Goal: Information Seeking & Learning: Check status

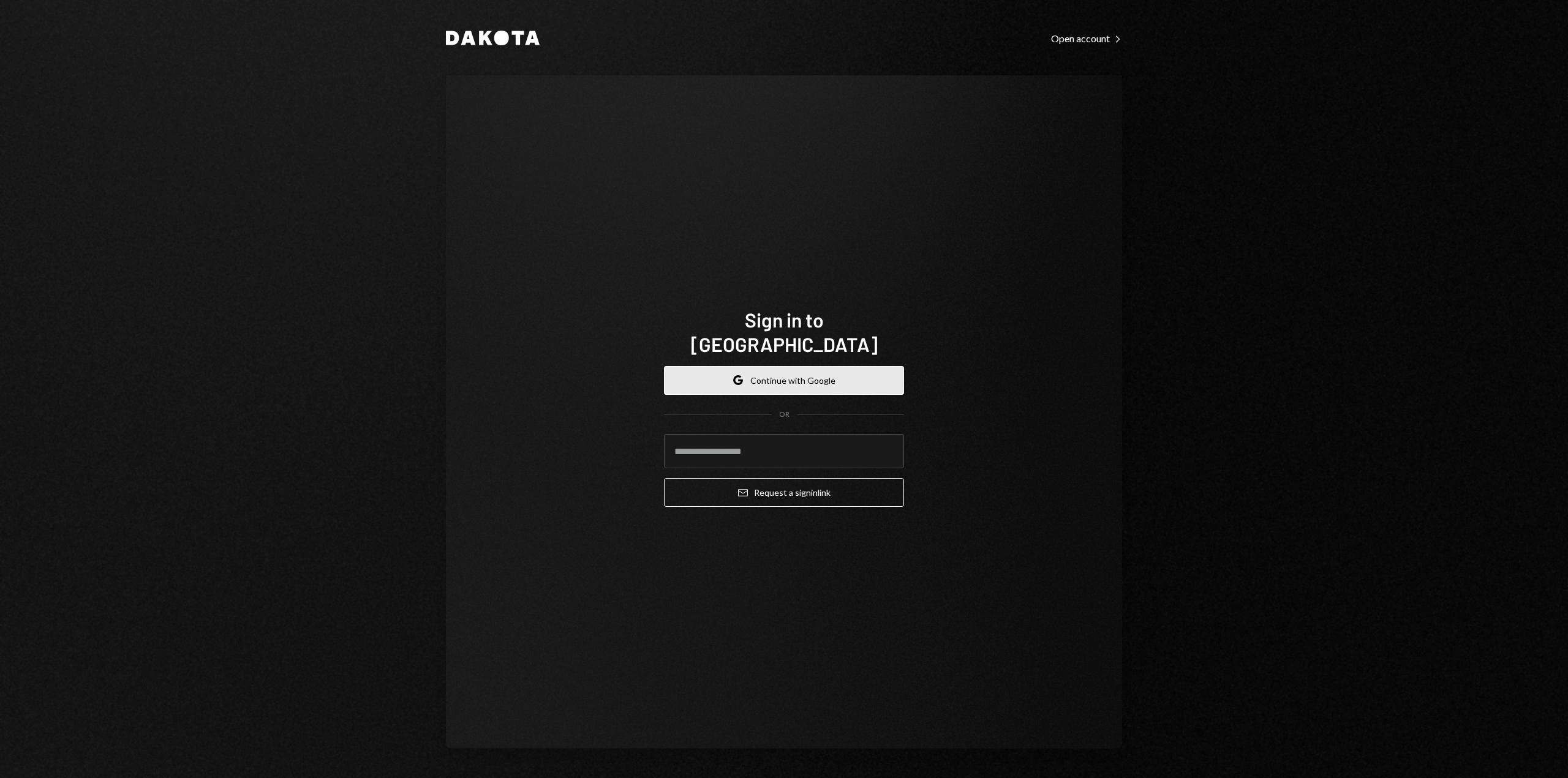
click at [799, 374] on button "Google Continue with Google" at bounding box center [784, 380] width 240 height 29
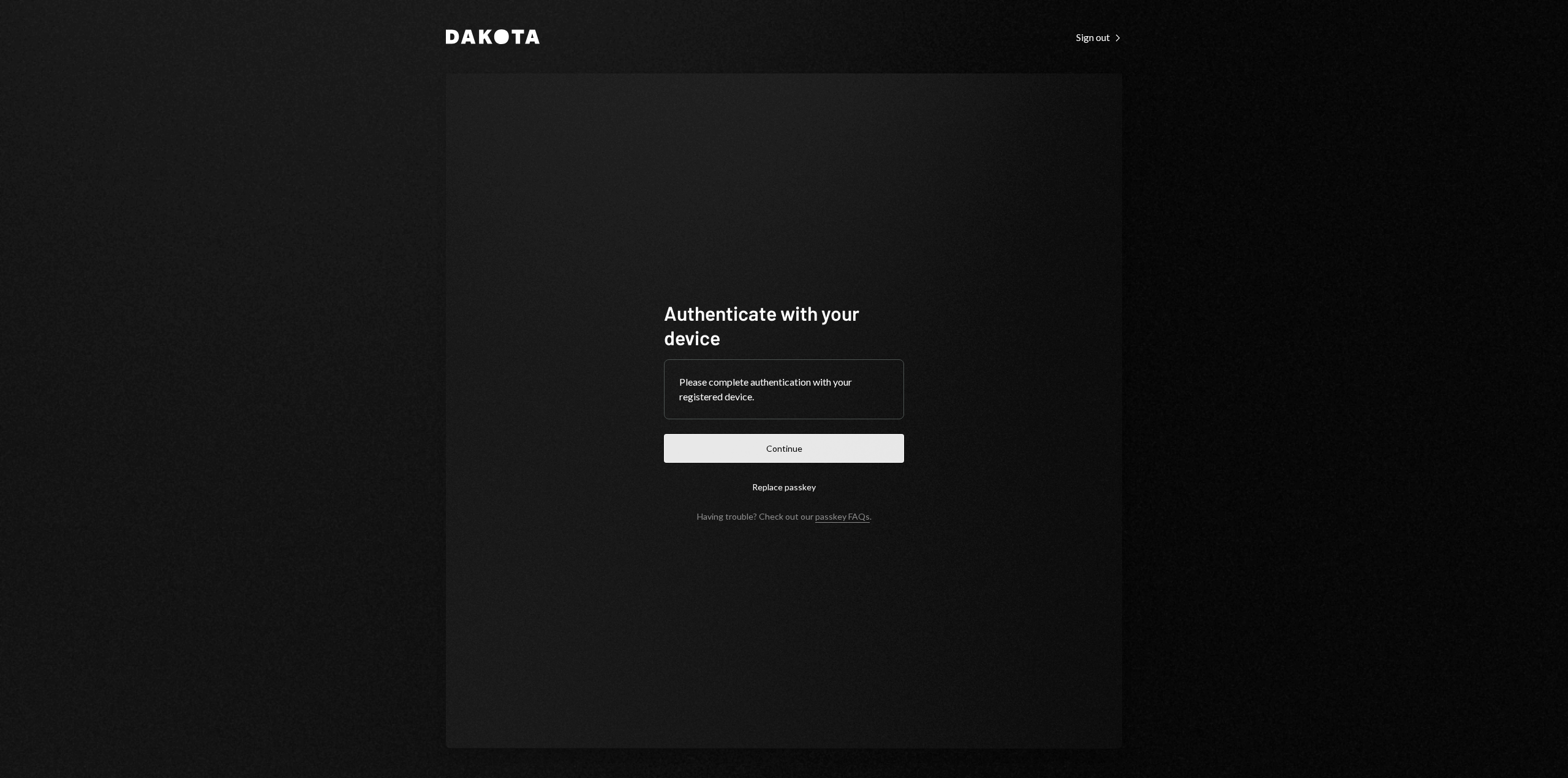
click at [788, 445] on button "Continue" at bounding box center [784, 448] width 240 height 29
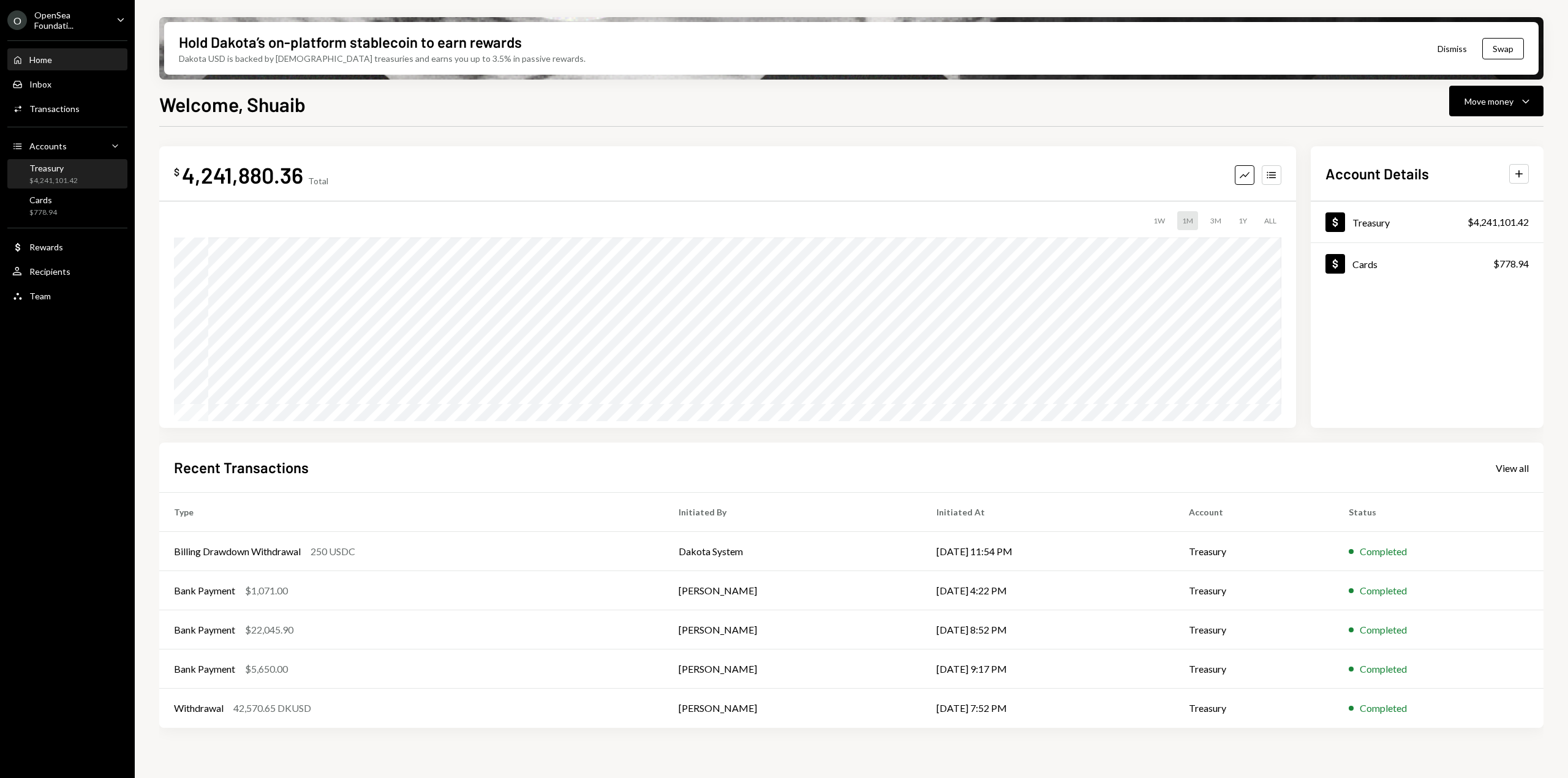
click at [41, 164] on div "Treasury" at bounding box center [54, 168] width 48 height 10
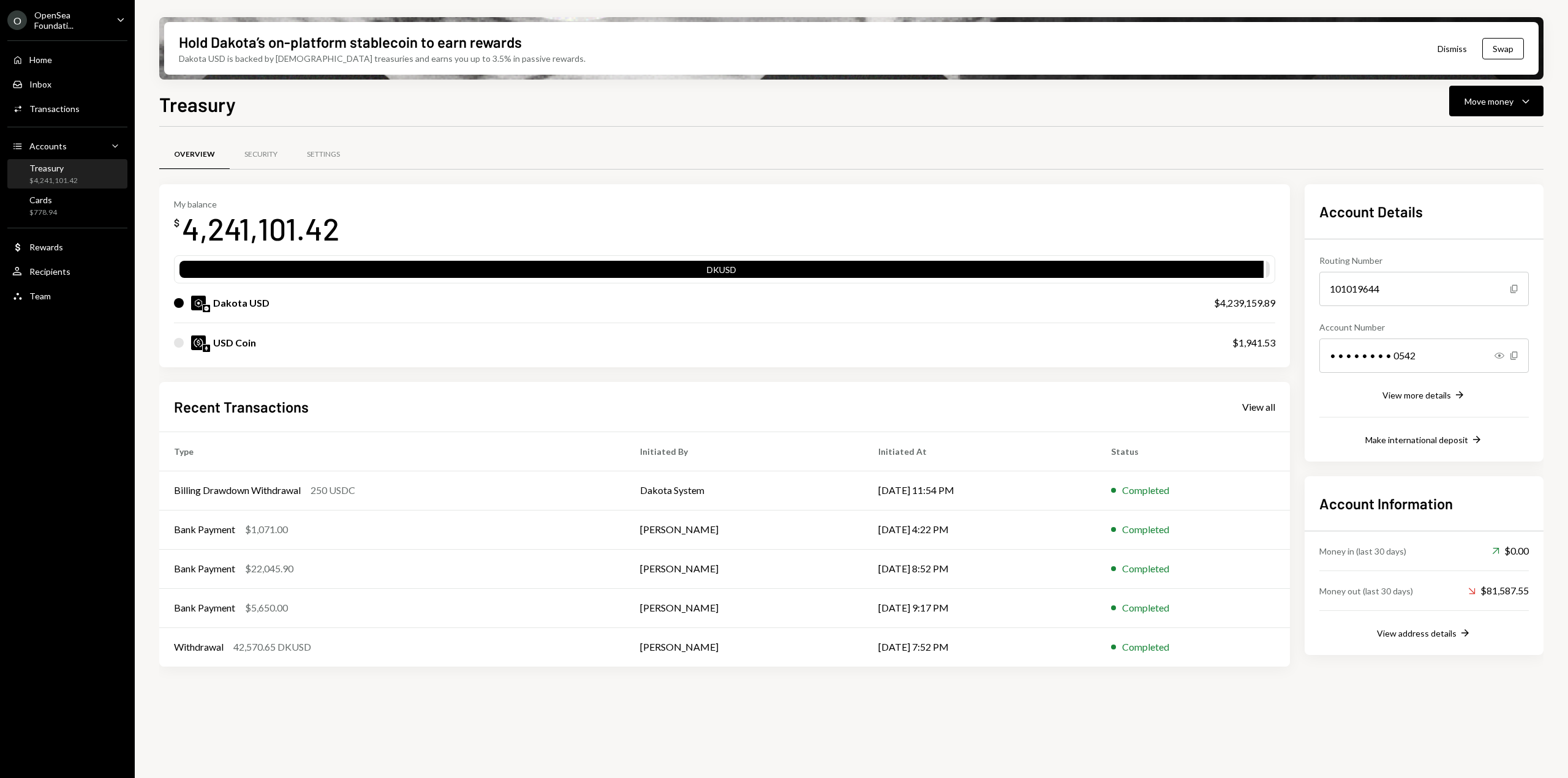
click at [61, 177] on div "$4,241,101.42" at bounding box center [54, 181] width 48 height 10
click at [1259, 407] on div "View all" at bounding box center [1259, 407] width 33 height 12
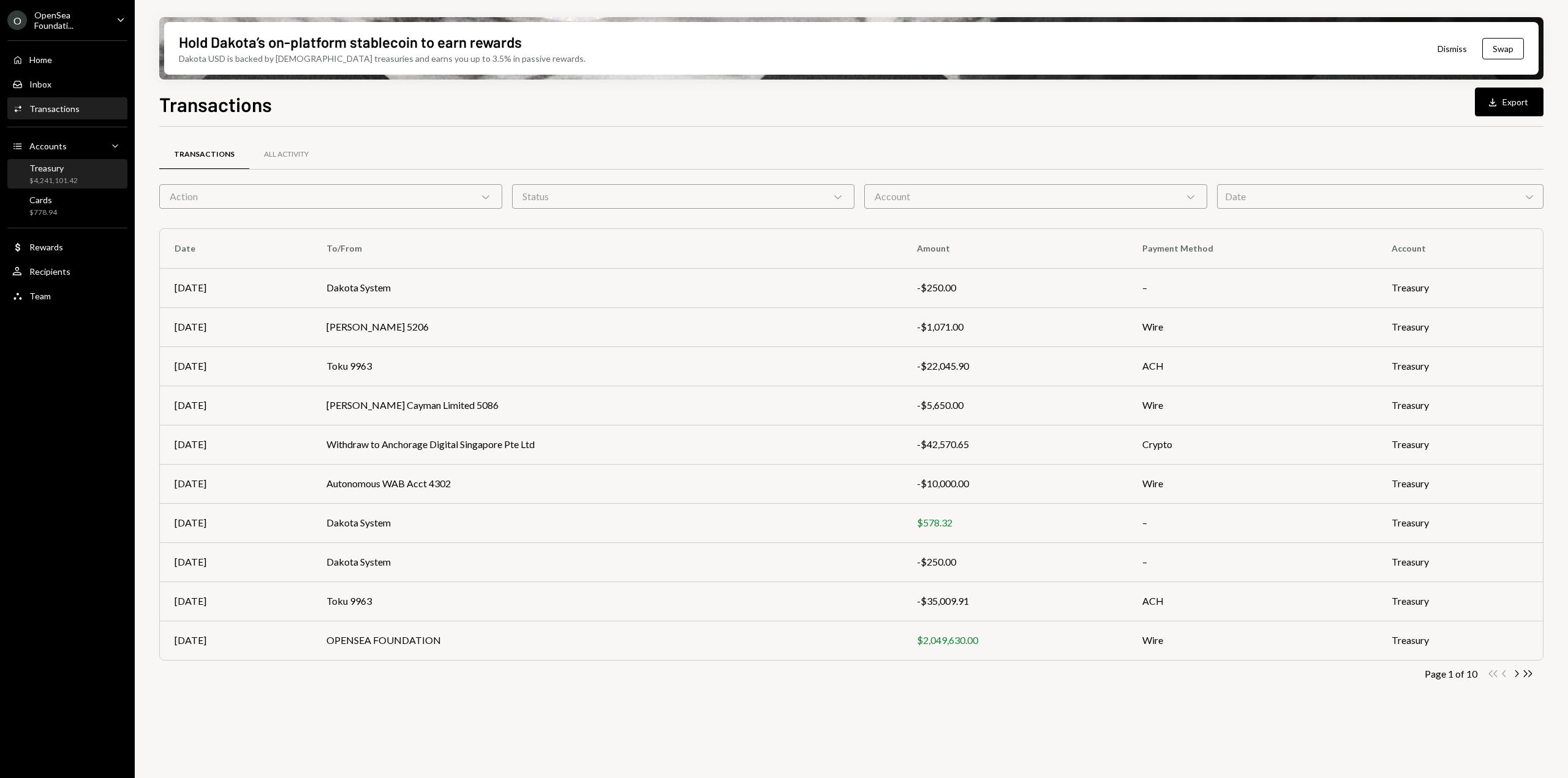
click at [78, 178] on div "Treasury $4,241,101.42" at bounding box center [67, 174] width 110 height 24
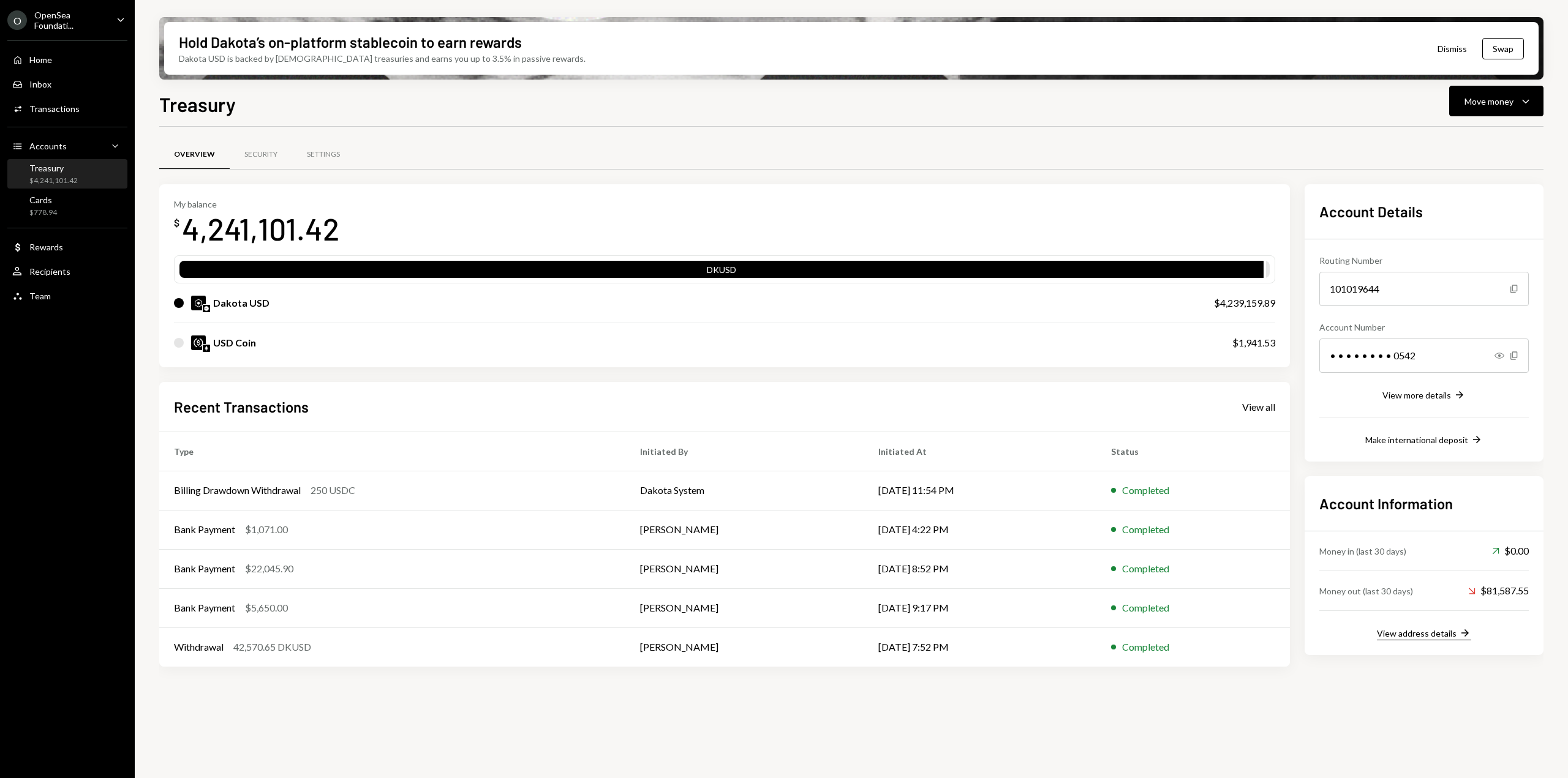
click at [1420, 632] on div "View address details" at bounding box center [1417, 634] width 80 height 10
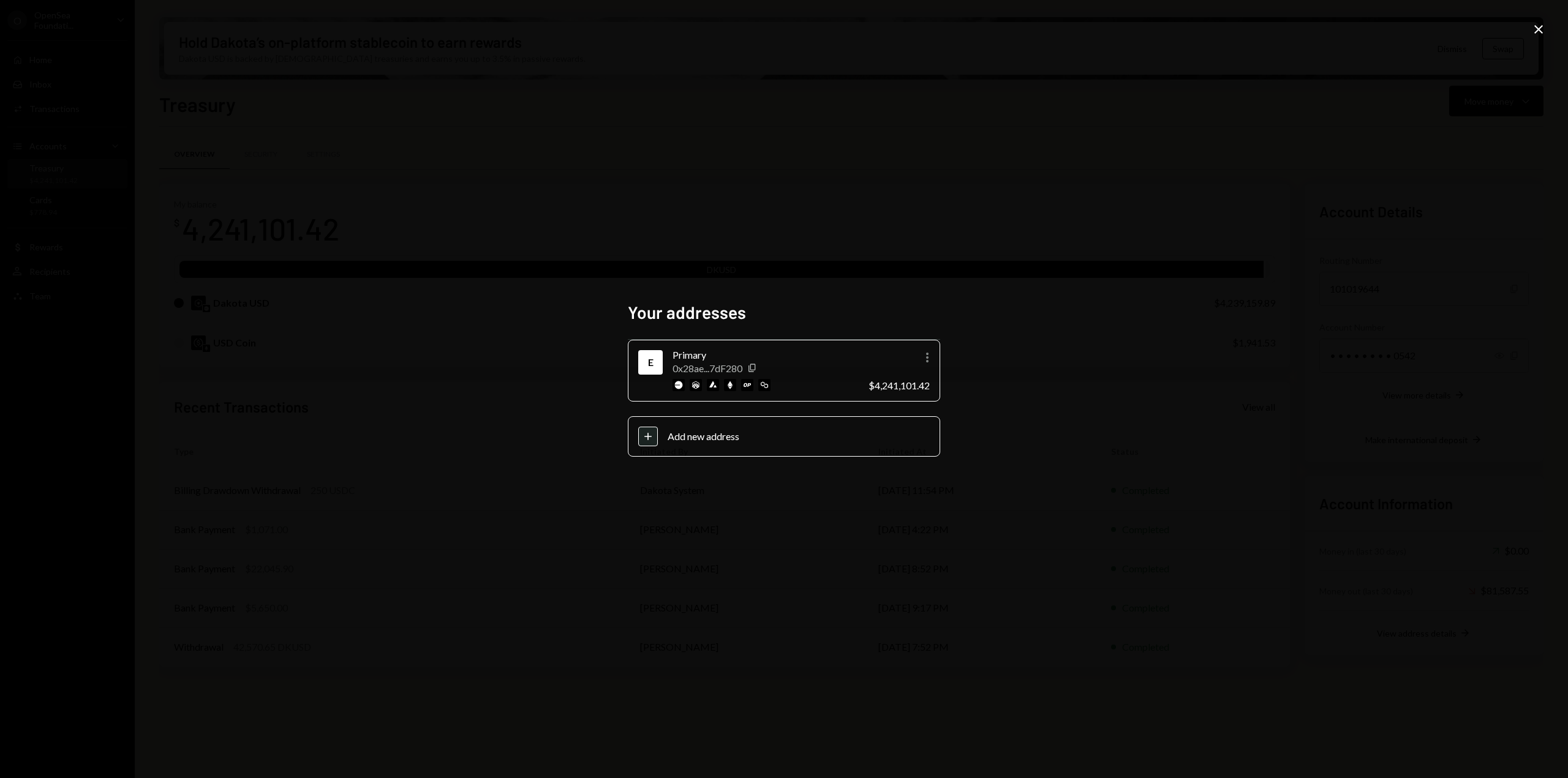
click at [1542, 22] on div "Your addresses E Primary 0x28ae...7dF280 Copy More $4,241,101.42 Plus Add new a…" at bounding box center [784, 389] width 1568 height 778
click at [1542, 26] on icon at bounding box center [1539, 29] width 8 height 8
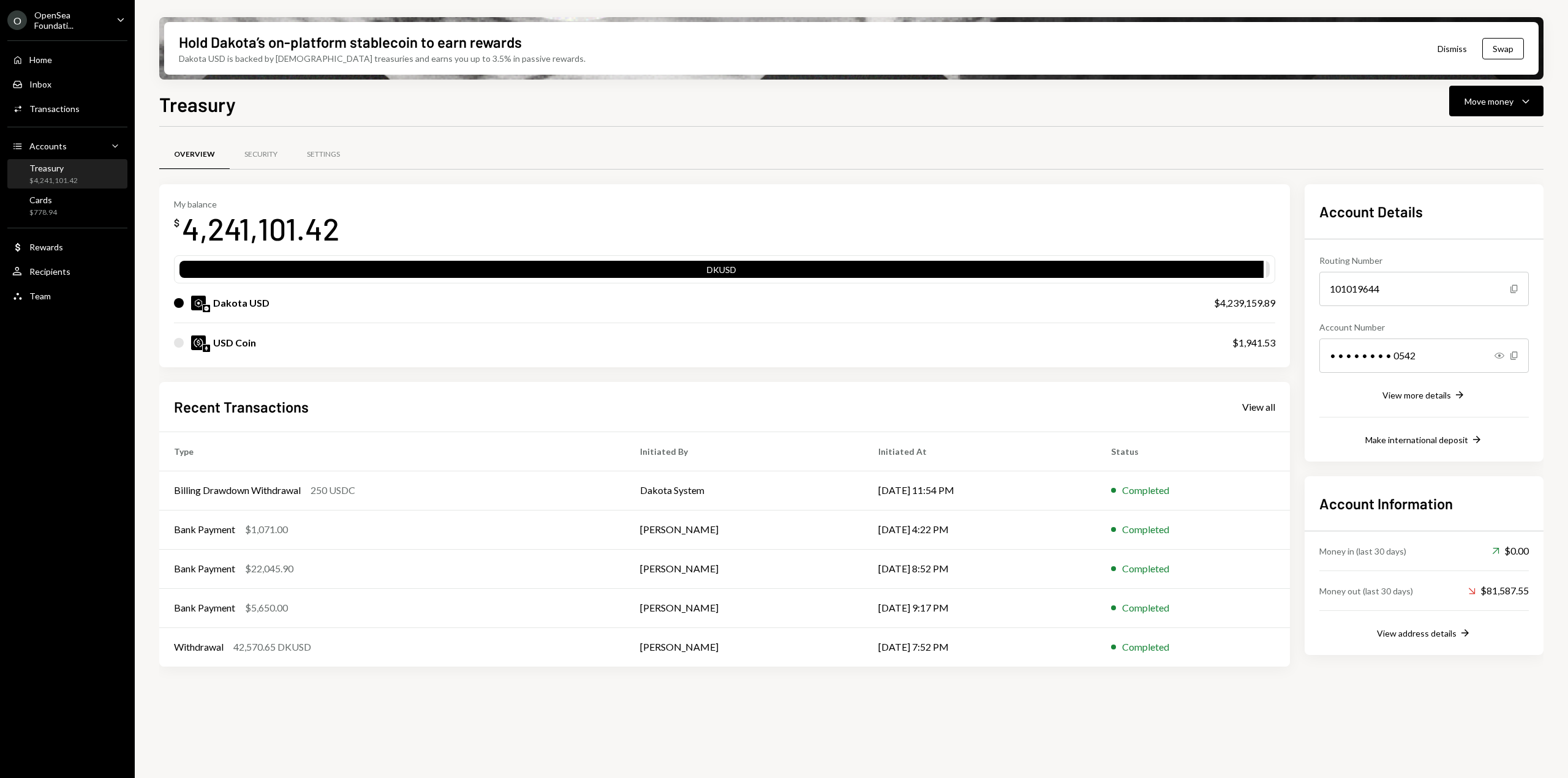
click at [190, 219] on div "4,241,101.42" at bounding box center [260, 229] width 158 height 39
click at [195, 209] on div "My balance" at bounding box center [256, 204] width 165 height 10
click at [180, 344] on div at bounding box center [178, 342] width 10 height 10
click at [801, 270] on div "DKUSD" at bounding box center [722, 272] width 1084 height 17
click at [740, 270] on div "DKUSD" at bounding box center [722, 272] width 1084 height 17
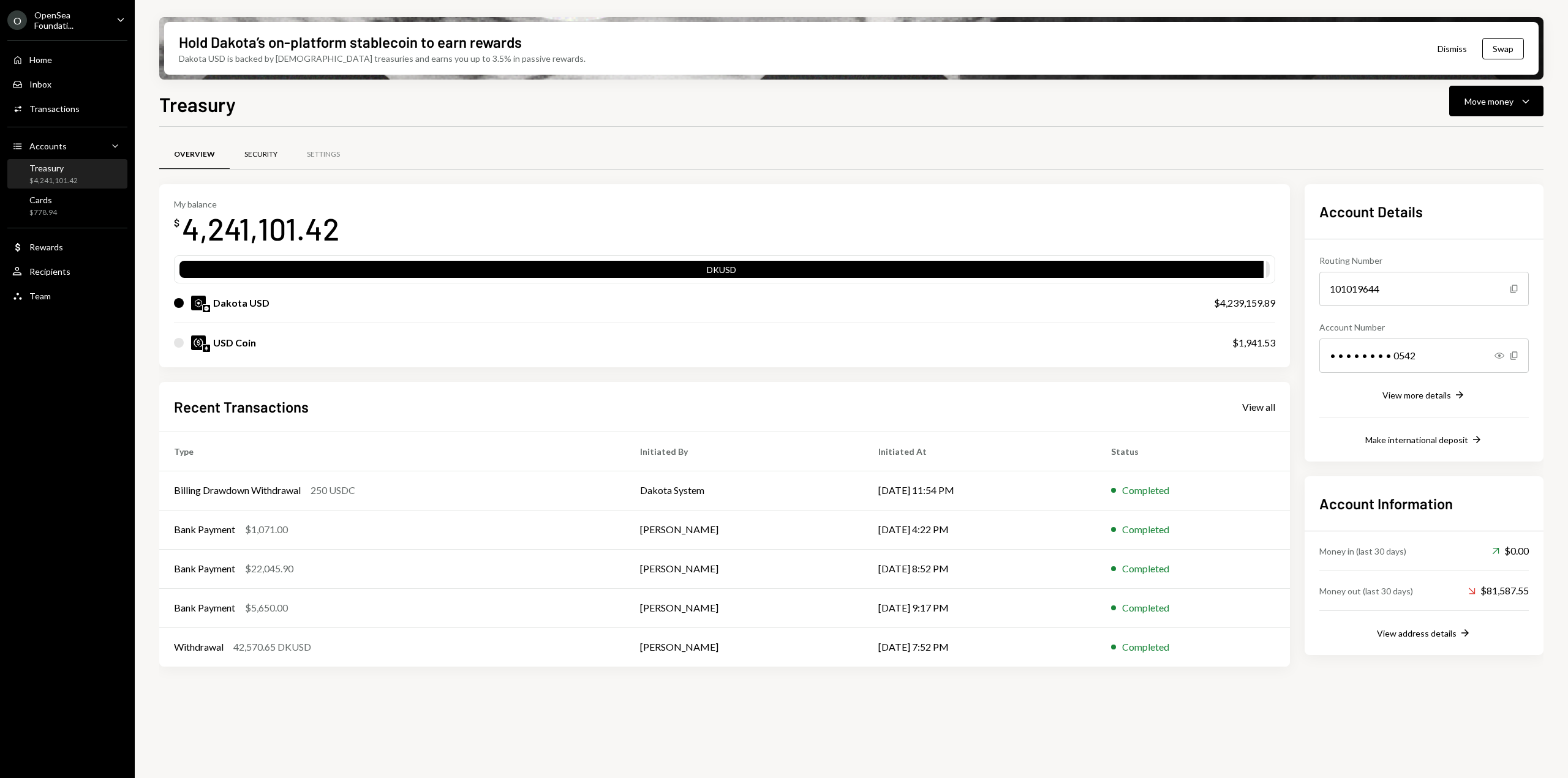
click at [258, 157] on div "Security" at bounding box center [261, 155] width 33 height 10
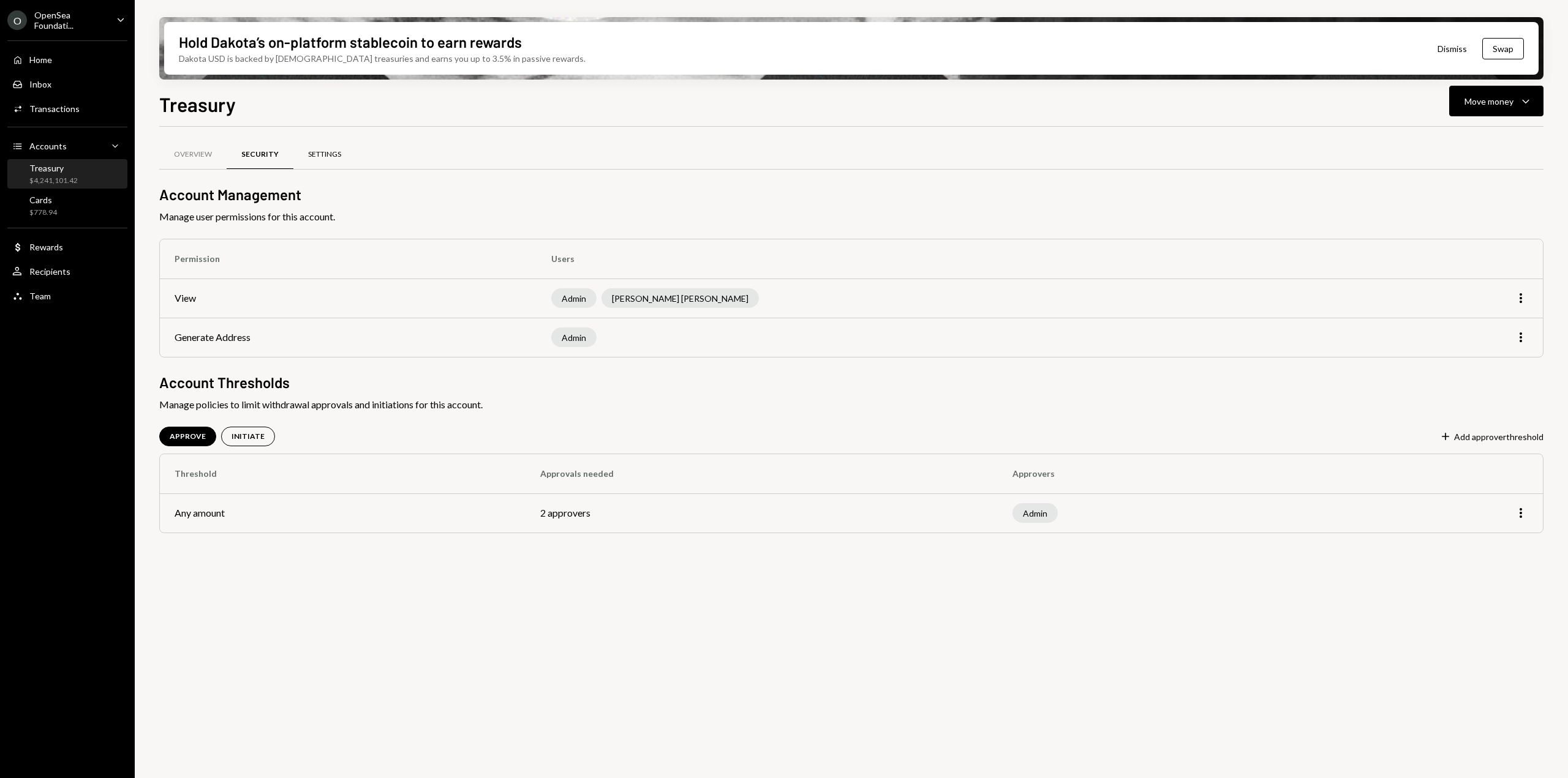
click at [336, 159] on div "Settings" at bounding box center [324, 155] width 33 height 10
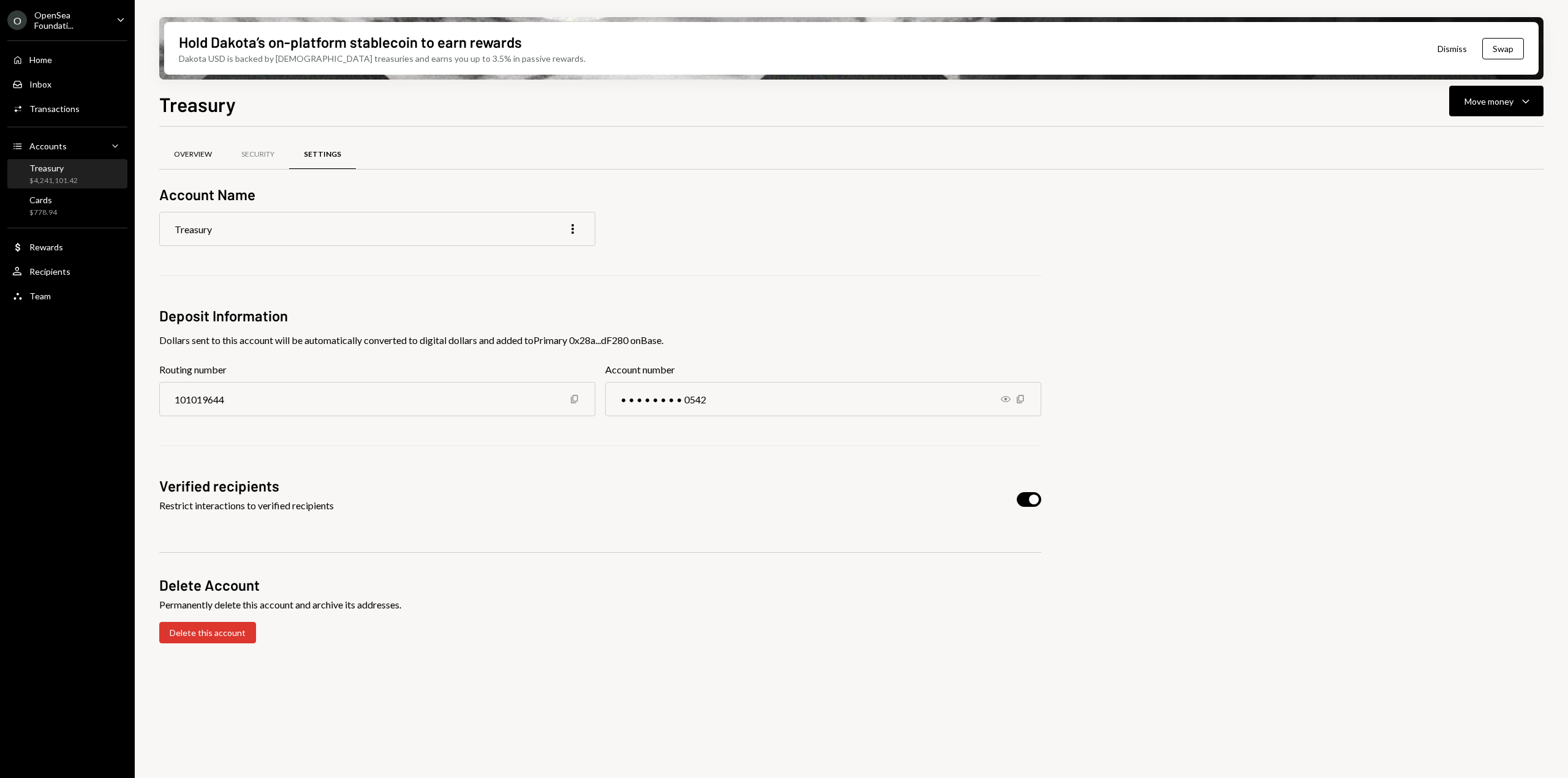
click at [200, 154] on div "Overview" at bounding box center [193, 155] width 38 height 10
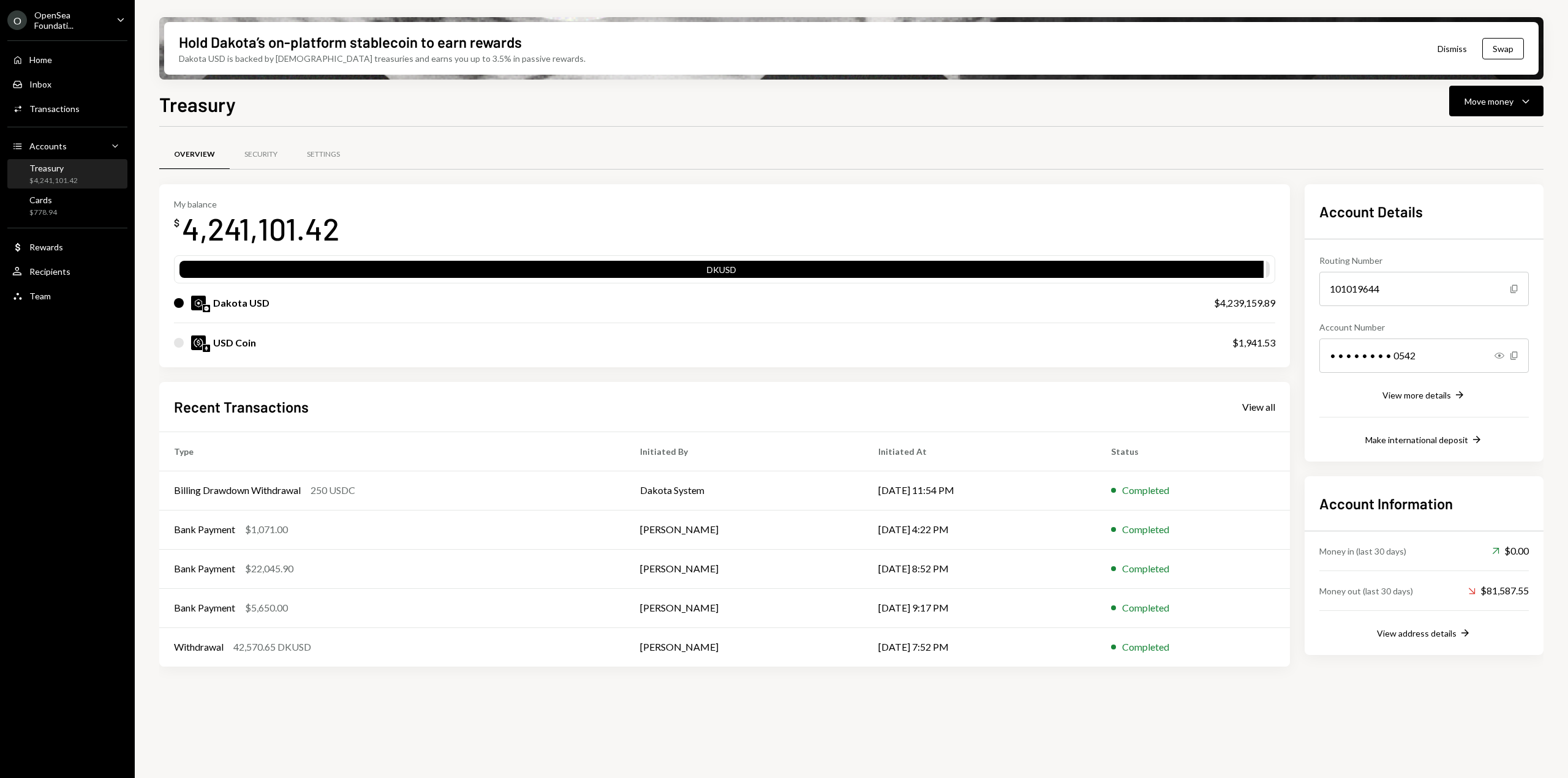
click at [1272, 410] on div "View all" at bounding box center [1259, 407] width 33 height 12
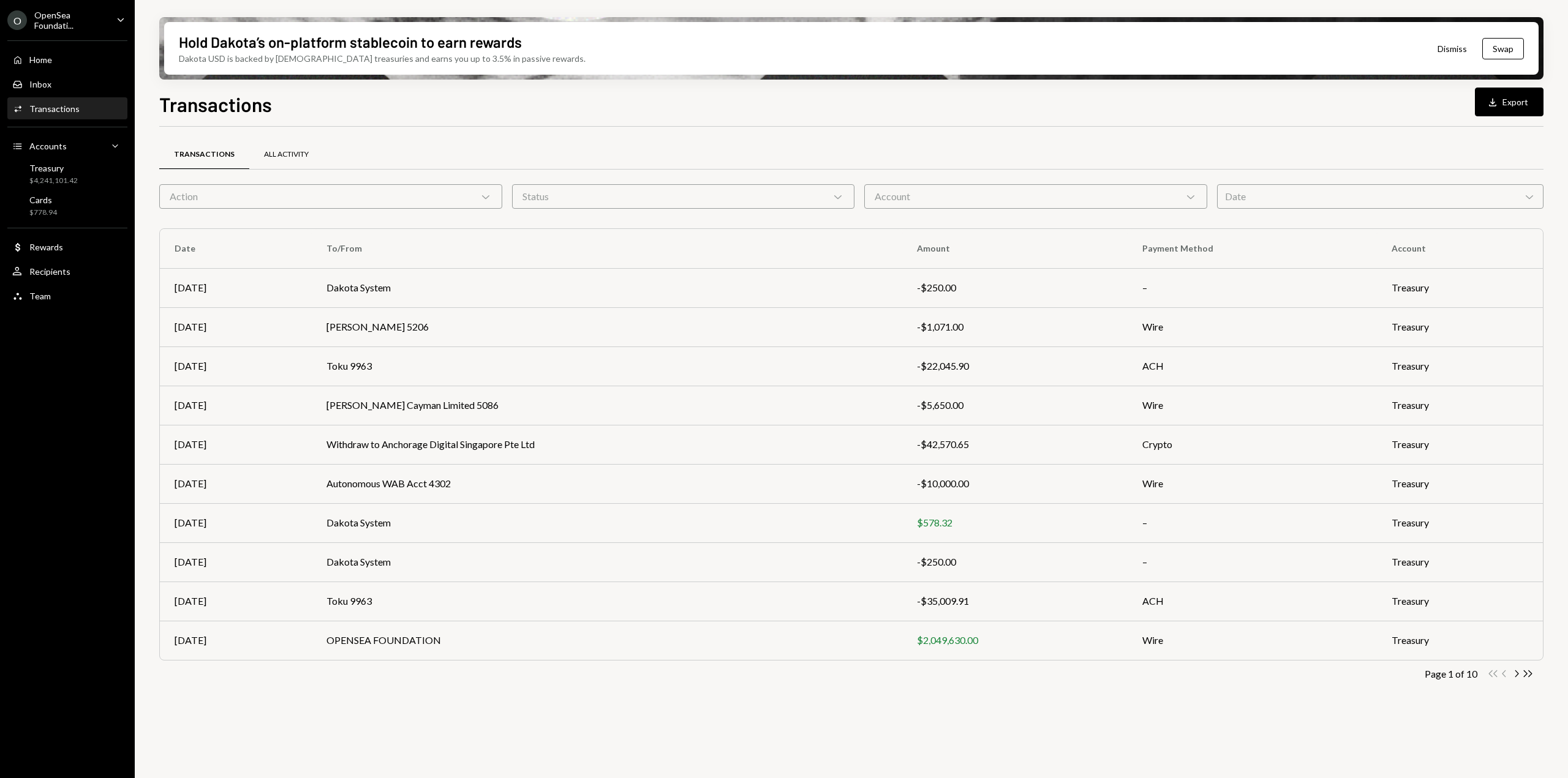
click at [290, 152] on div "All Activity" at bounding box center [286, 155] width 44 height 10
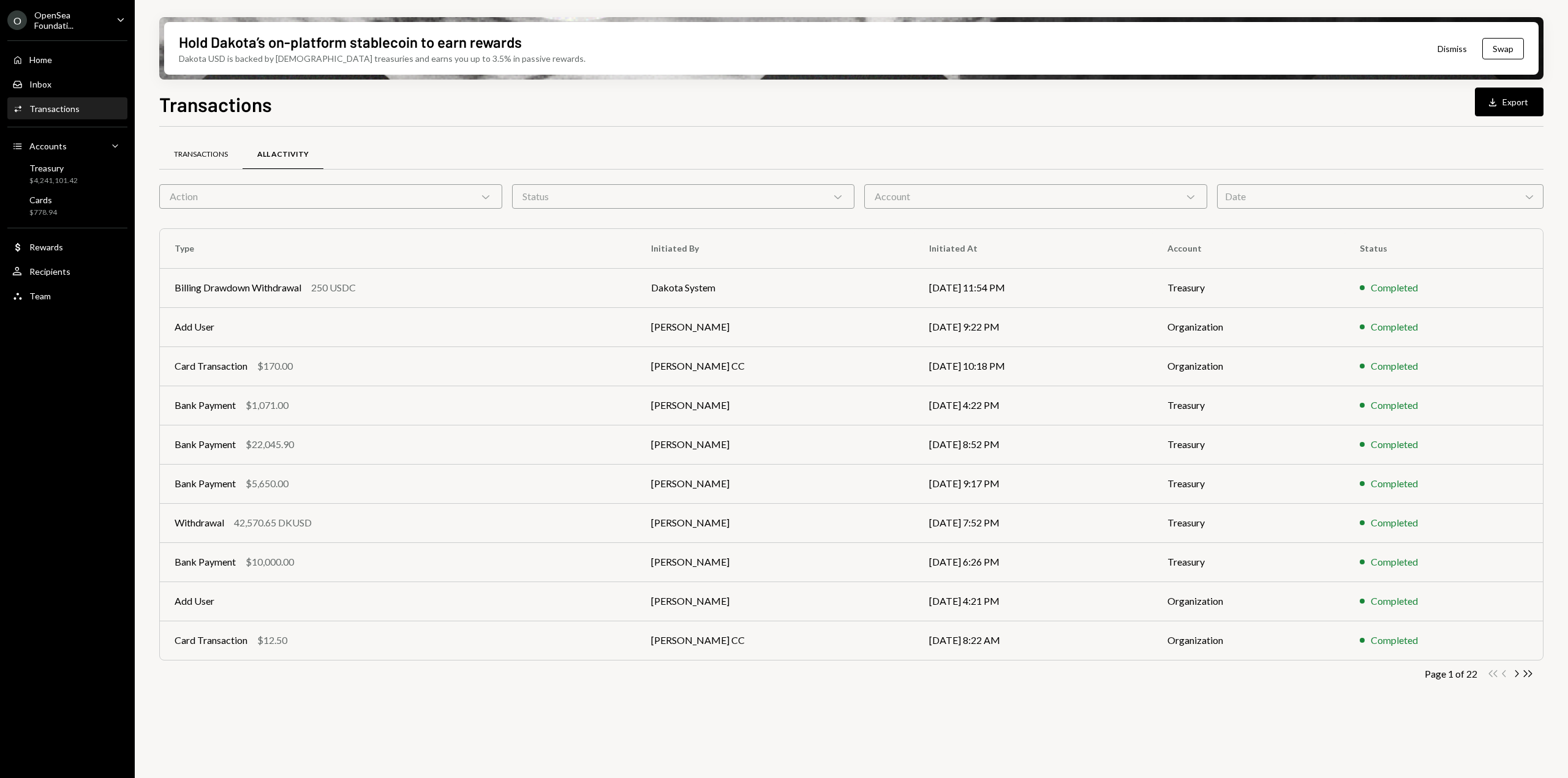
click at [218, 160] on div "Transactions" at bounding box center [201, 155] width 83 height 29
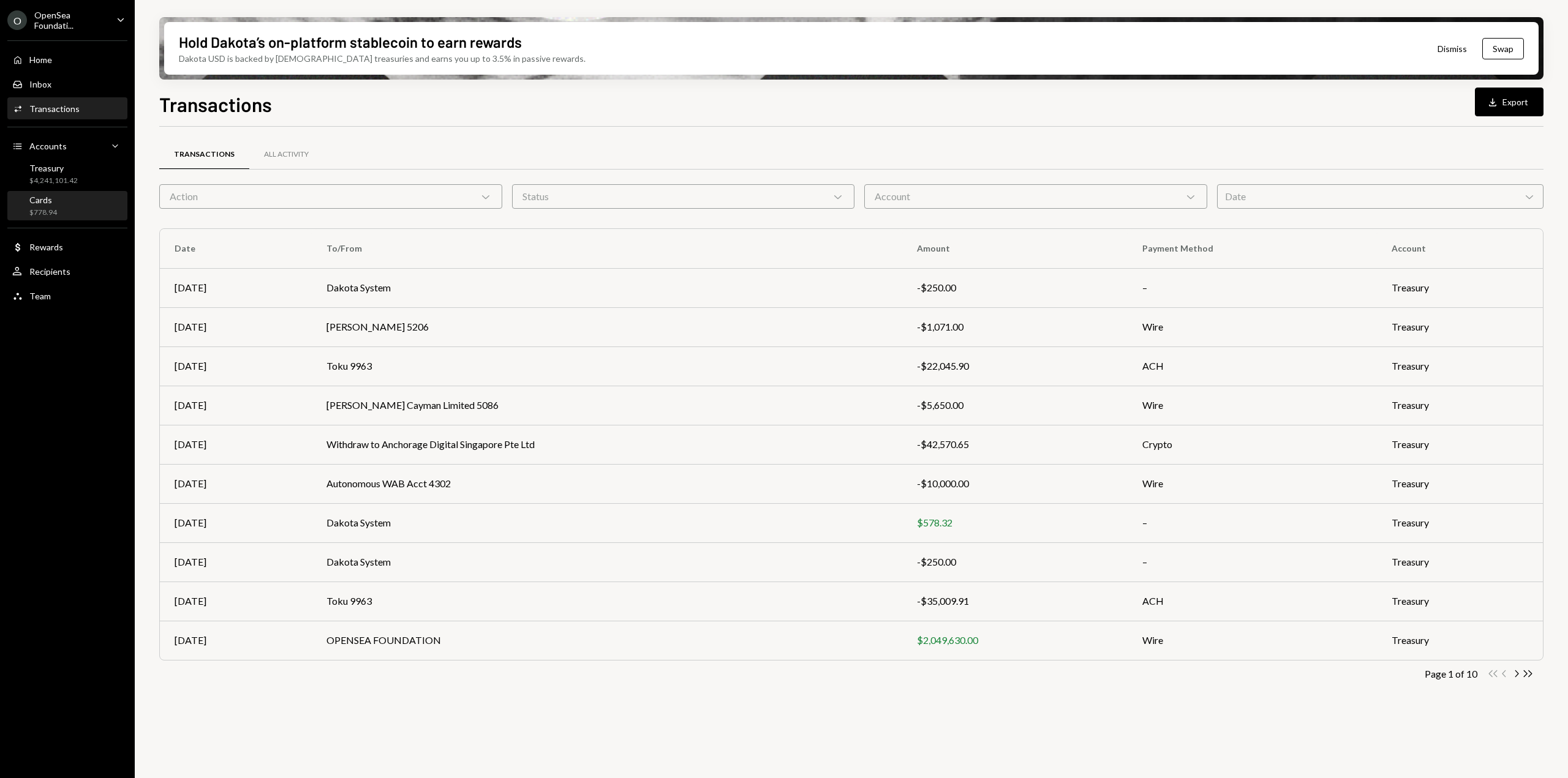
click at [80, 197] on div "Cards $778.94" at bounding box center [67, 206] width 110 height 24
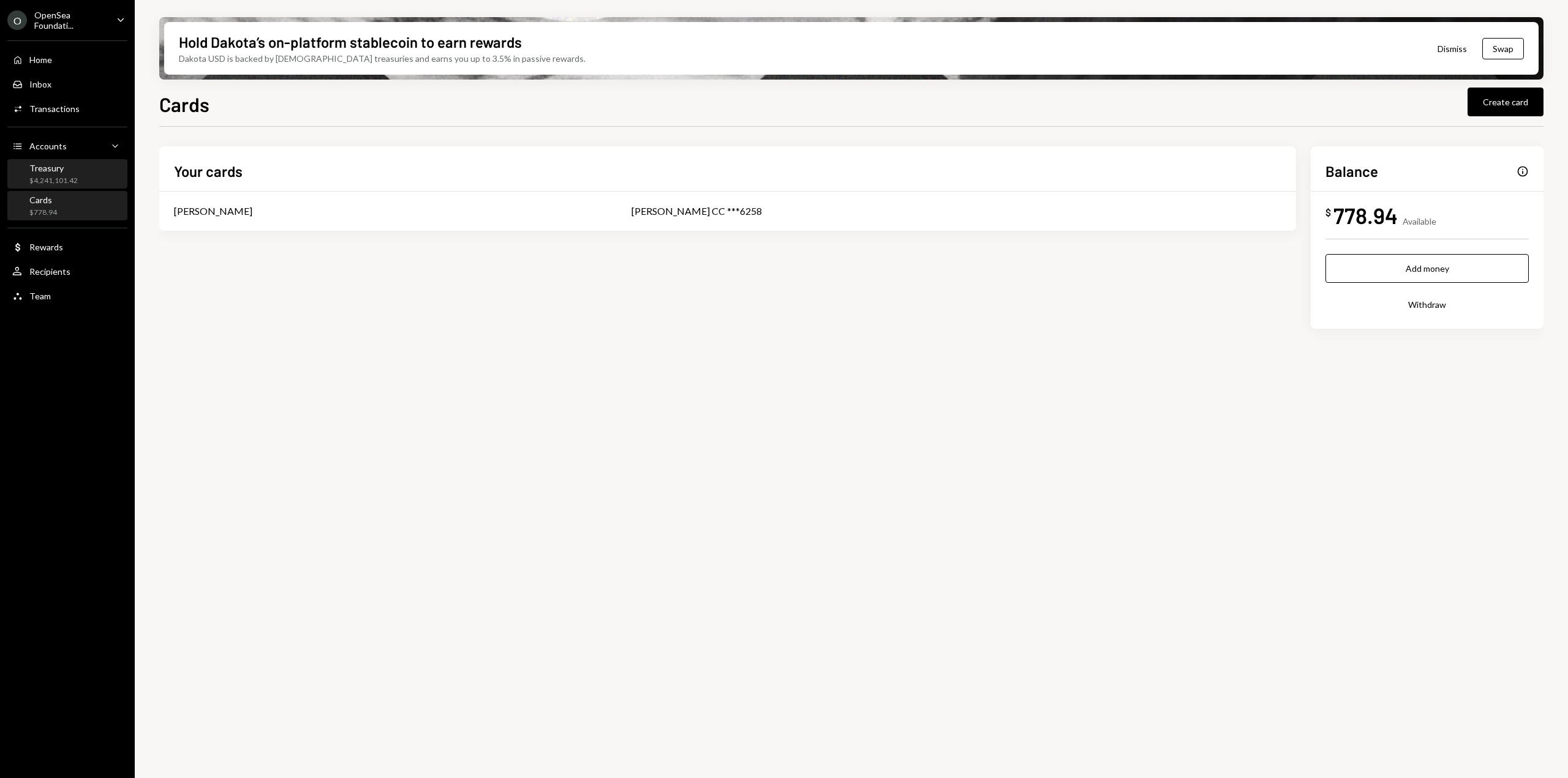
click at [52, 170] on div "Treasury" at bounding box center [54, 168] width 48 height 10
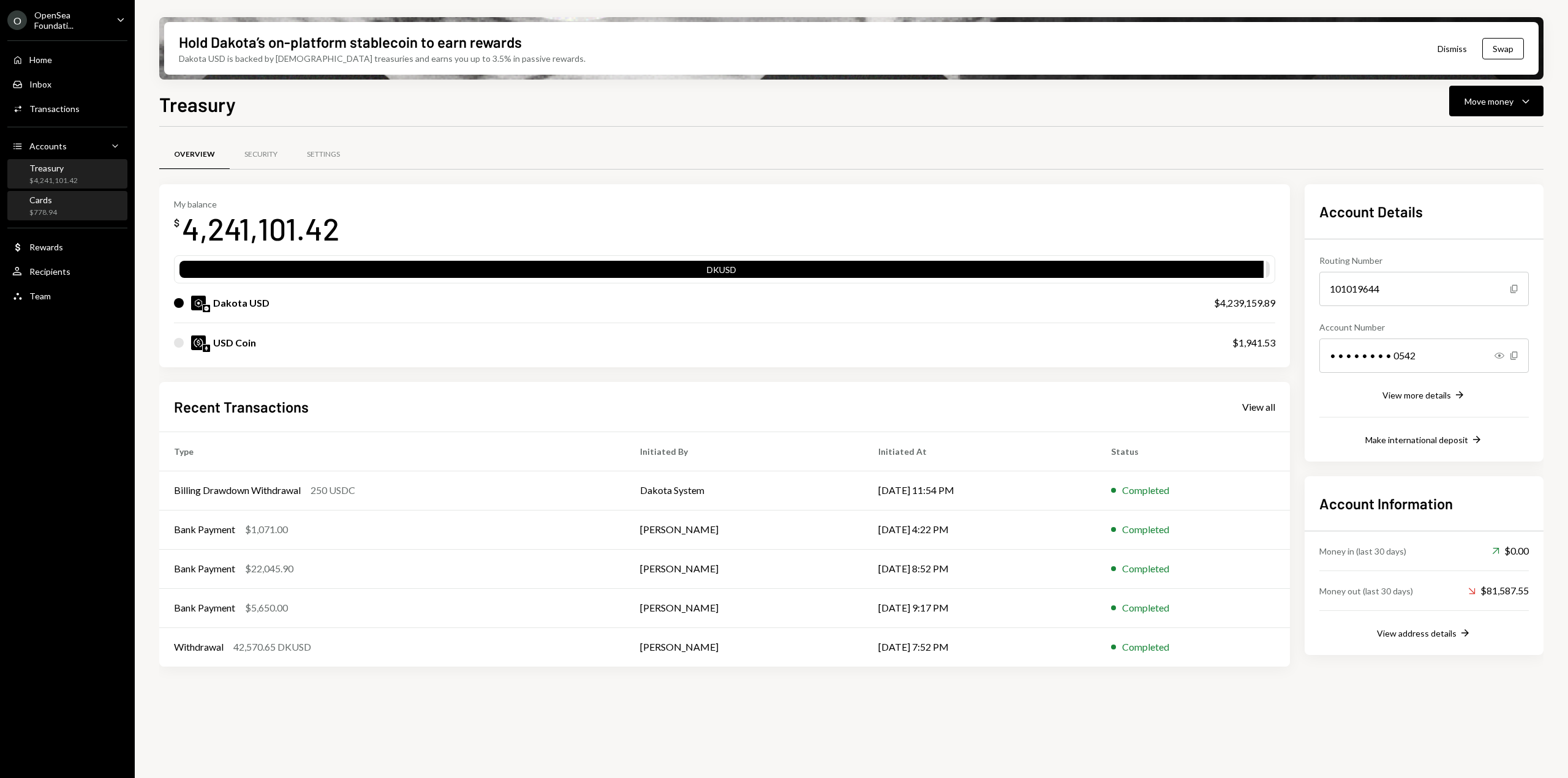
click at [59, 197] on div "Cards $778.94" at bounding box center [67, 206] width 110 height 24
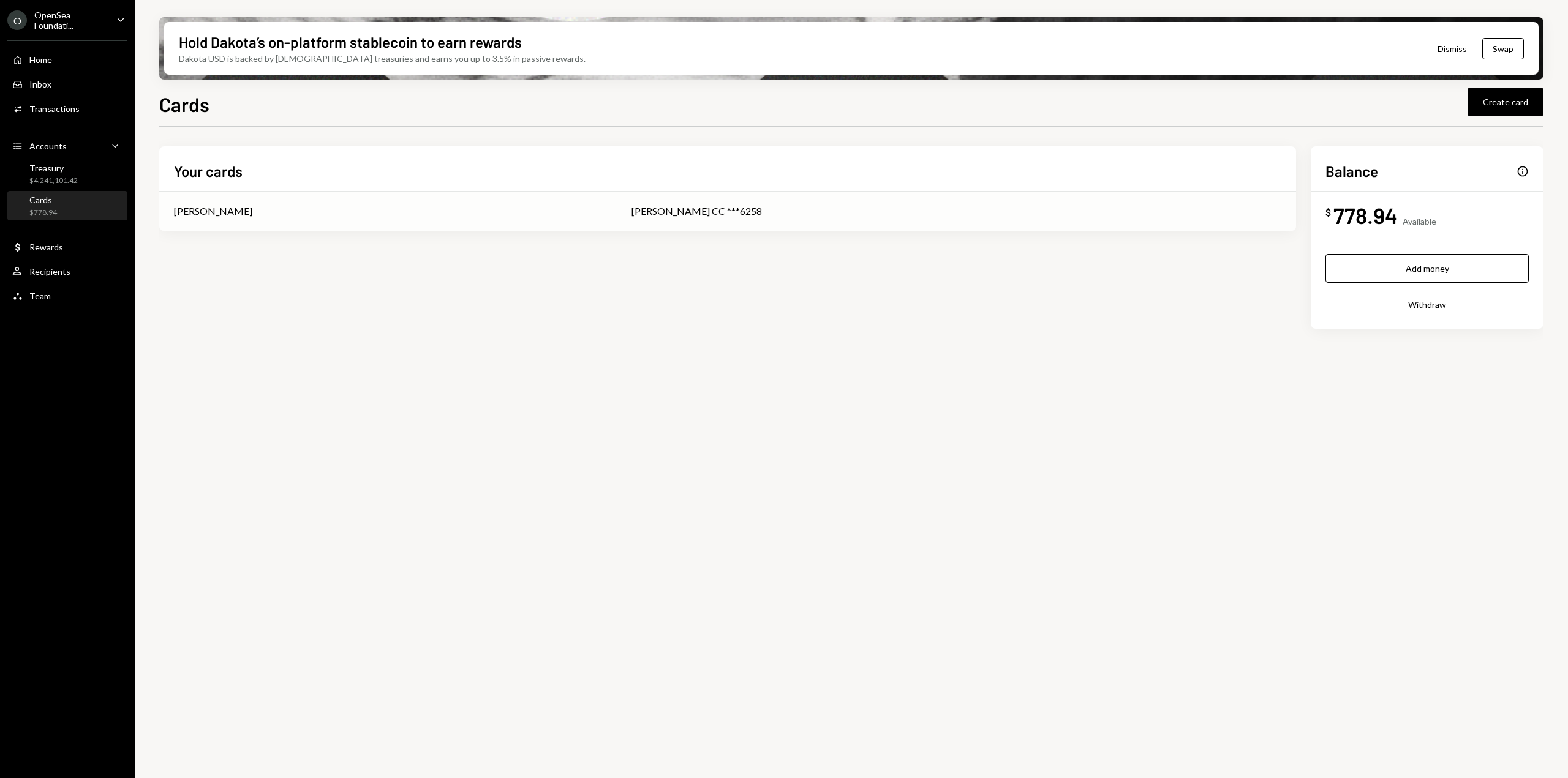
click at [617, 199] on td "[PERSON_NAME] CC ***6258" at bounding box center [956, 211] width 679 height 39
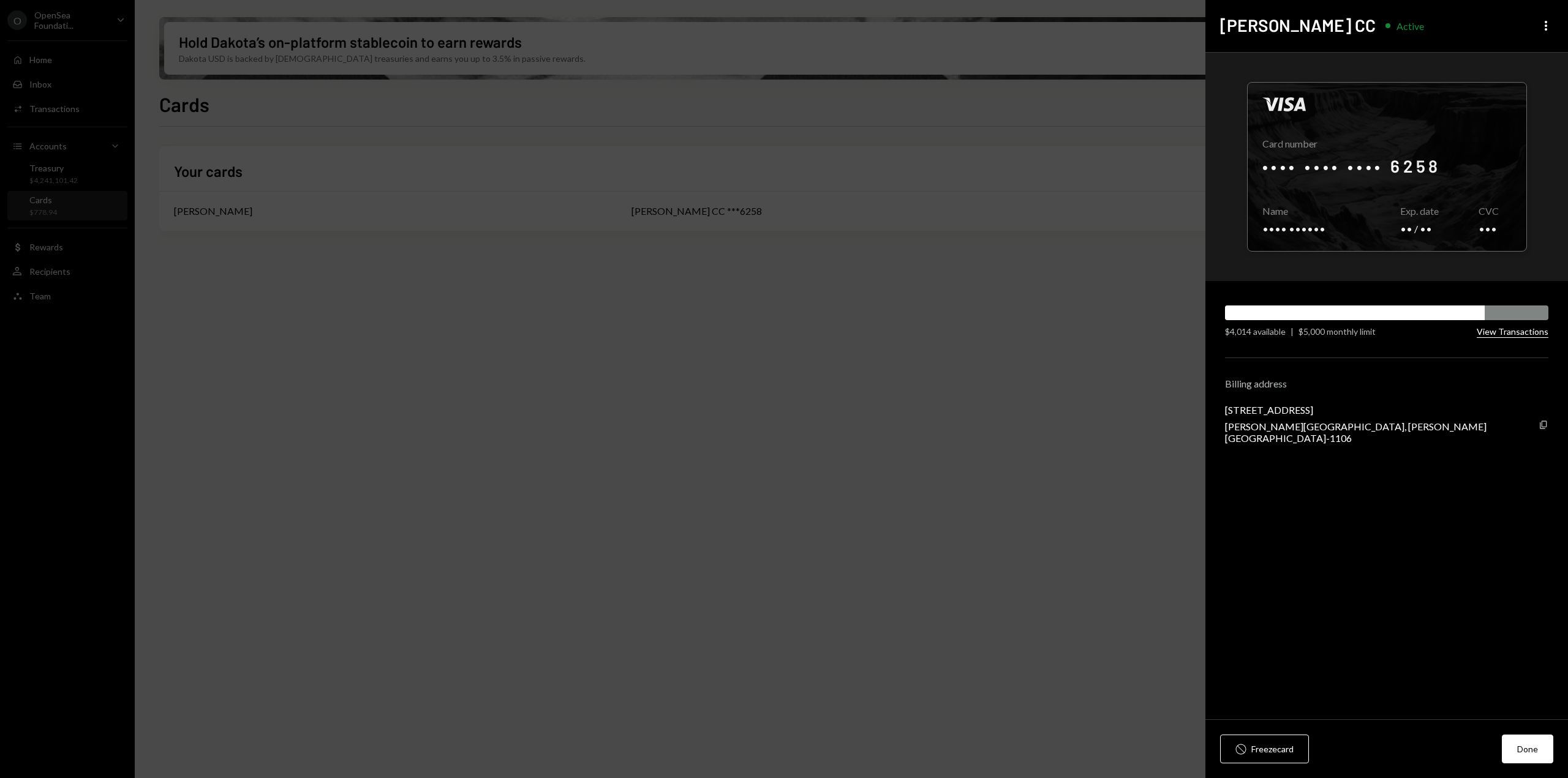
click at [1513, 332] on button "View Transactions" at bounding box center [1512, 332] width 72 height 12
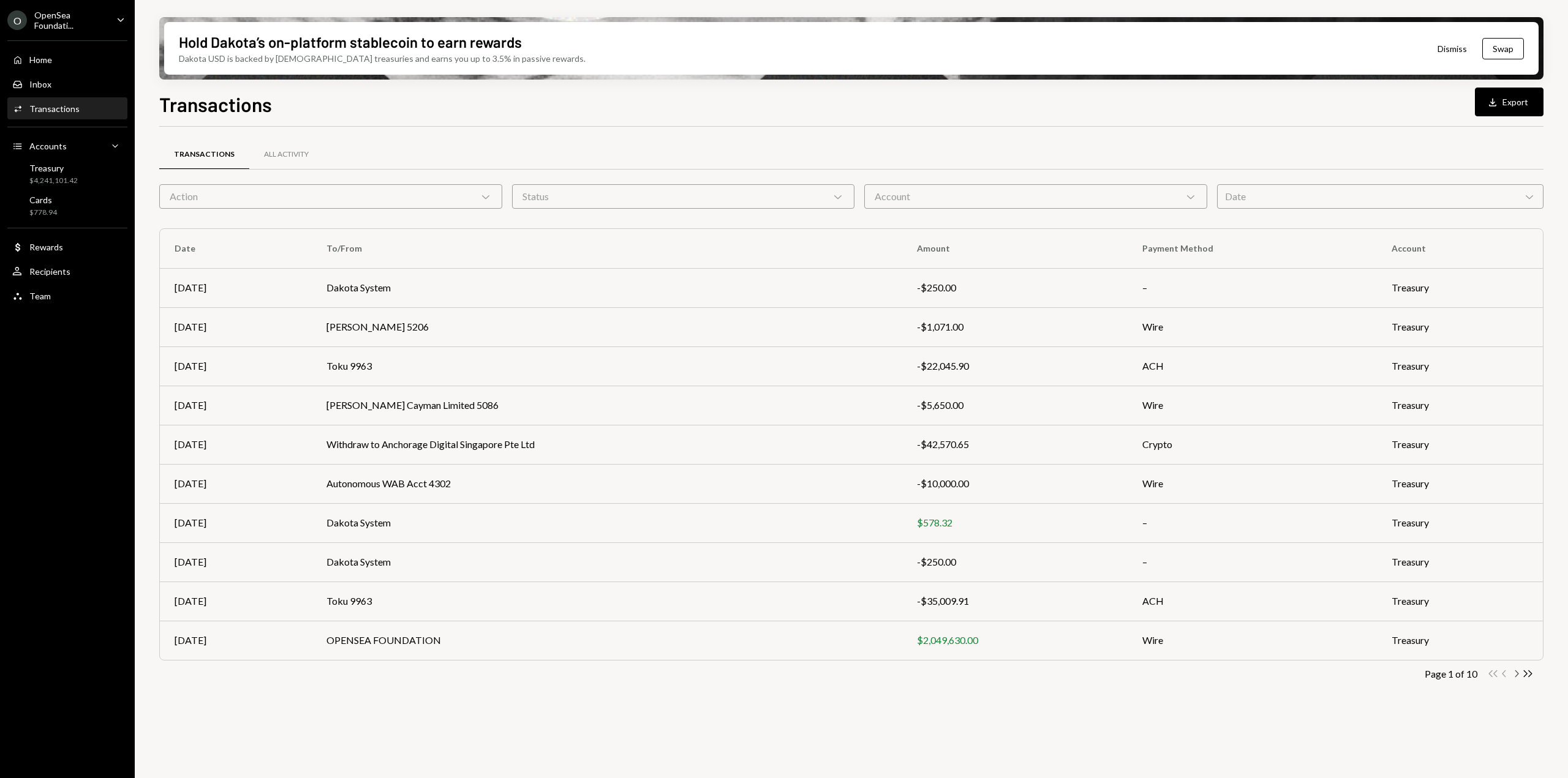
click at [1514, 677] on icon "Chevron Right" at bounding box center [1516, 673] width 12 height 12
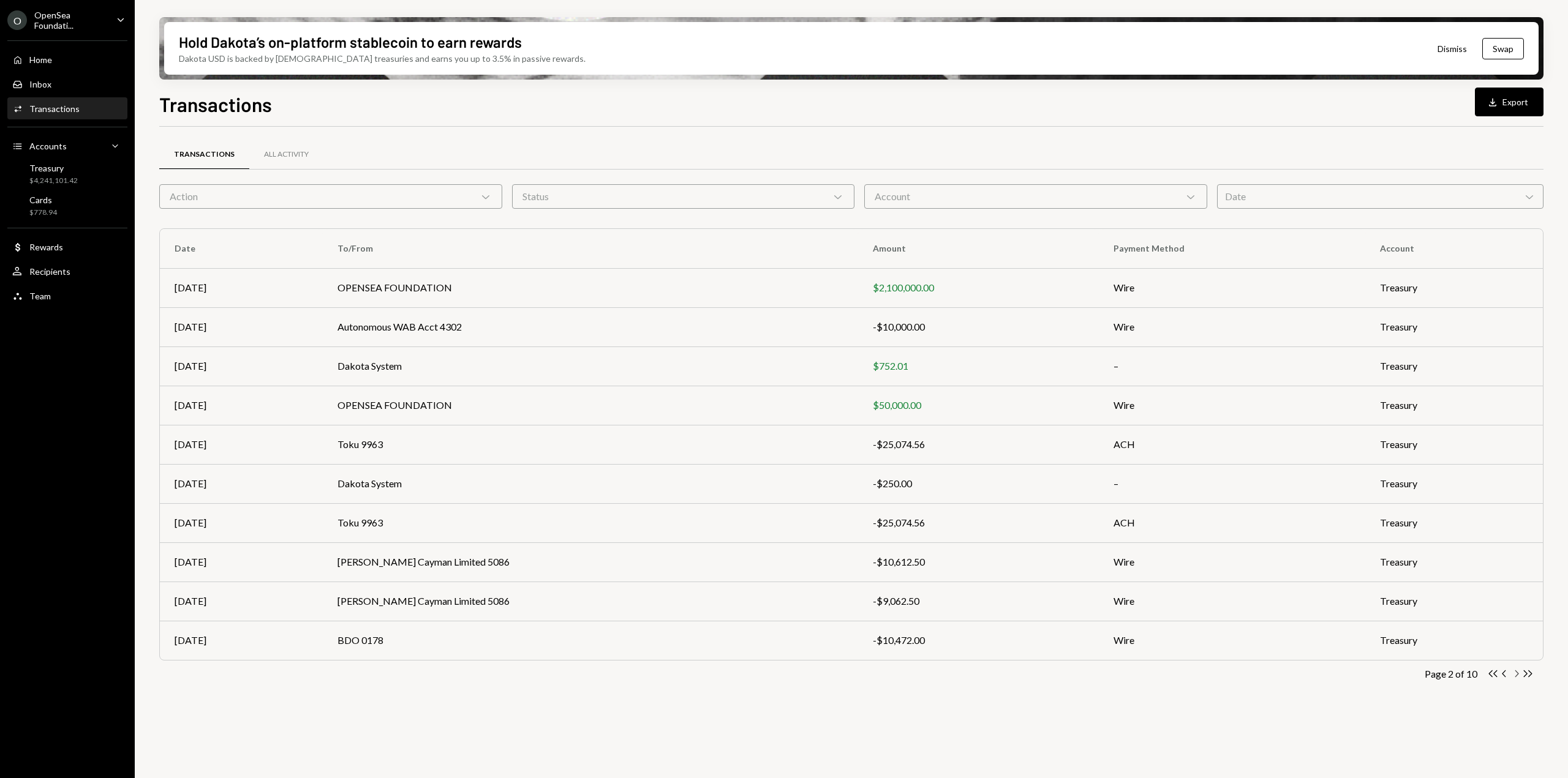
click at [1513, 675] on icon "Chevron Right" at bounding box center [1516, 673] width 12 height 12
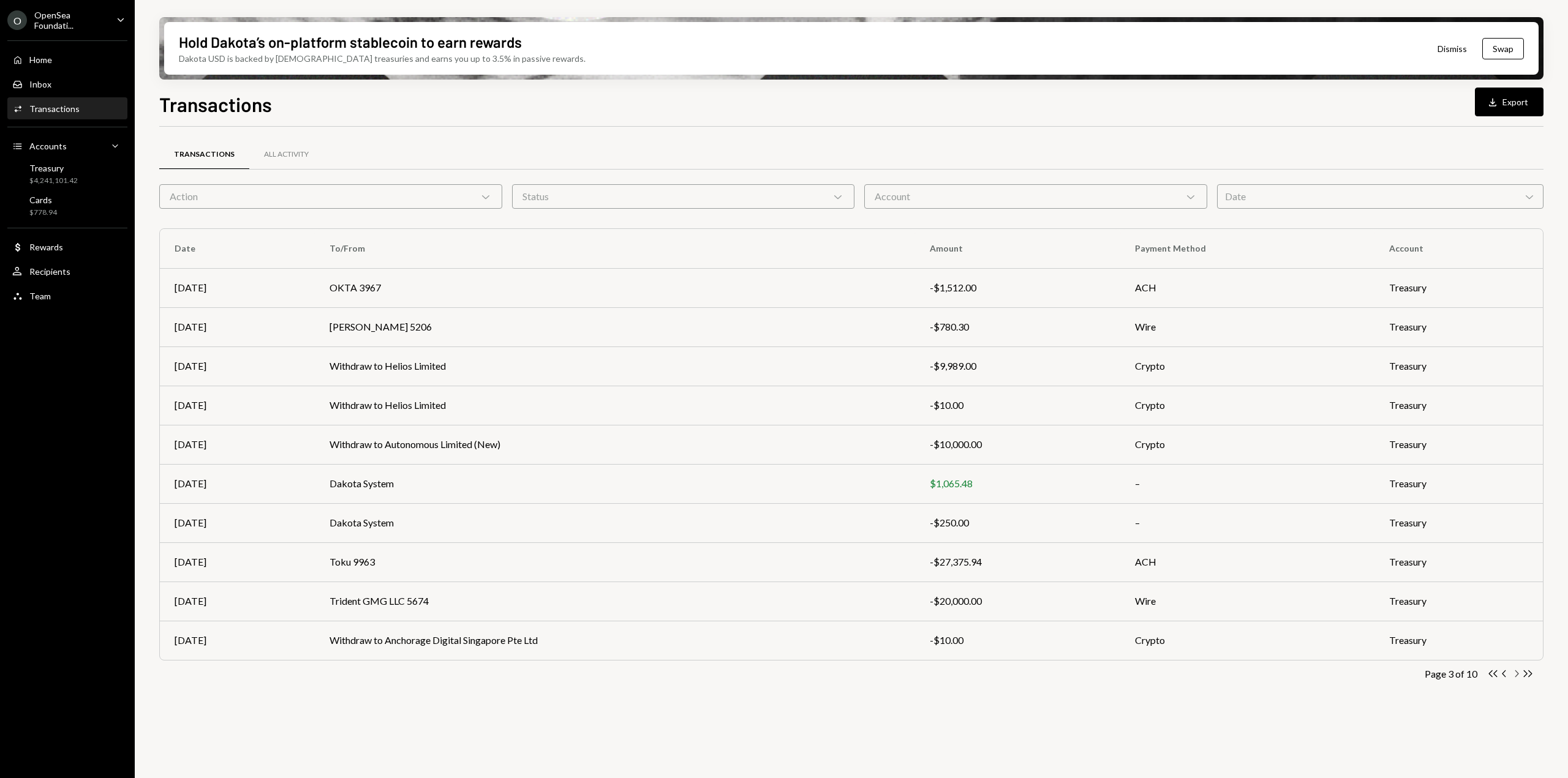
click at [1513, 675] on icon "Chevron Right" at bounding box center [1516, 673] width 12 height 12
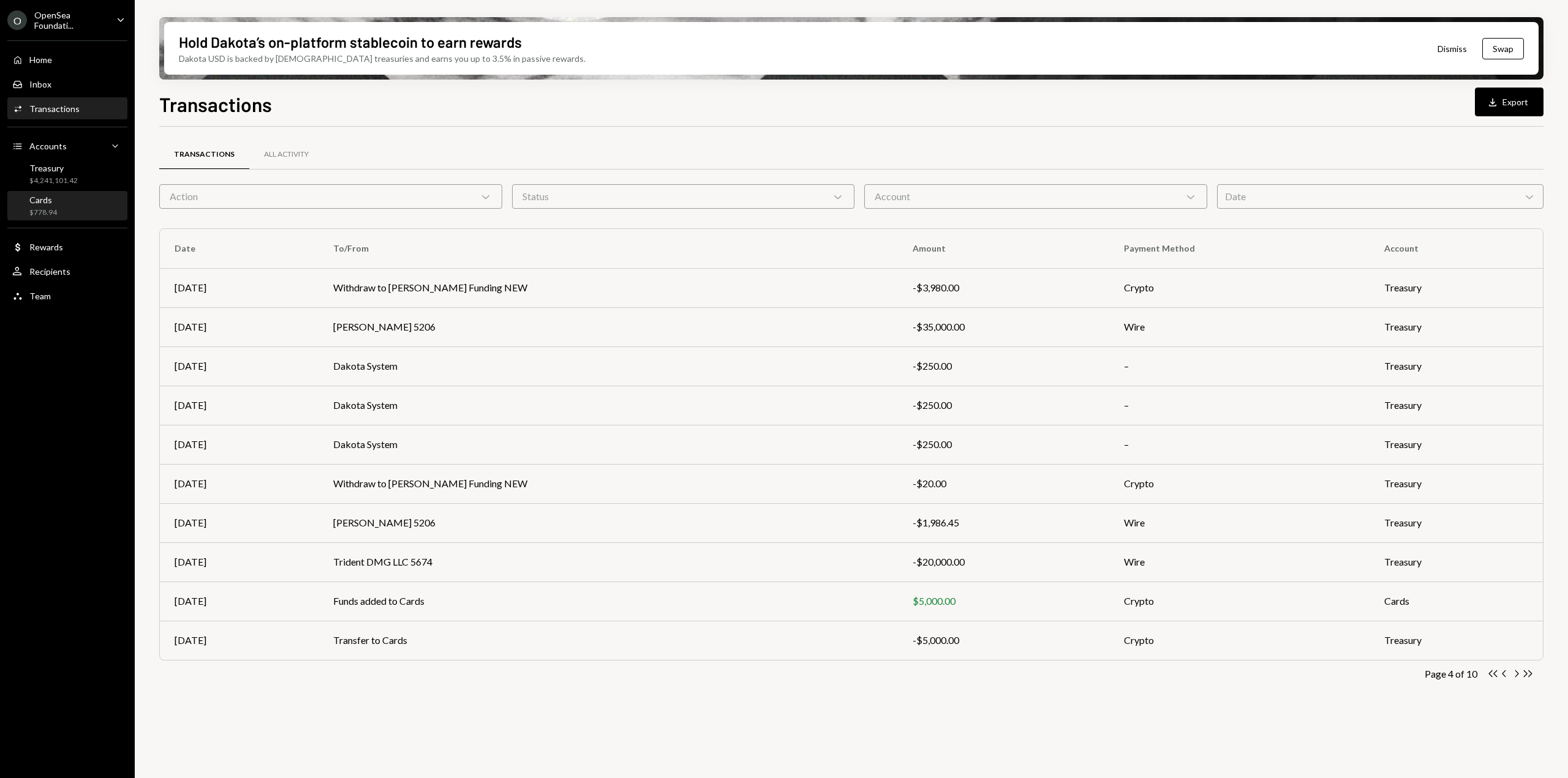
click at [44, 198] on div "Cards" at bounding box center [43, 200] width 27 height 10
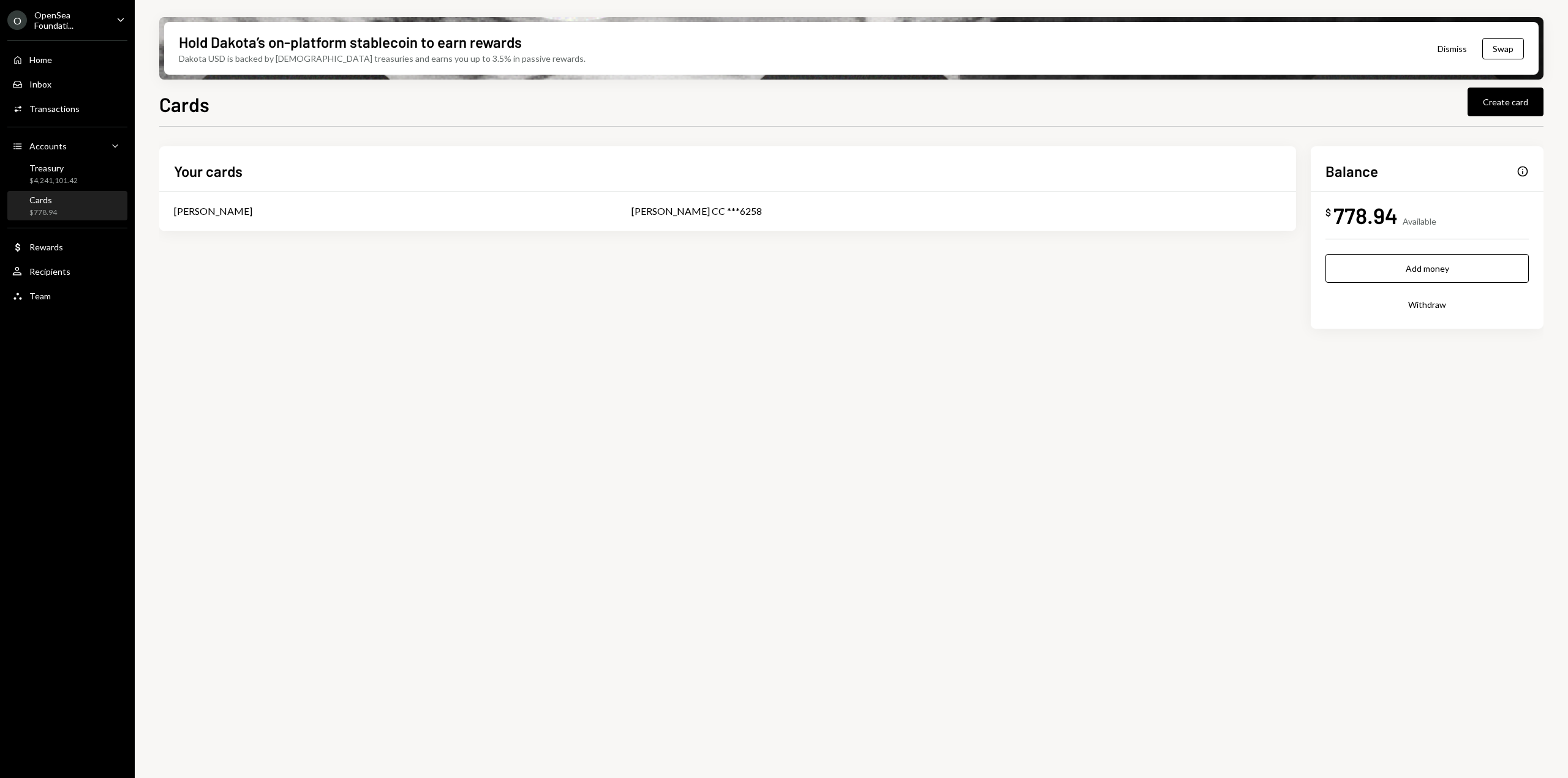
click at [1526, 172] on div "Info" at bounding box center [1522, 171] width 12 height 12
click at [1518, 174] on div "Info" at bounding box center [1522, 171] width 12 height 12
click at [37, 186] on div "$4,241,101.42" at bounding box center [54, 181] width 48 height 10
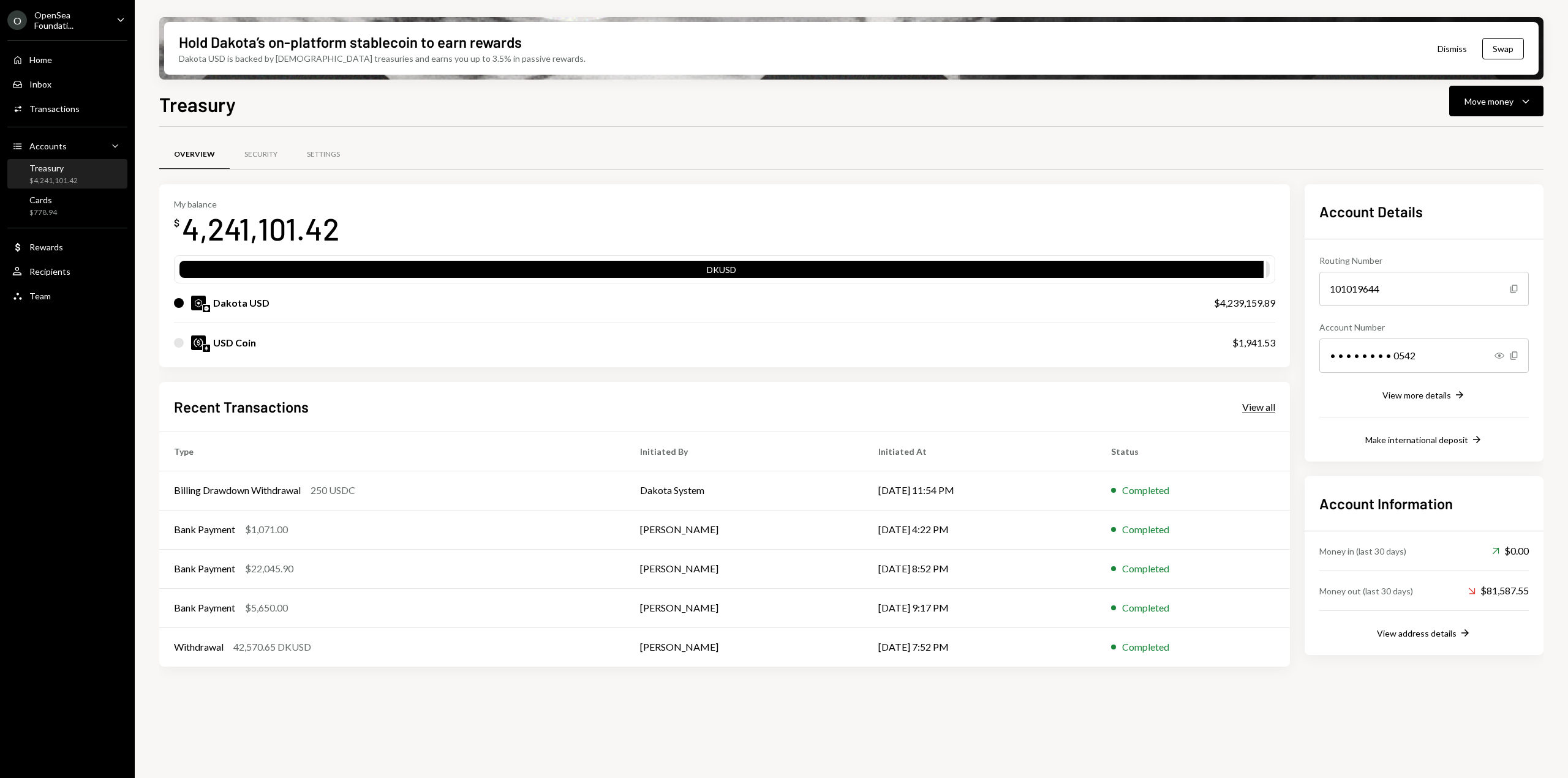
click at [1257, 405] on div "View all" at bounding box center [1259, 407] width 33 height 12
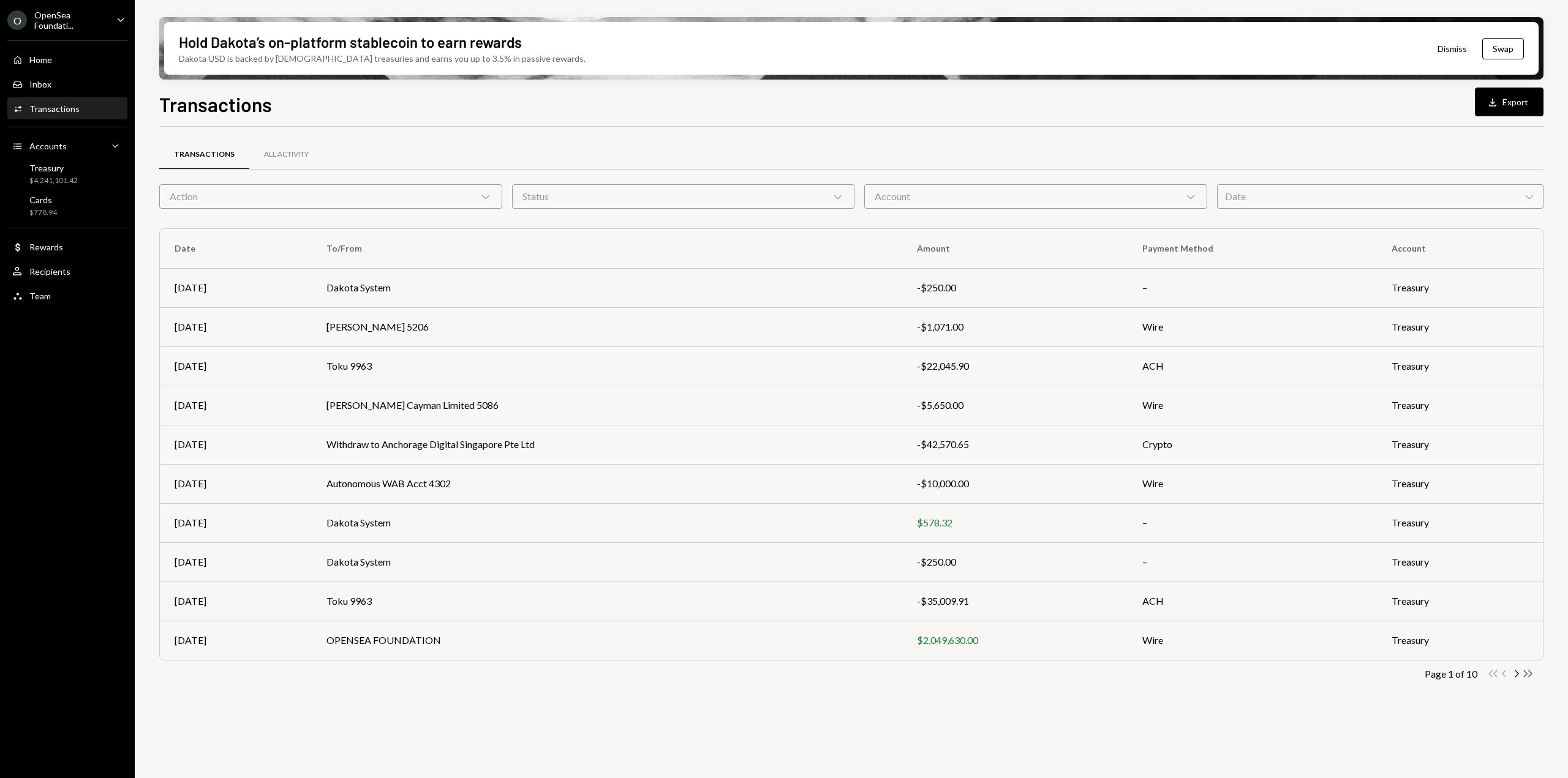
click at [1529, 673] on icon "Double Arrow Right" at bounding box center [1528, 673] width 12 height 12
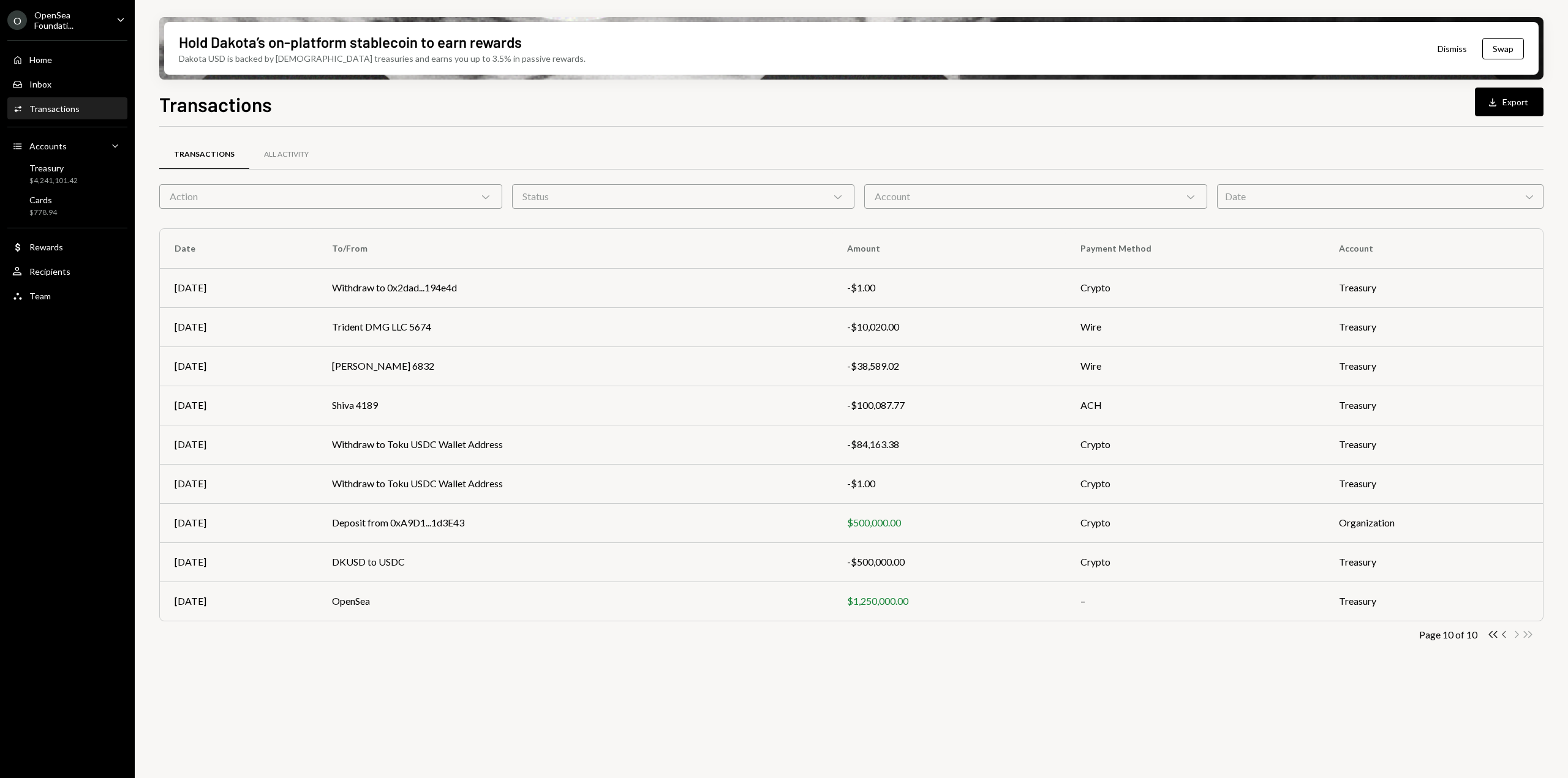
click at [1508, 631] on icon "Chevron Left" at bounding box center [1505, 634] width 12 height 12
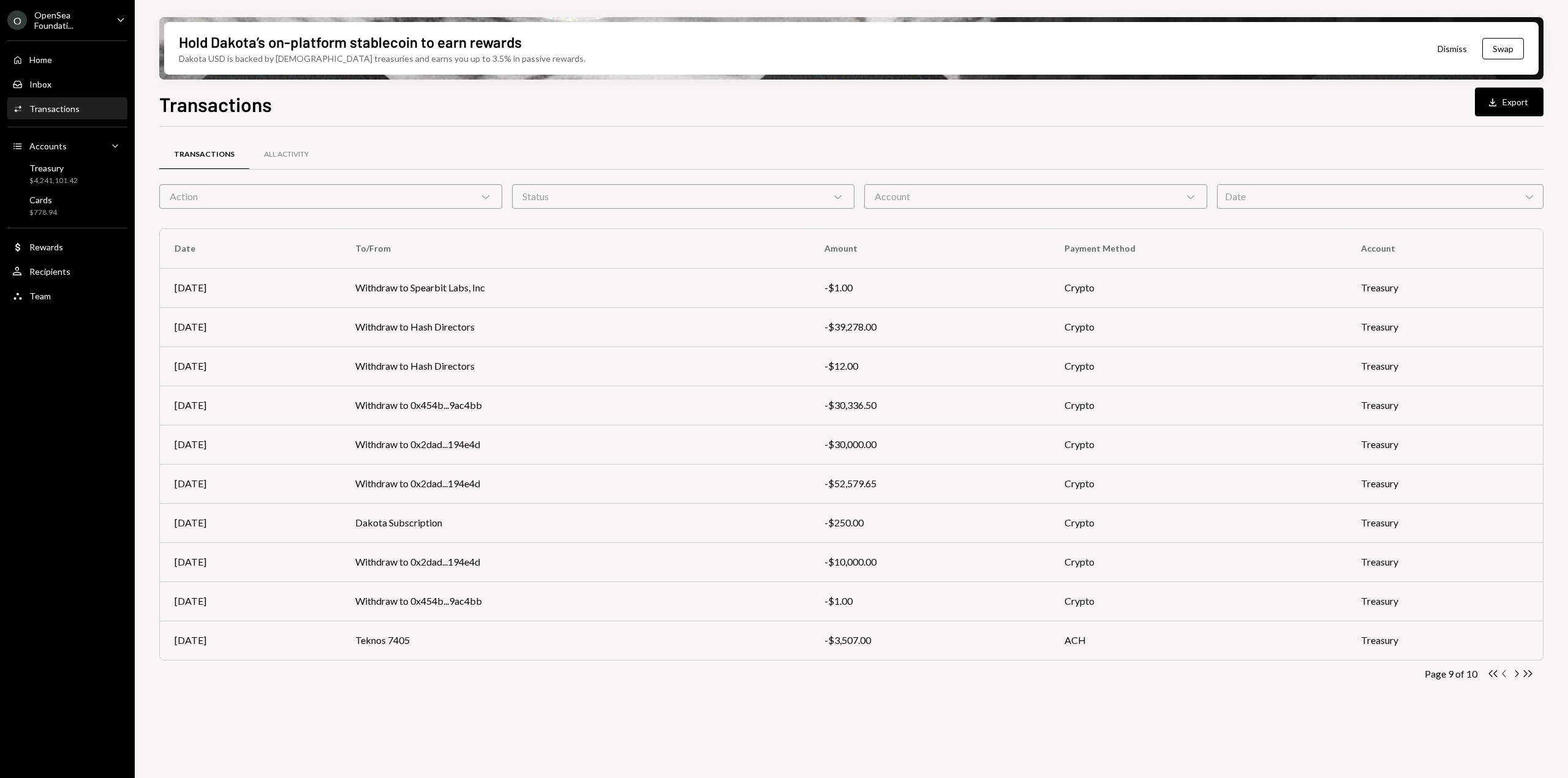
click at [1506, 677] on icon "Chevron Left" at bounding box center [1505, 673] width 12 height 12
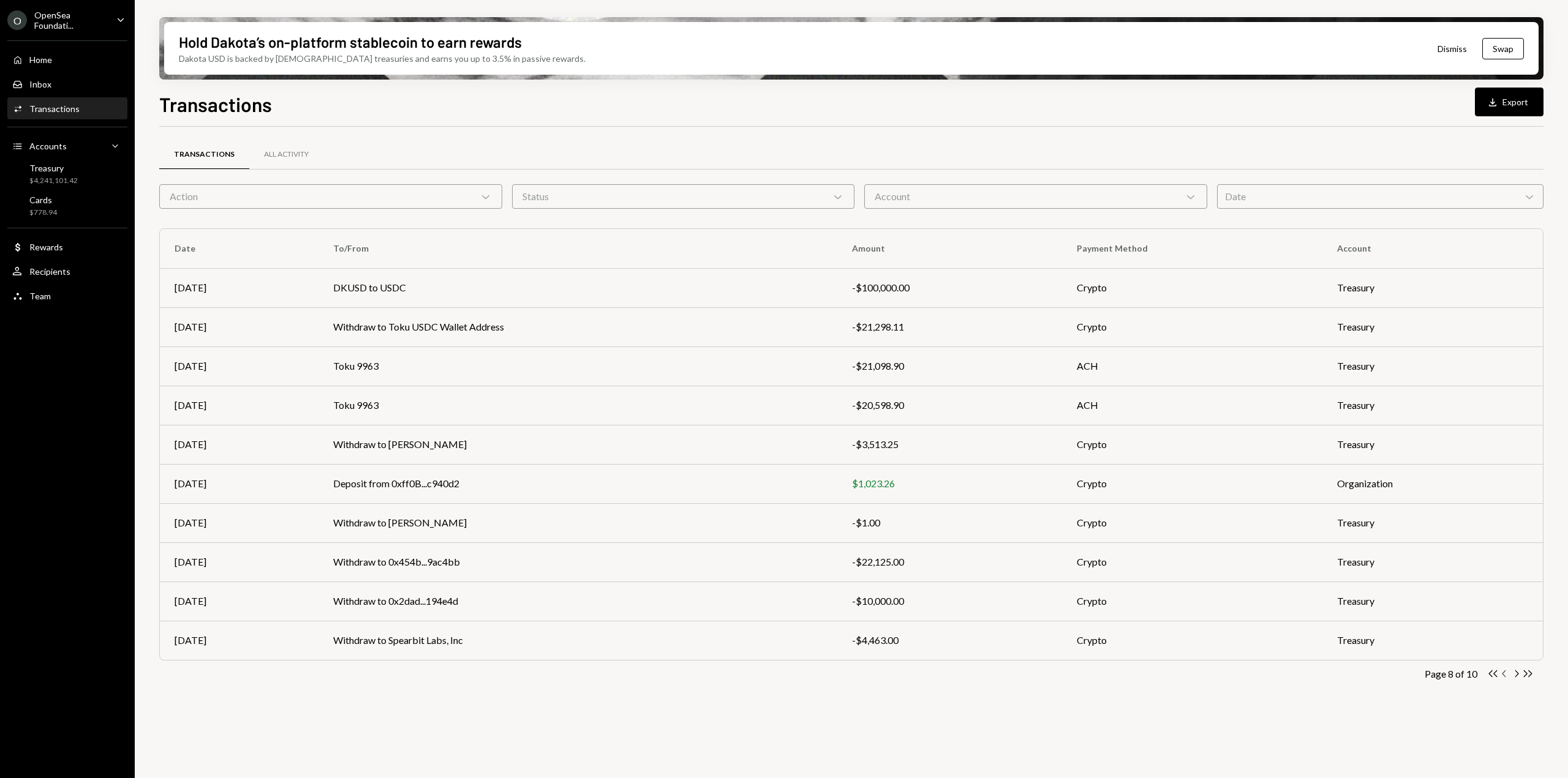
click at [1504, 674] on icon "Chevron Left" at bounding box center [1505, 673] width 12 height 12
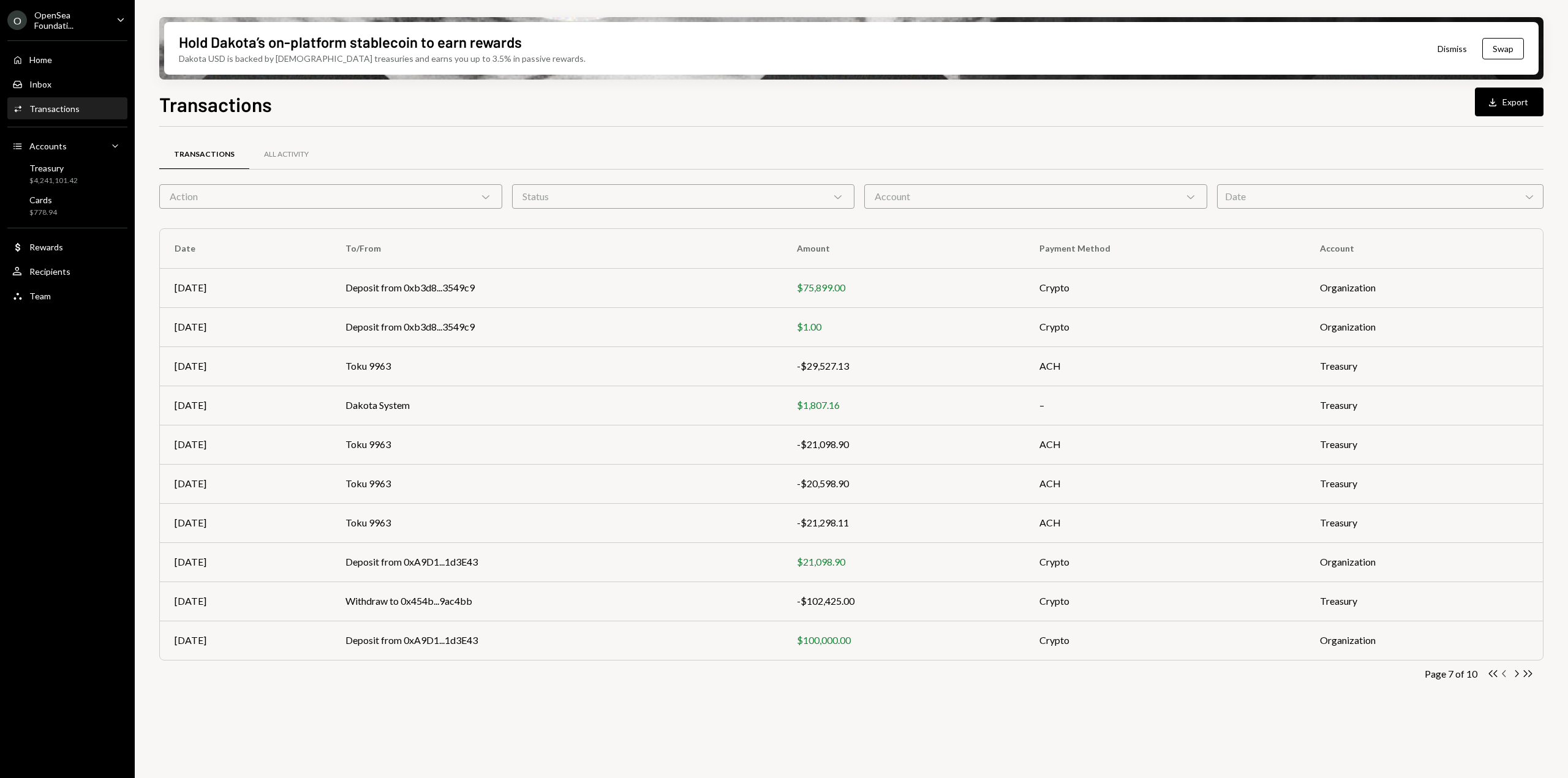
click at [1503, 672] on icon "Chevron Left" at bounding box center [1505, 673] width 12 height 12
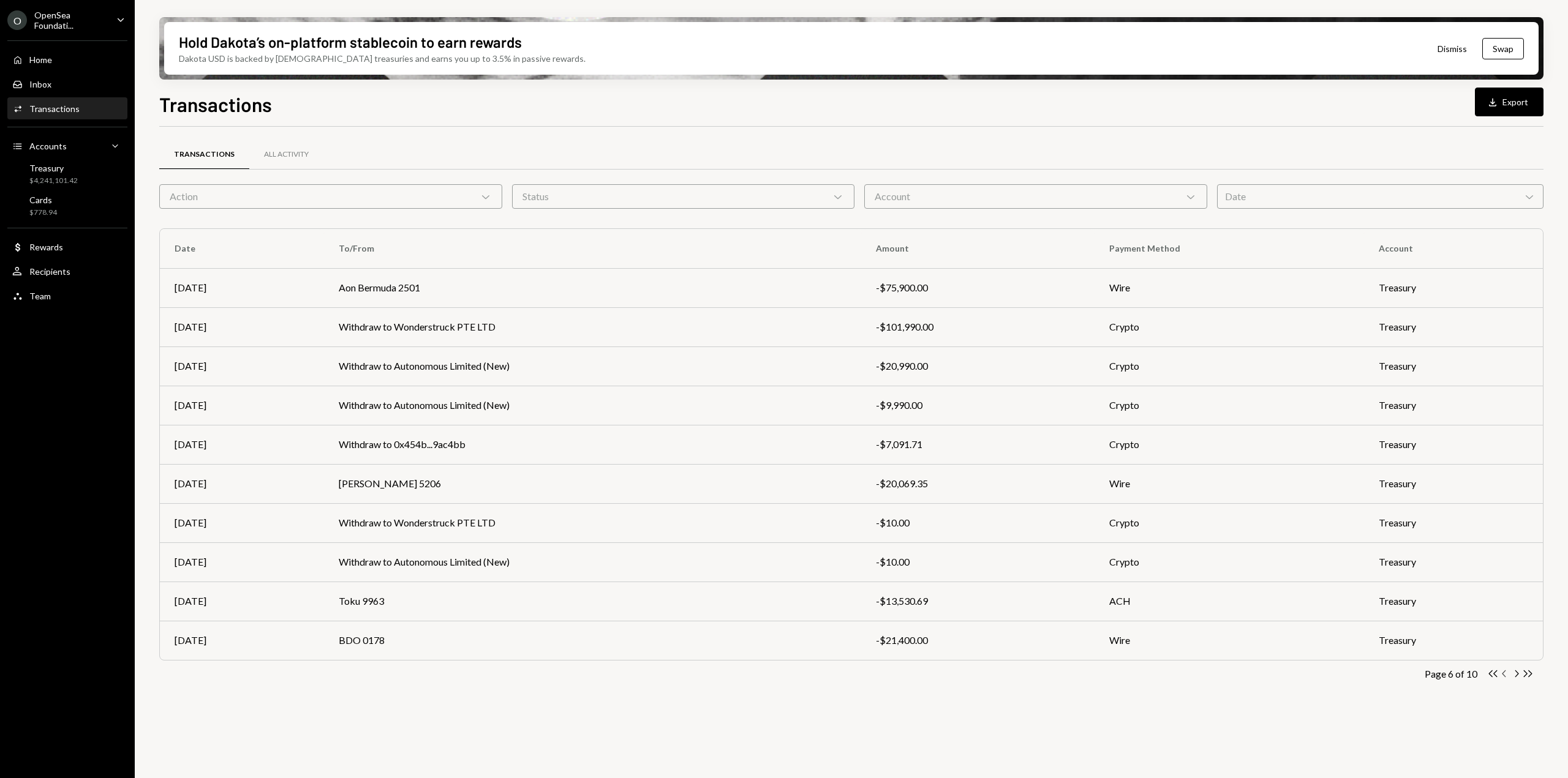
click at [1505, 677] on icon "Chevron Left" at bounding box center [1505, 673] width 12 height 12
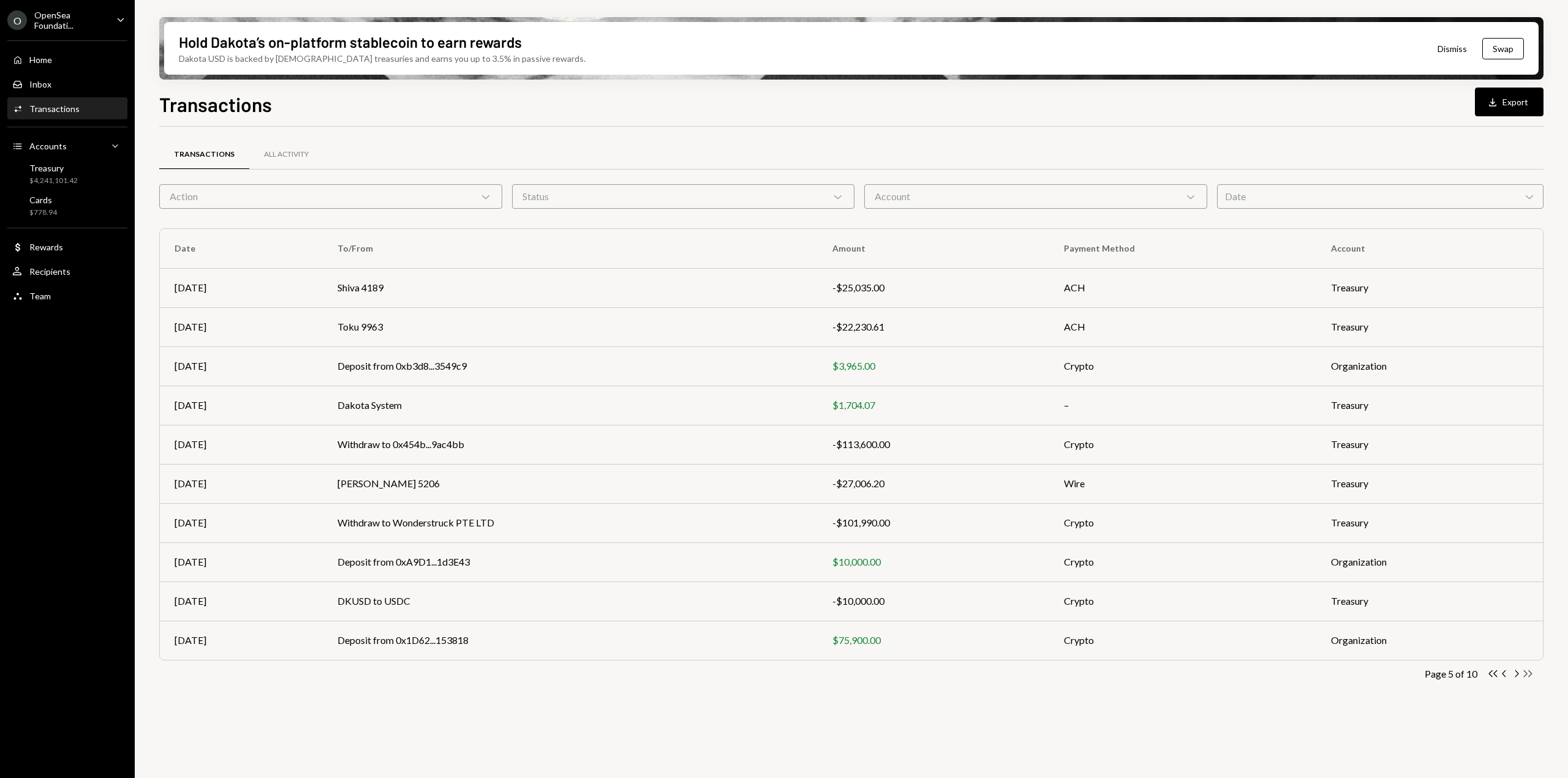
click at [1529, 676] on icon "button" at bounding box center [1528, 673] width 8 height 7
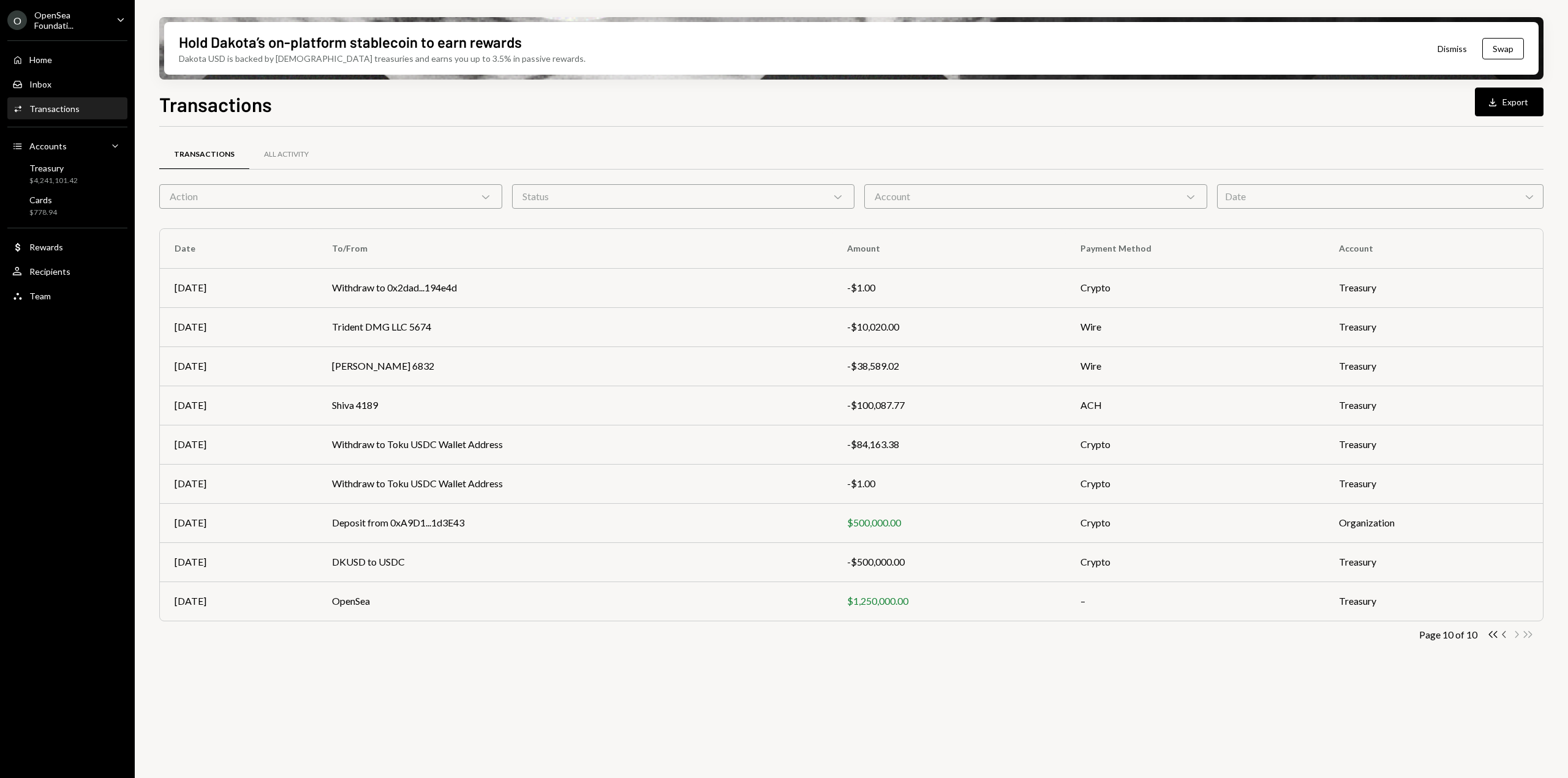
click at [1505, 636] on icon "Chevron Left" at bounding box center [1505, 634] width 12 height 12
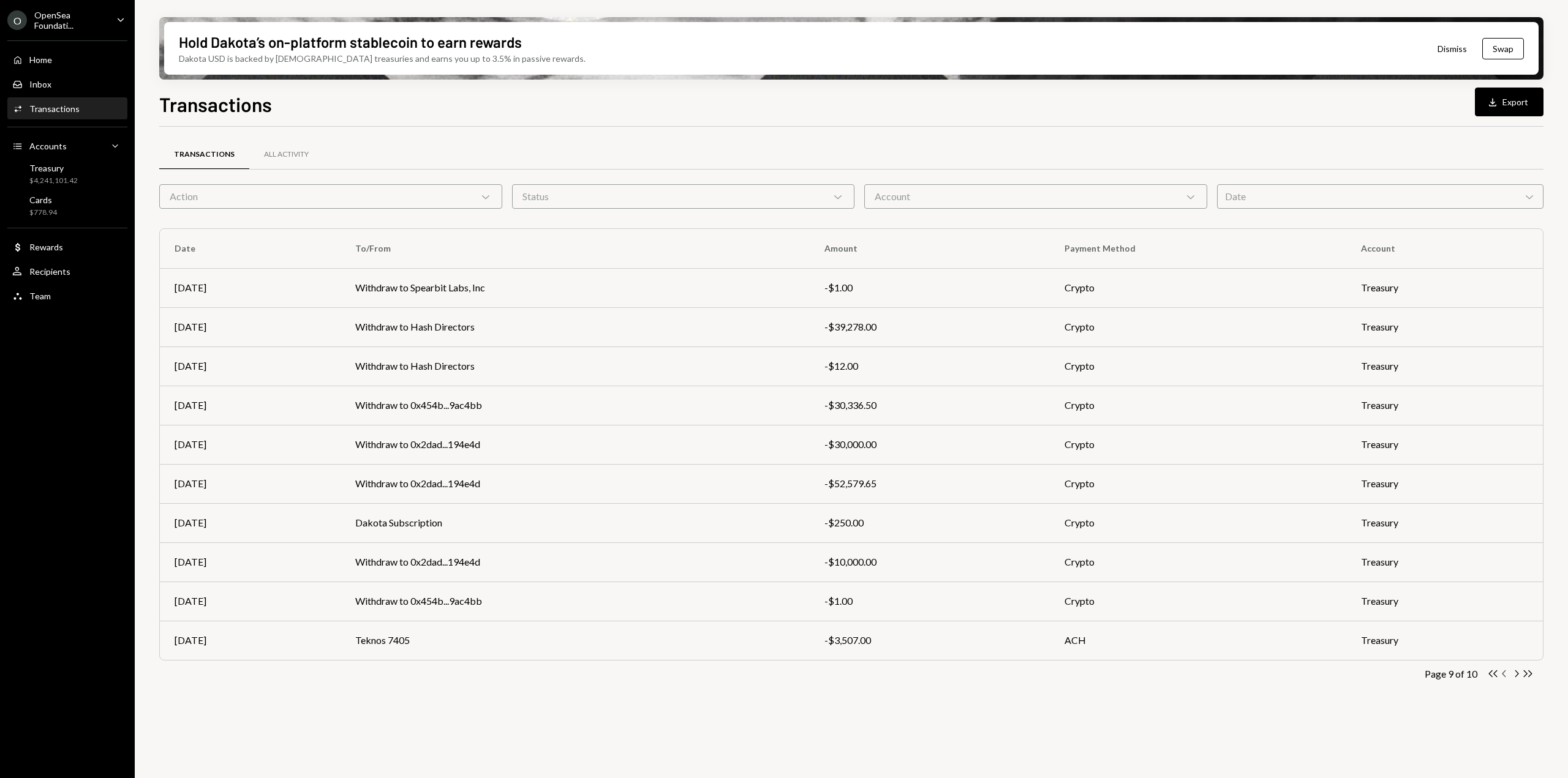
click at [1504, 677] on icon "Chevron Left" at bounding box center [1505, 673] width 12 height 12
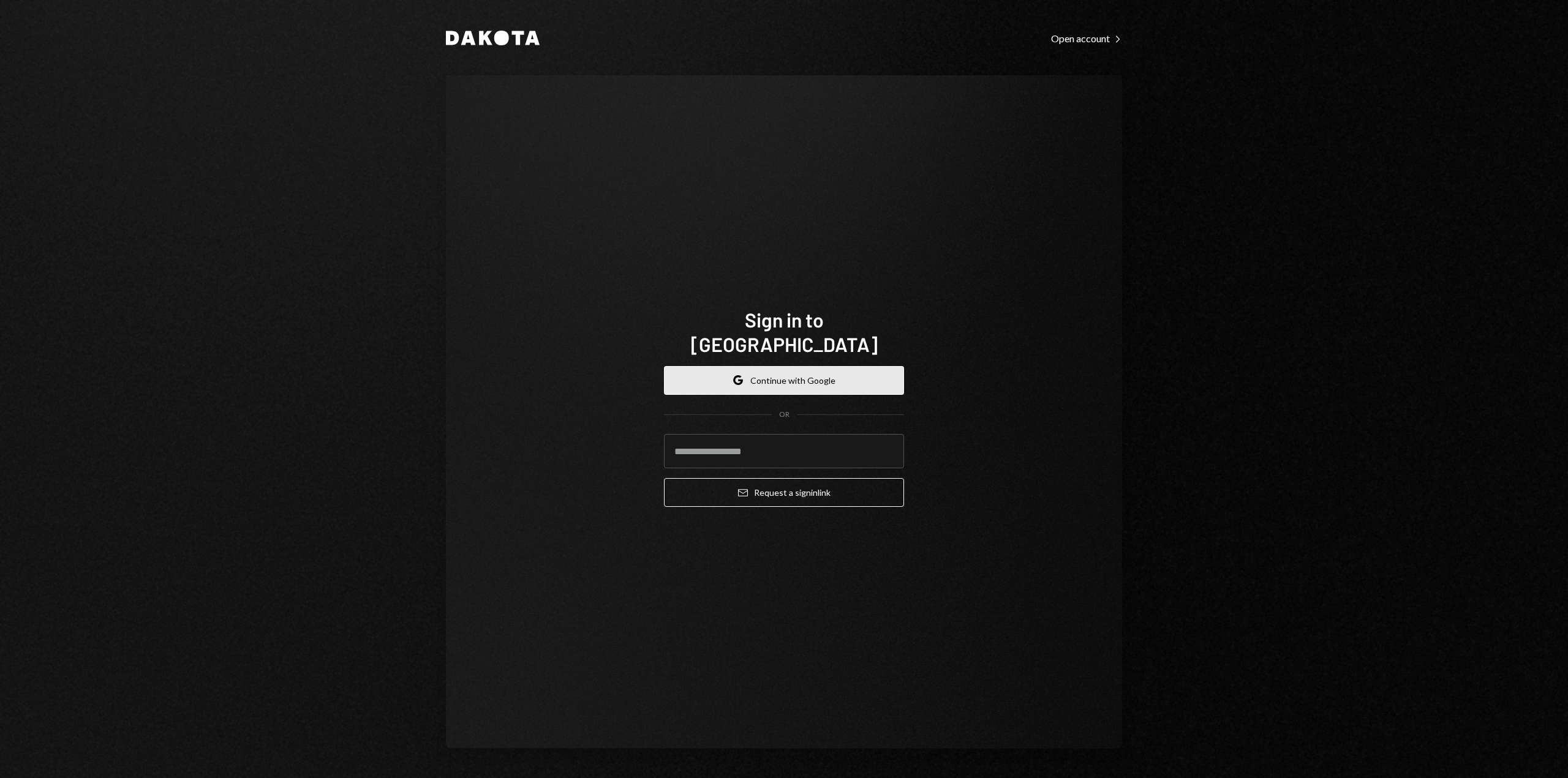
click at [794, 375] on button "Google Continue with Google" at bounding box center [784, 380] width 240 height 29
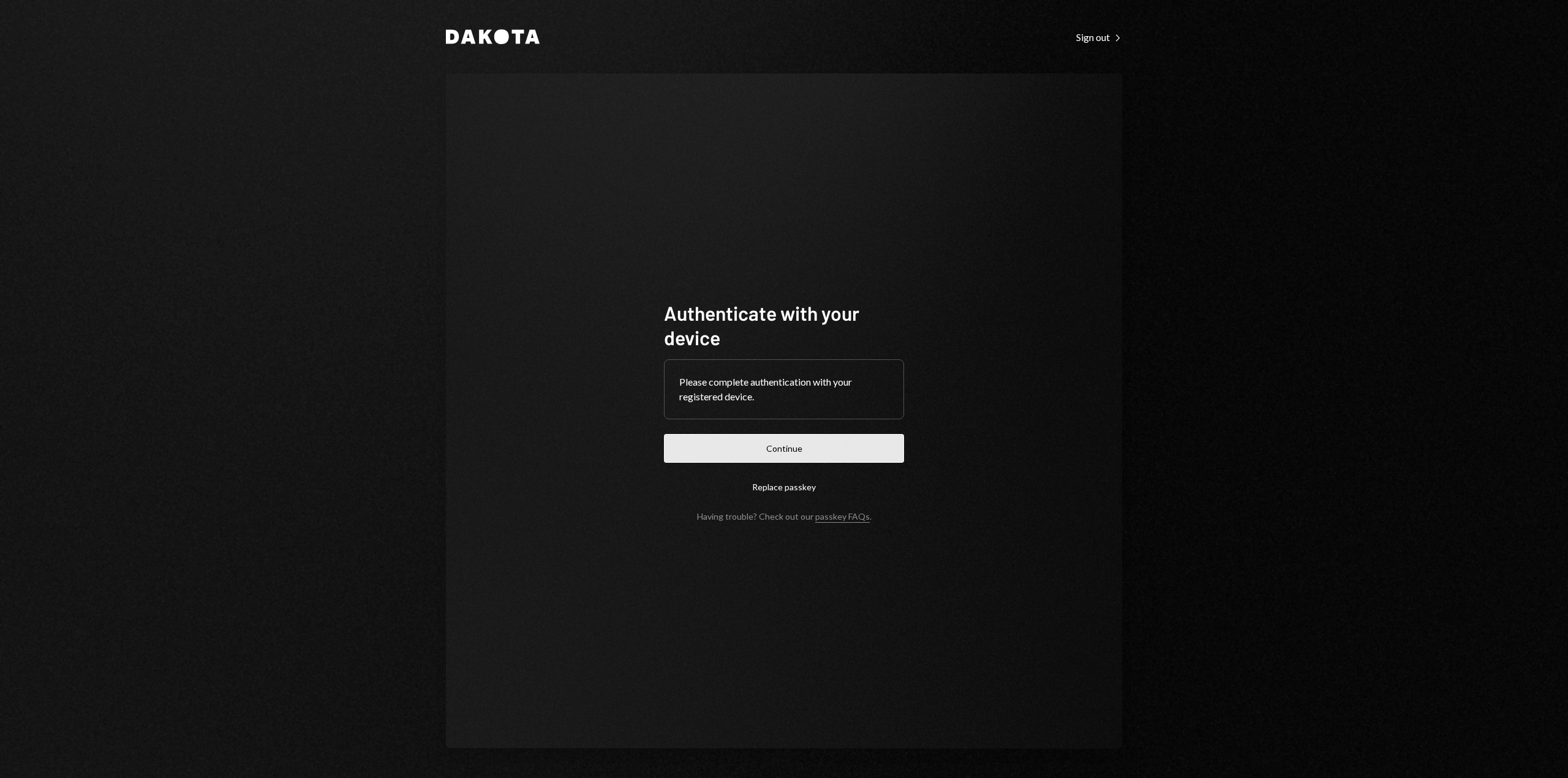
click at [763, 438] on button "Continue" at bounding box center [784, 448] width 240 height 29
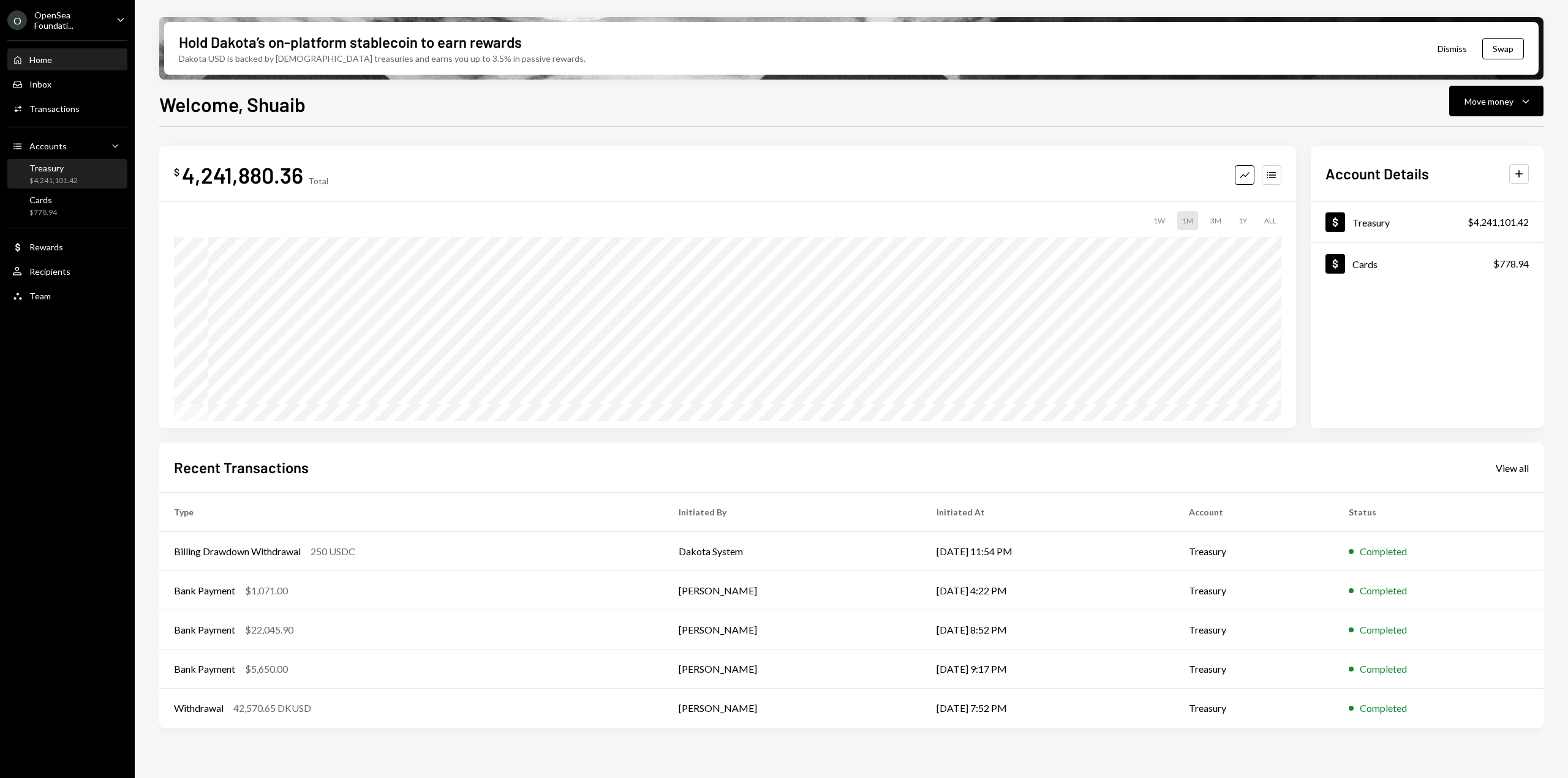
click at [49, 167] on div "Treasury" at bounding box center [54, 168] width 48 height 10
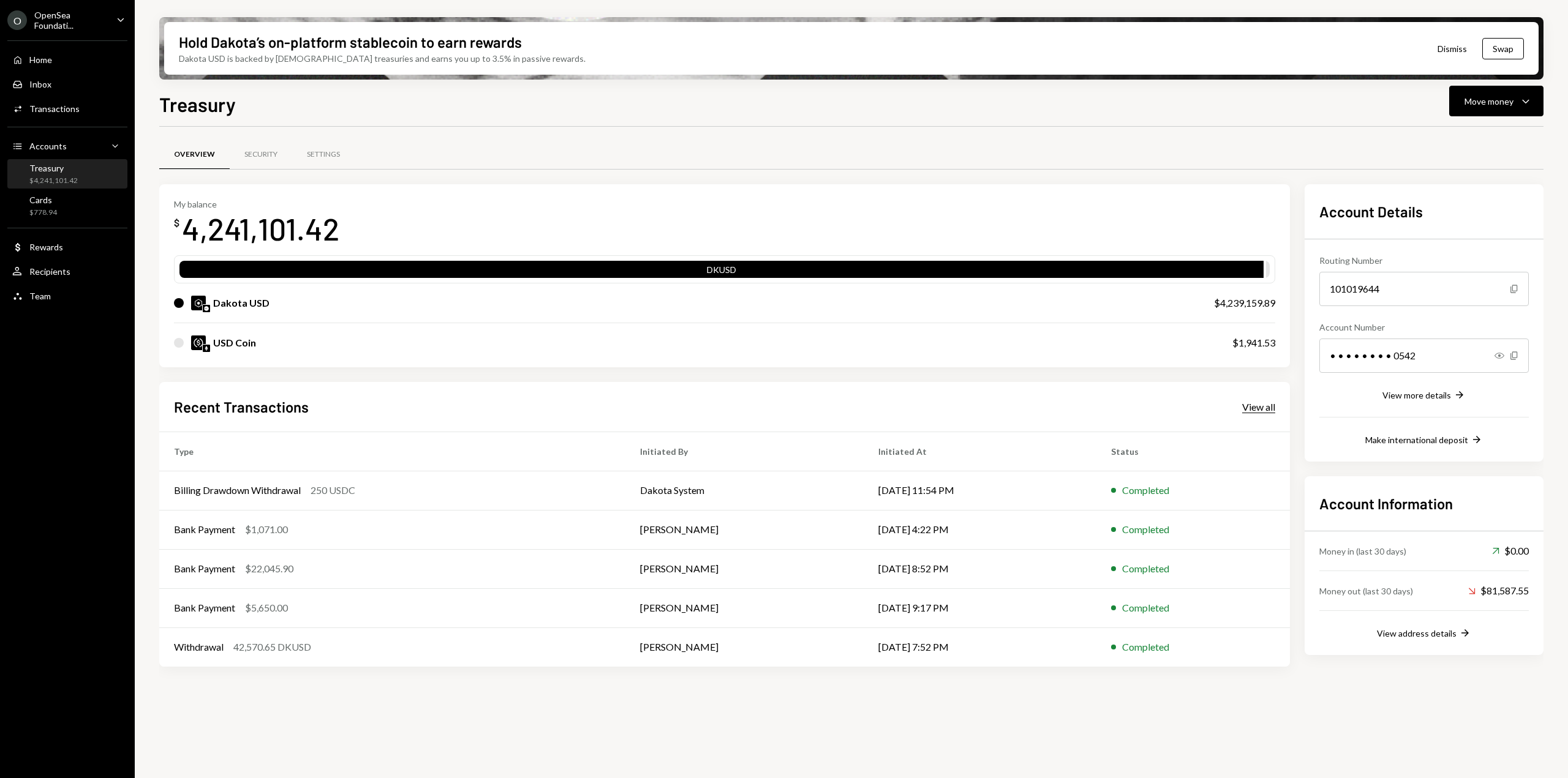
click at [1252, 404] on div "View all" at bounding box center [1259, 407] width 33 height 12
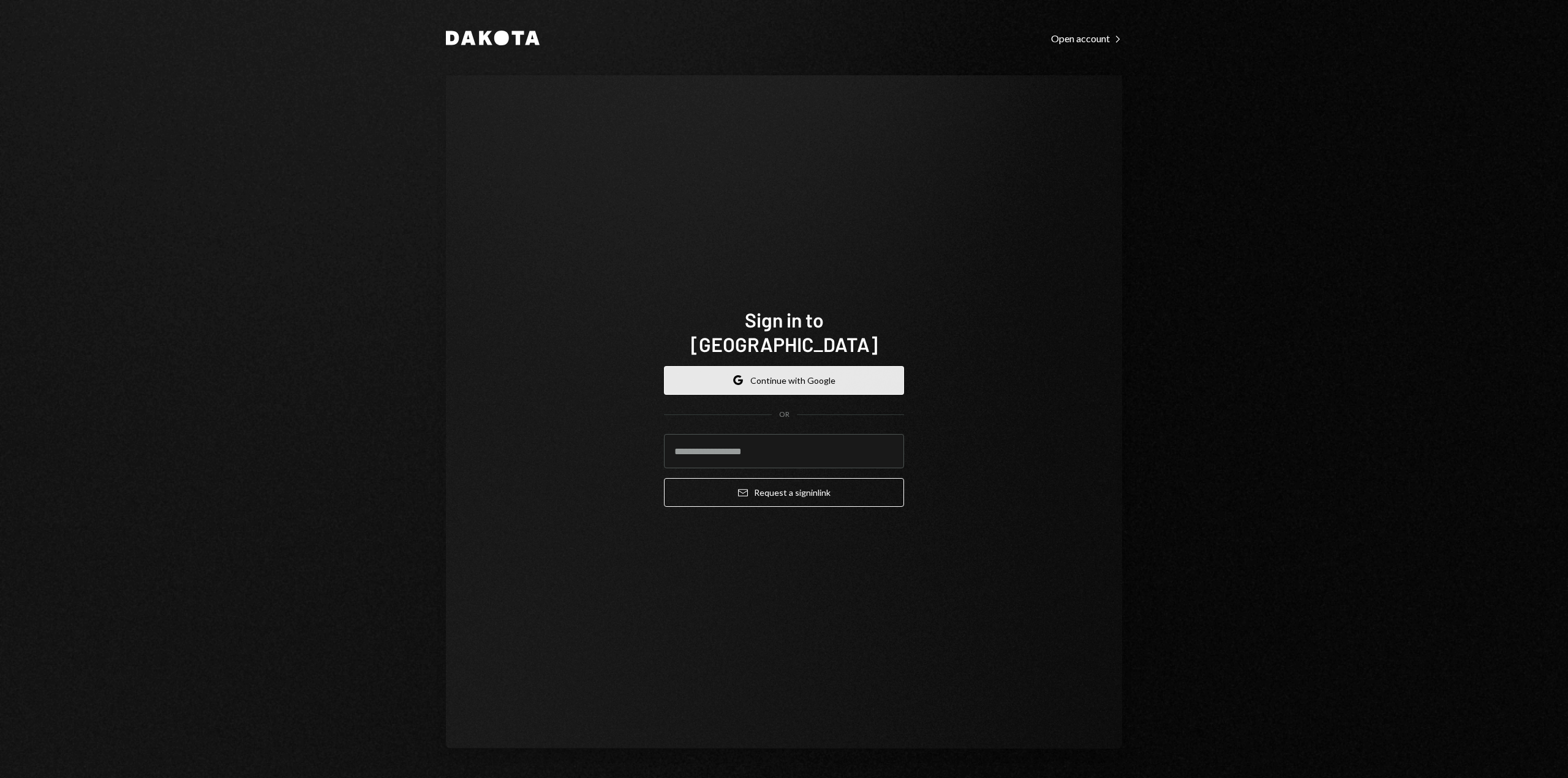
click at [816, 376] on button "Google Continue with Google" at bounding box center [784, 380] width 240 height 29
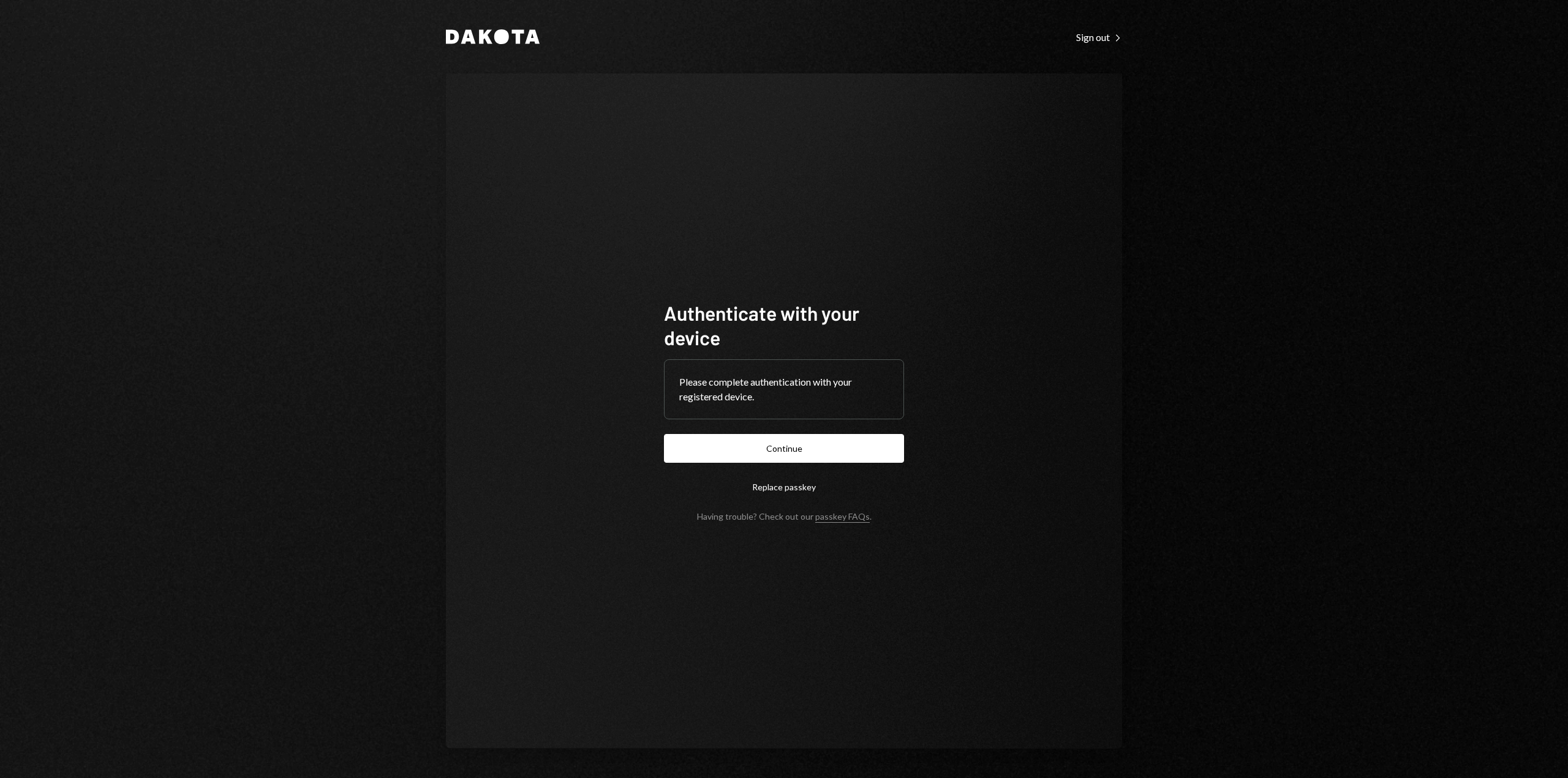
click at [757, 447] on button "Continue" at bounding box center [784, 448] width 240 height 29
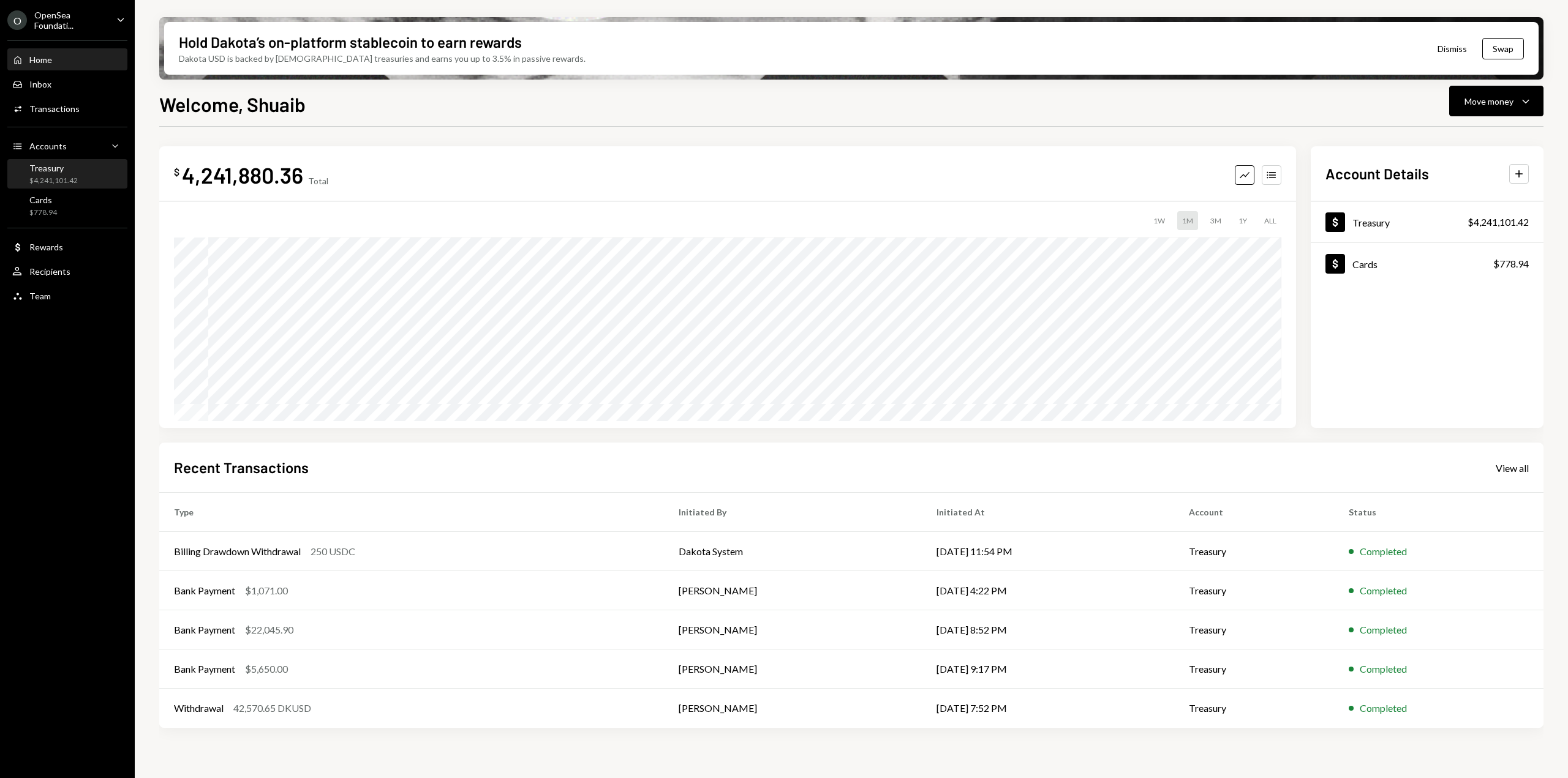
click at [73, 172] on div "Treasury" at bounding box center [54, 168] width 48 height 10
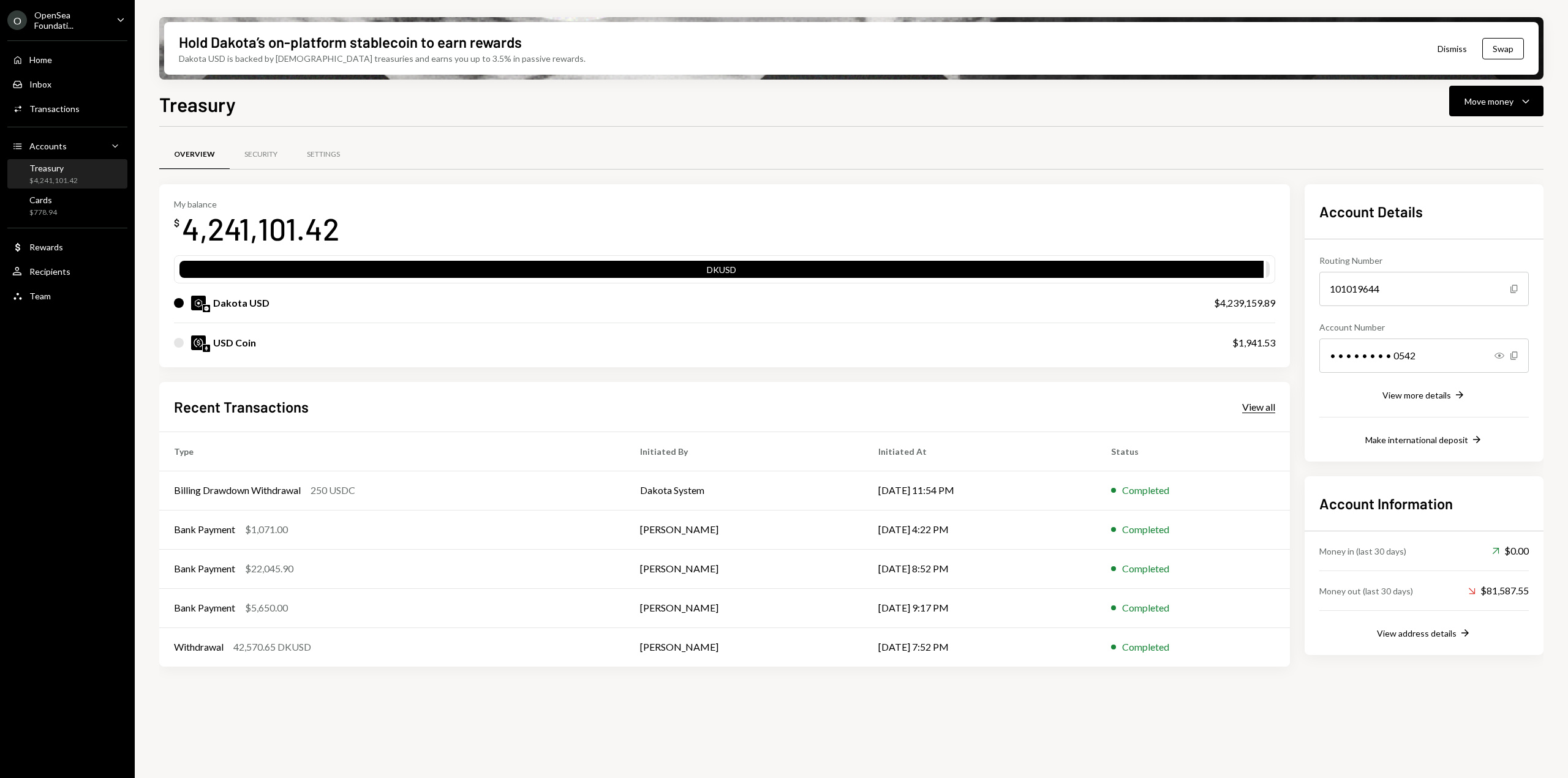
click at [1262, 410] on div "View all" at bounding box center [1259, 407] width 33 height 12
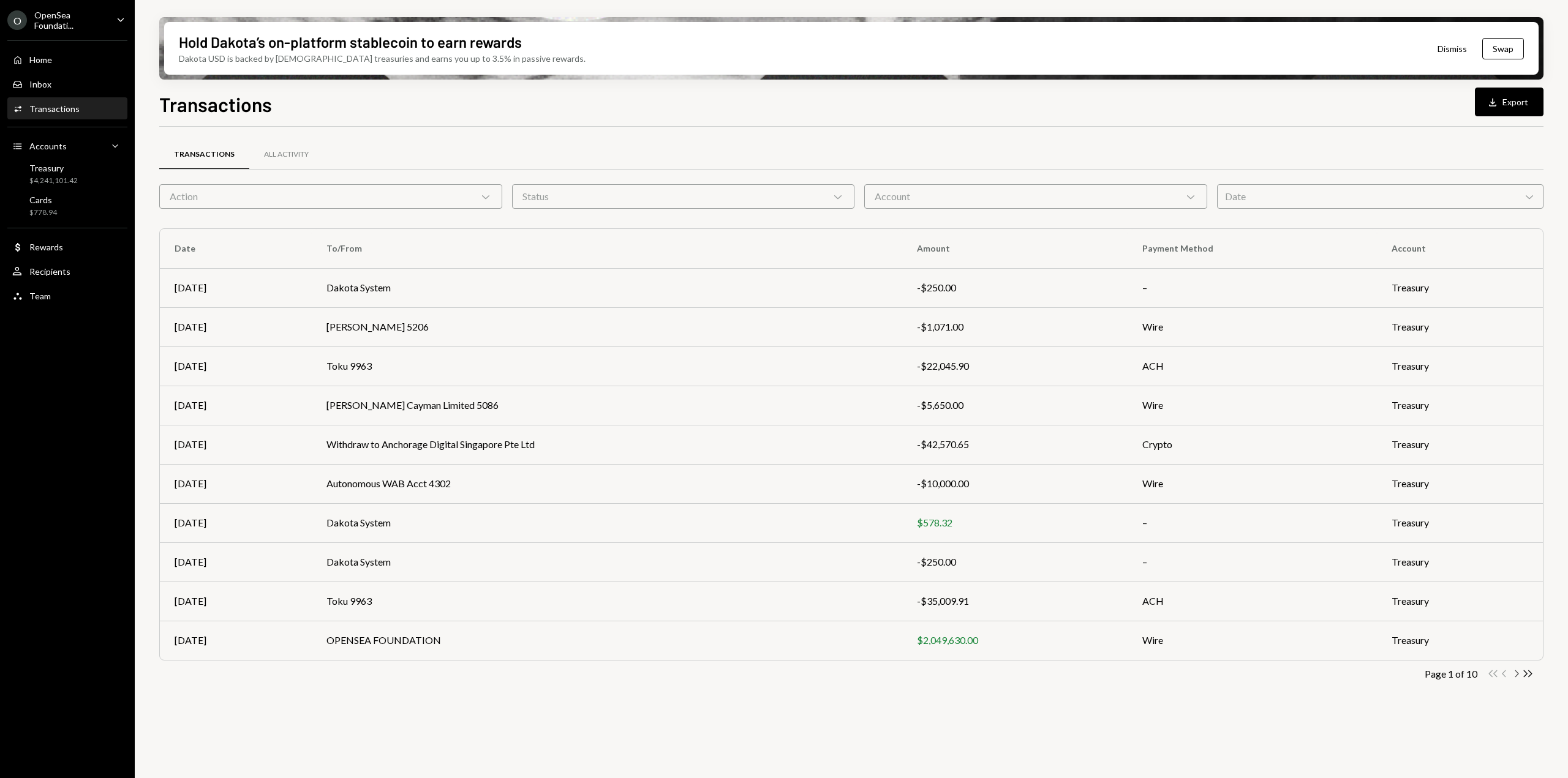
click at [1518, 672] on icon "Chevron Right" at bounding box center [1516, 673] width 12 height 12
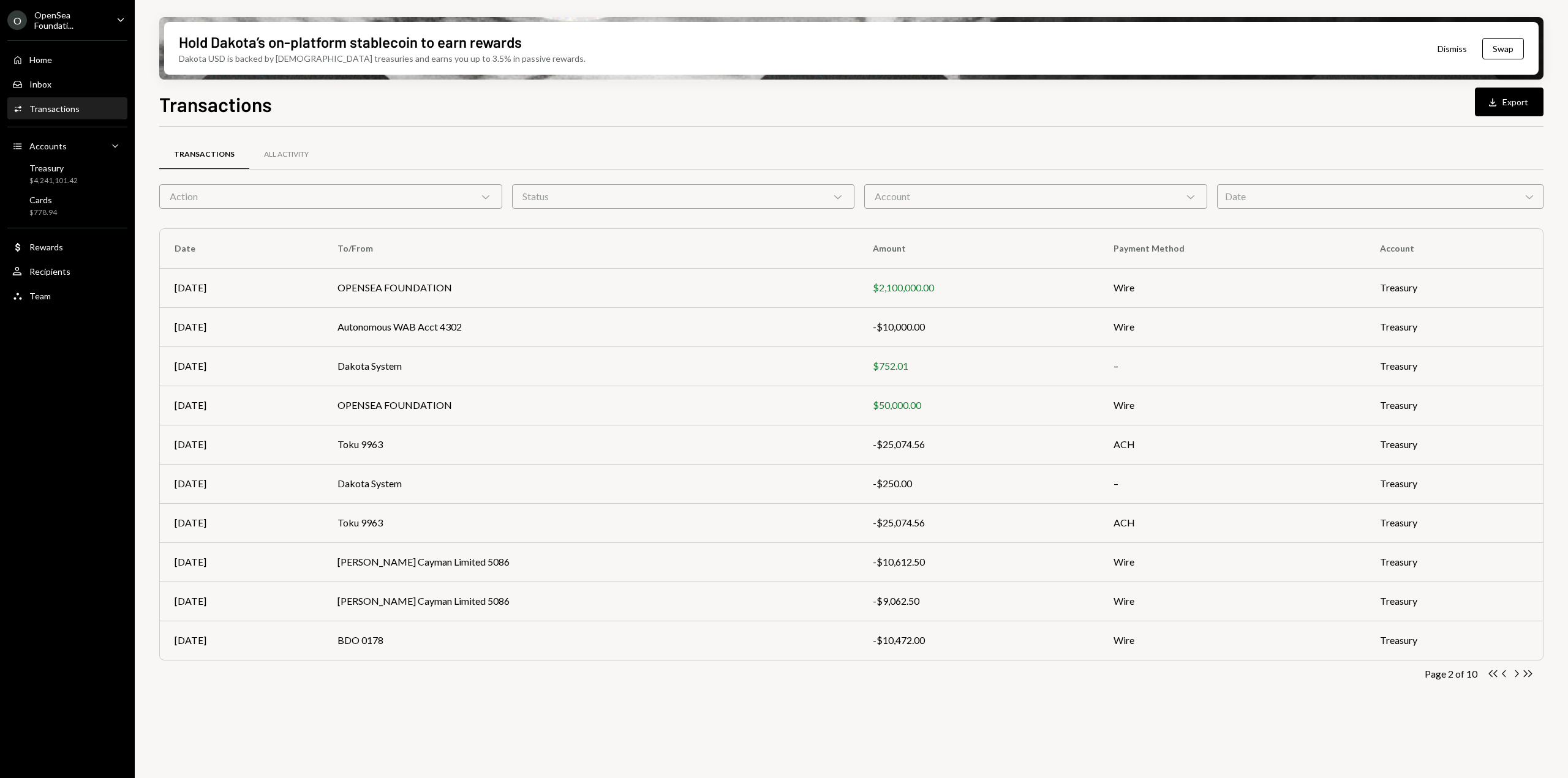
click at [1518, 672] on icon "Chevron Right" at bounding box center [1516, 673] width 12 height 12
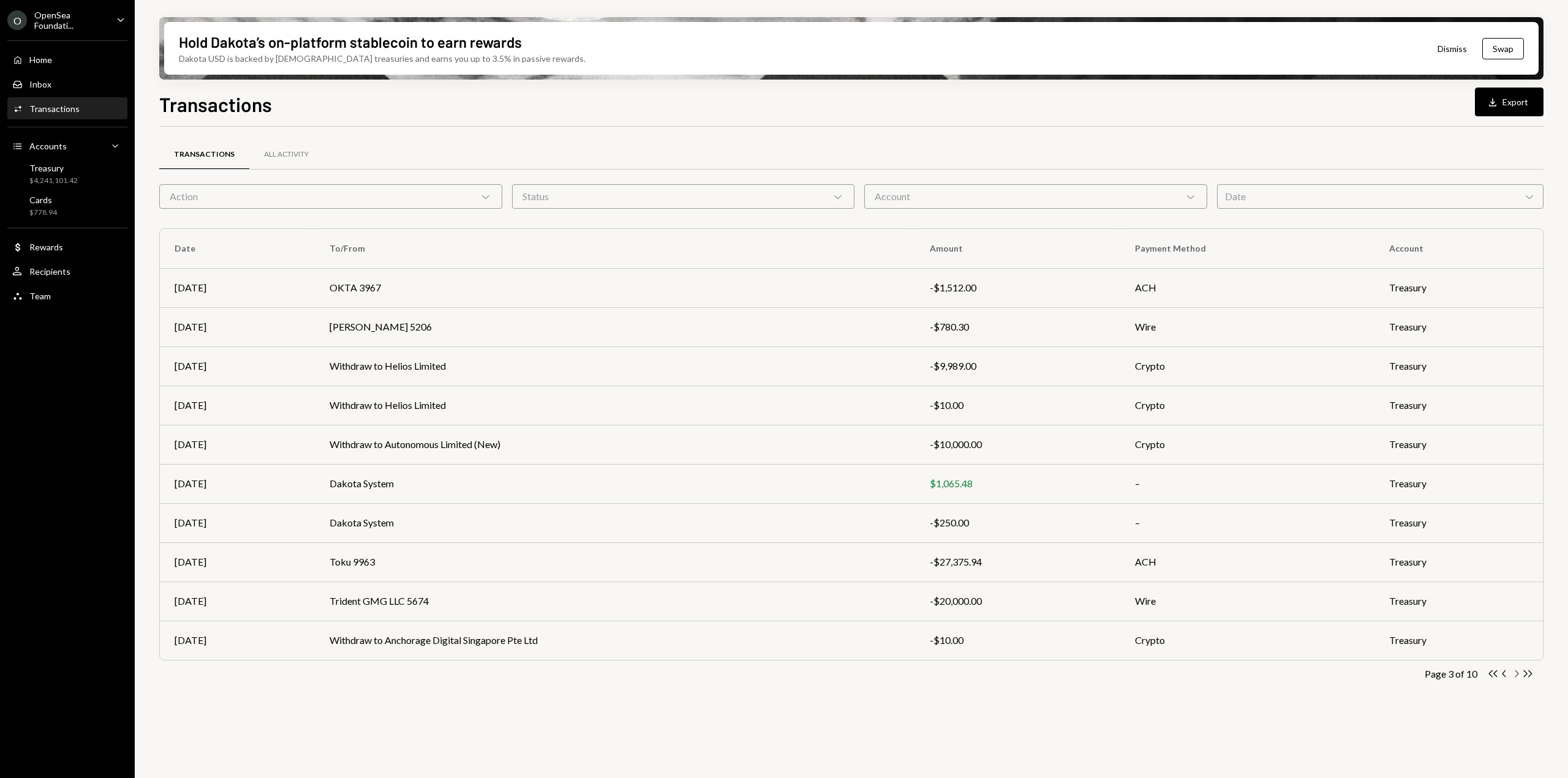
click at [1518, 672] on icon "Chevron Right" at bounding box center [1516, 673] width 12 height 12
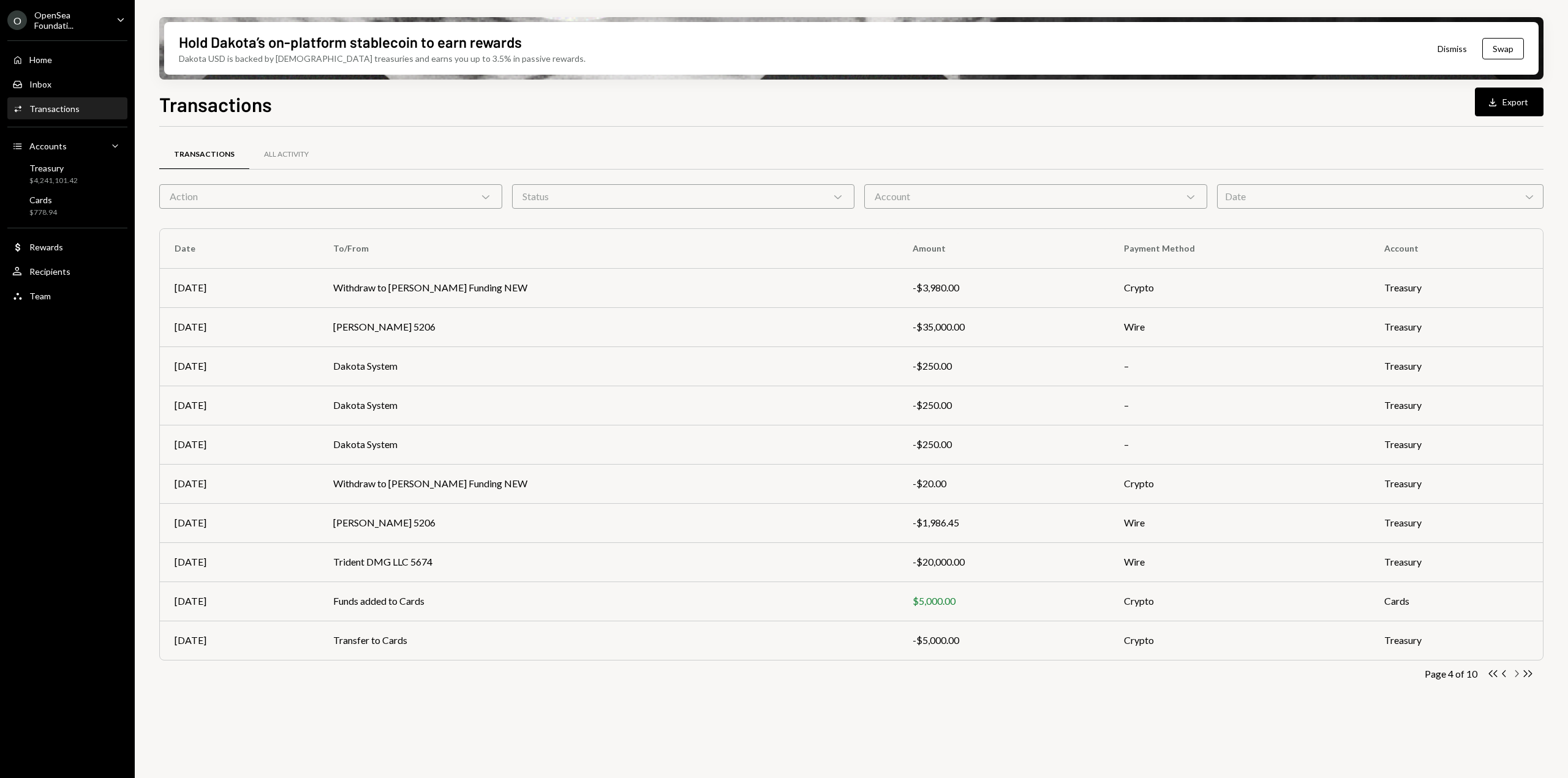
click at [1518, 676] on icon "Chevron Right" at bounding box center [1516, 673] width 12 height 12
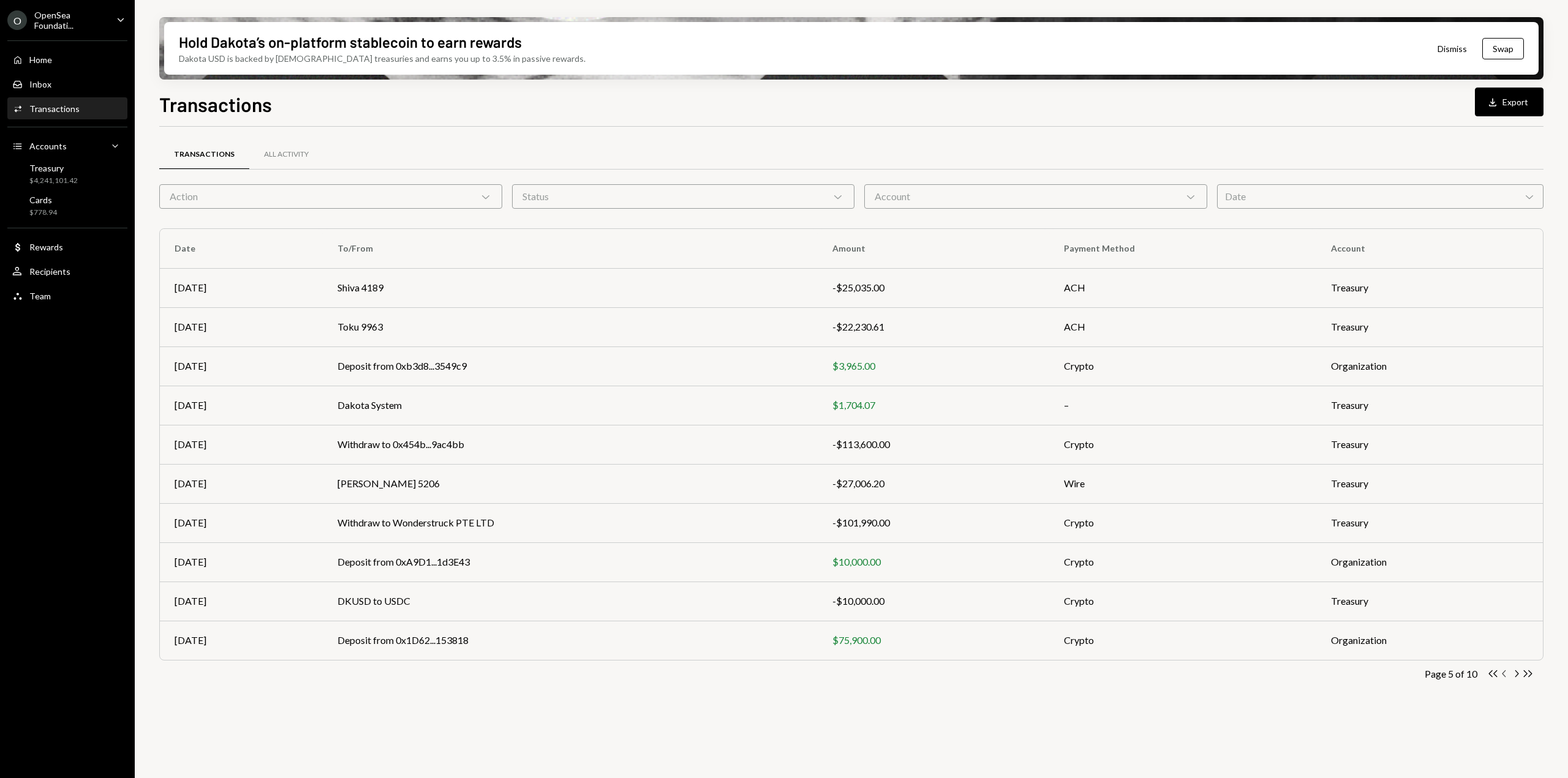
click at [1504, 675] on icon "button" at bounding box center [1504, 673] width 4 height 7
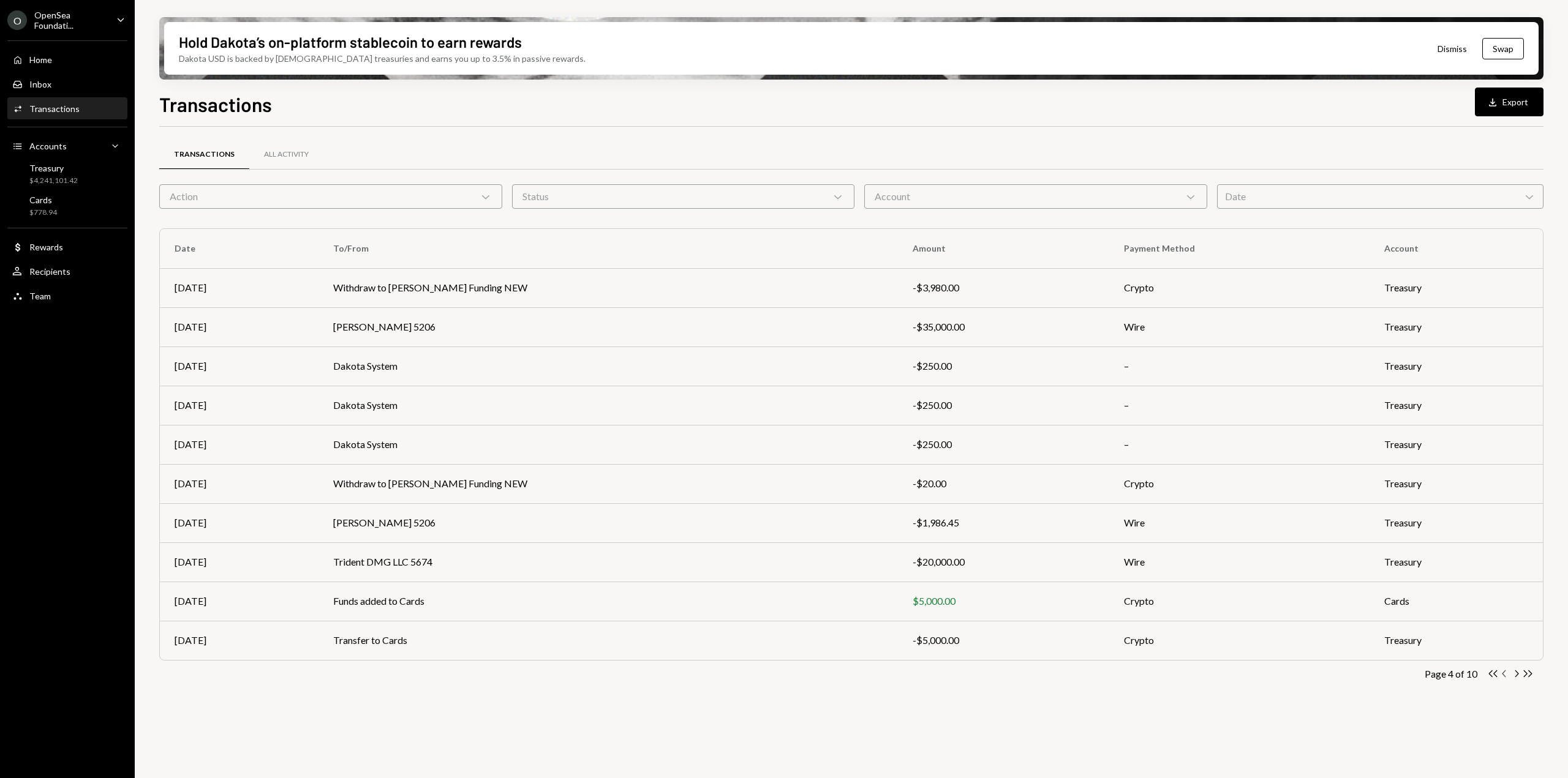
click at [1504, 675] on icon "button" at bounding box center [1504, 673] width 4 height 7
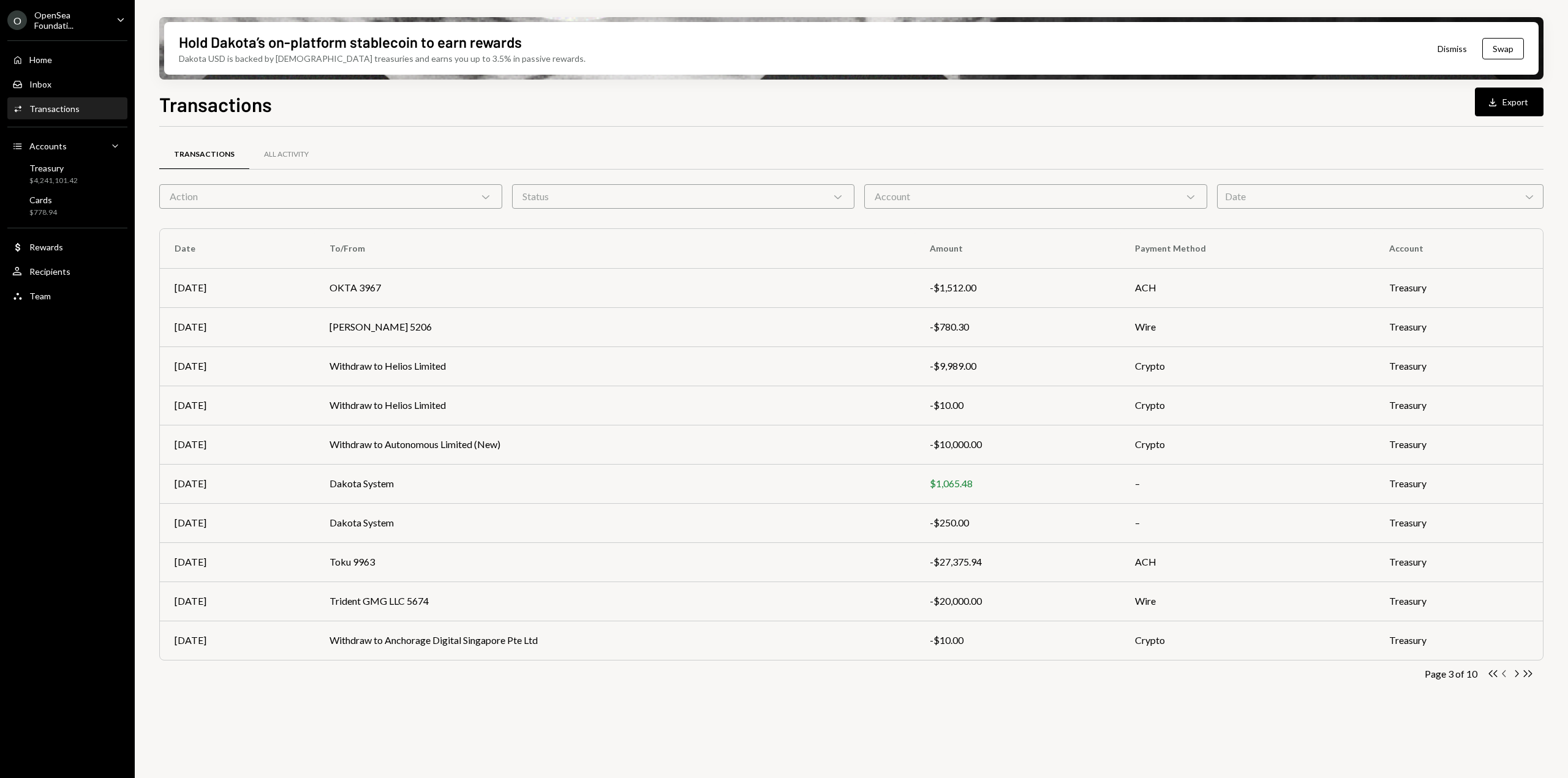
click at [1504, 675] on icon "button" at bounding box center [1504, 673] width 4 height 7
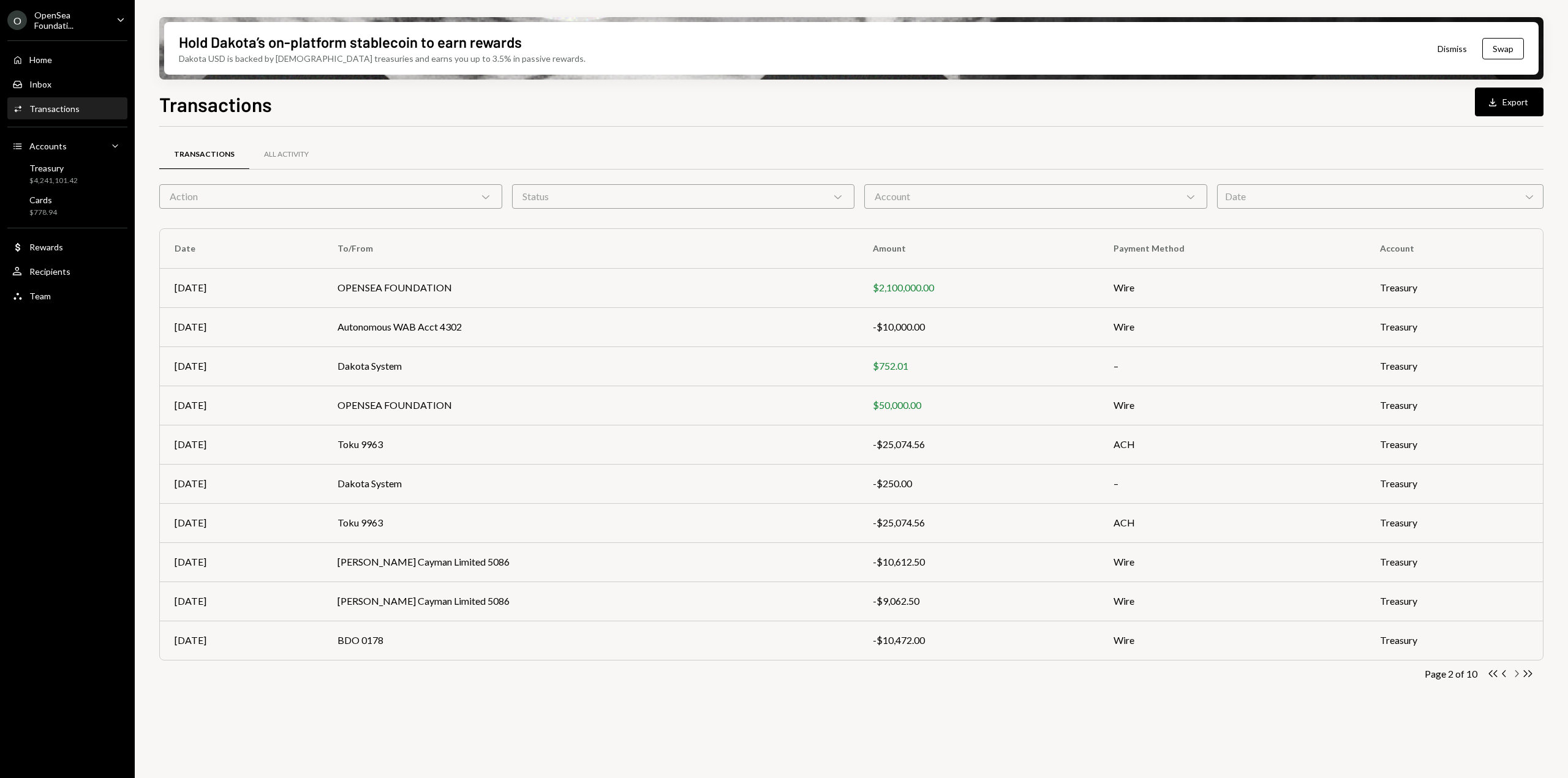
click at [1516, 673] on icon "Chevron Right" at bounding box center [1516, 673] width 12 height 12
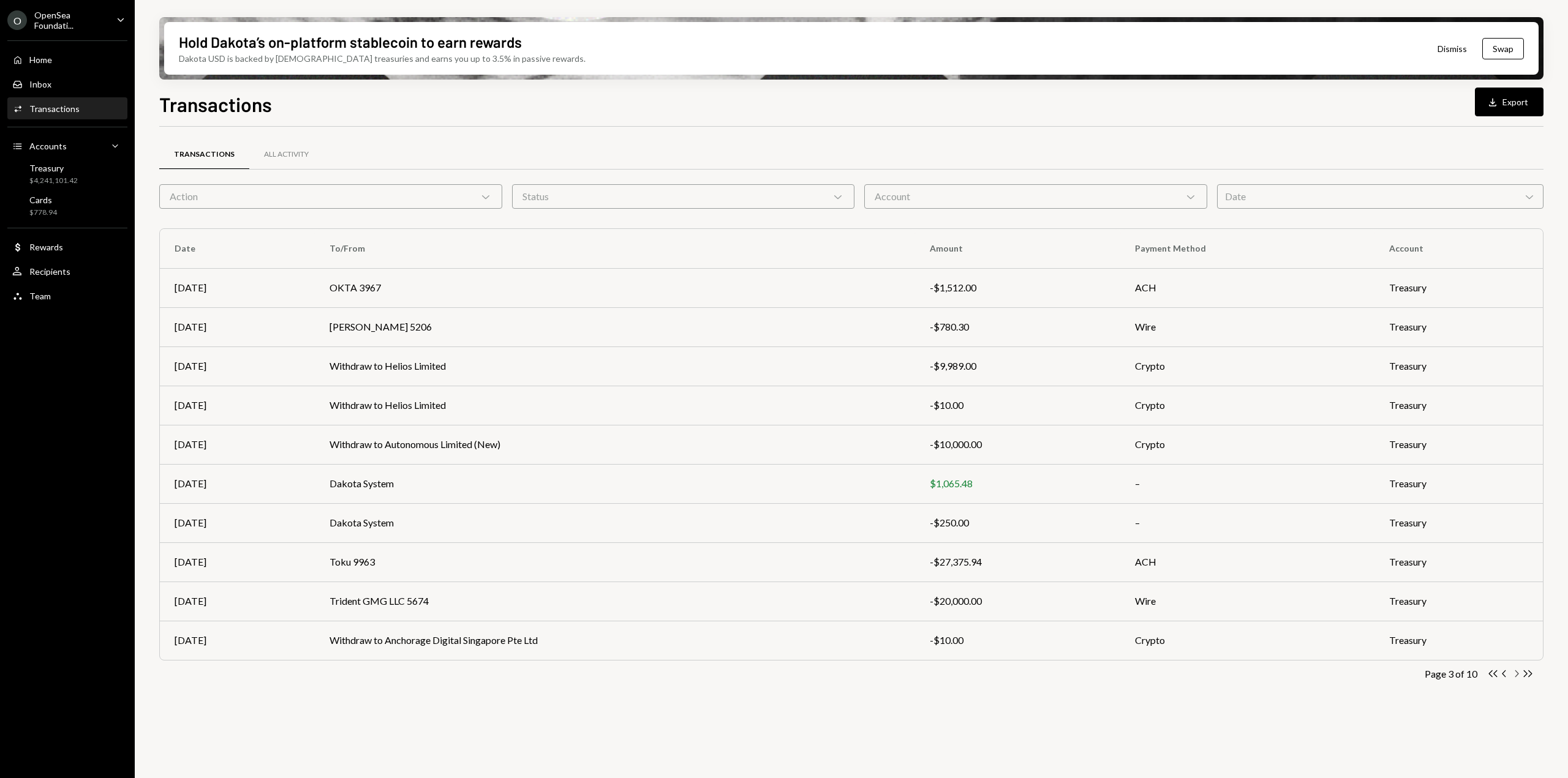
click at [1516, 673] on icon "Chevron Right" at bounding box center [1516, 673] width 12 height 12
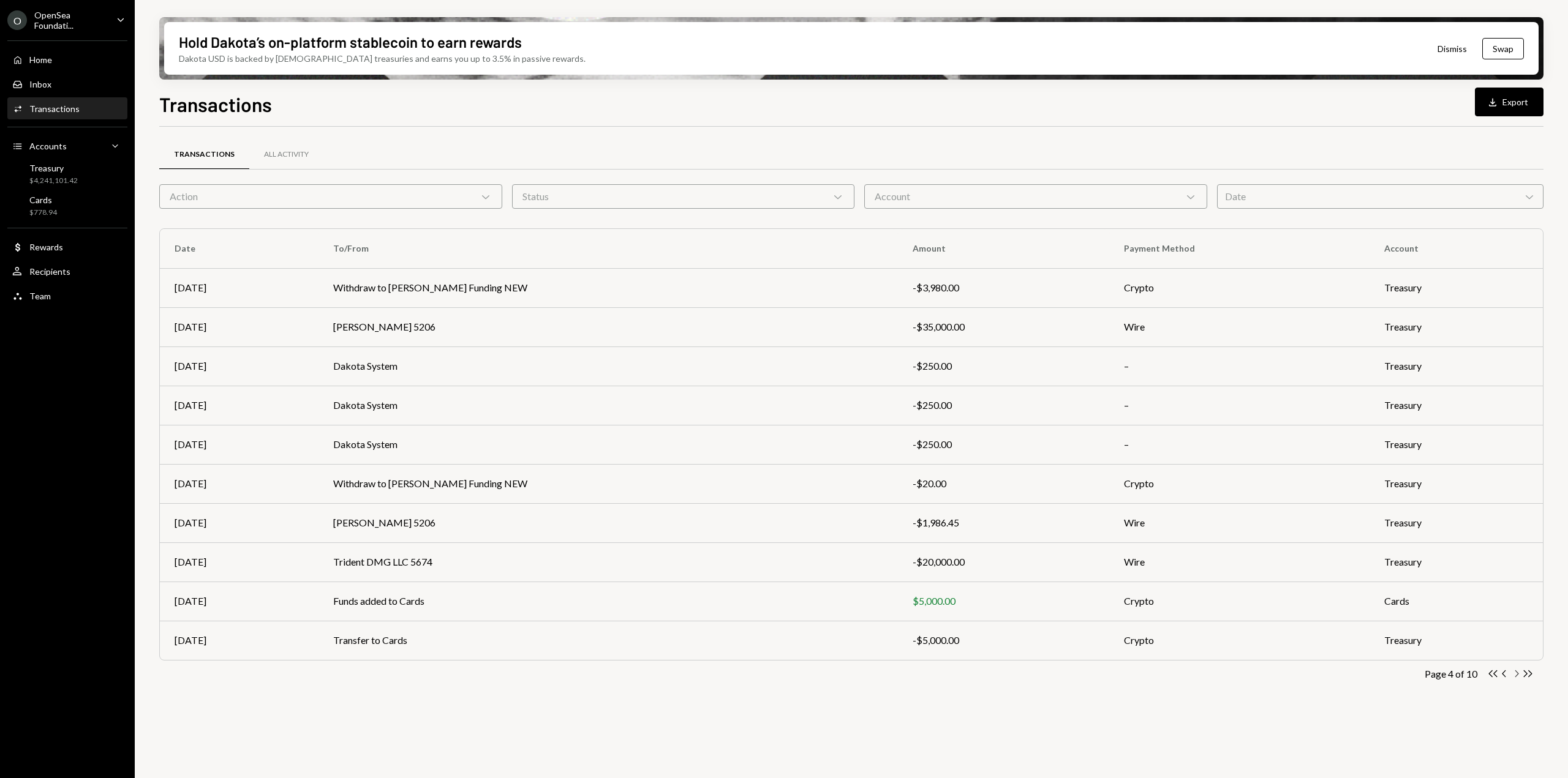
click at [1516, 673] on icon "Chevron Right" at bounding box center [1516, 673] width 12 height 12
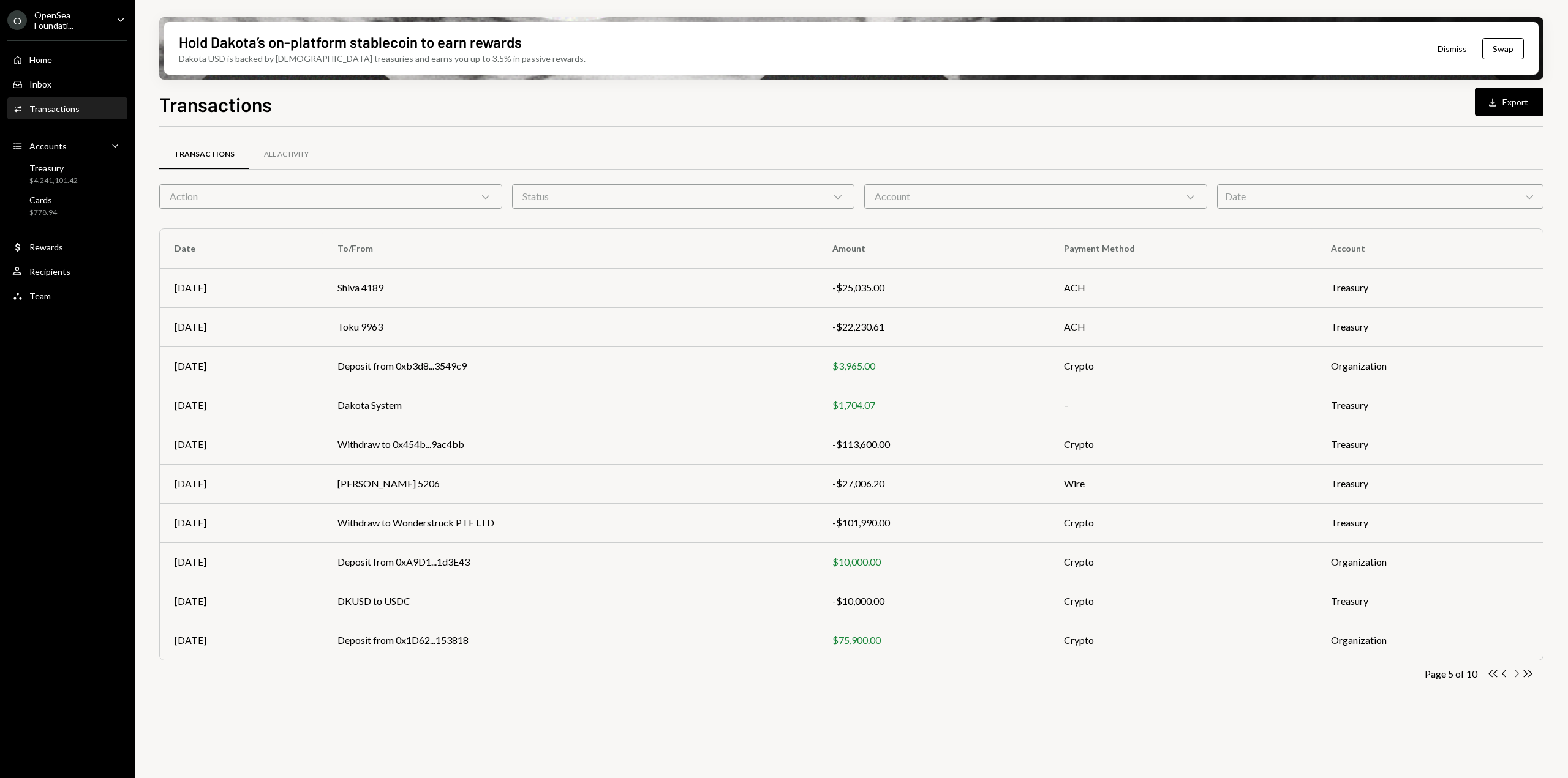
click at [1516, 673] on icon "Chevron Right" at bounding box center [1516, 673] width 12 height 12
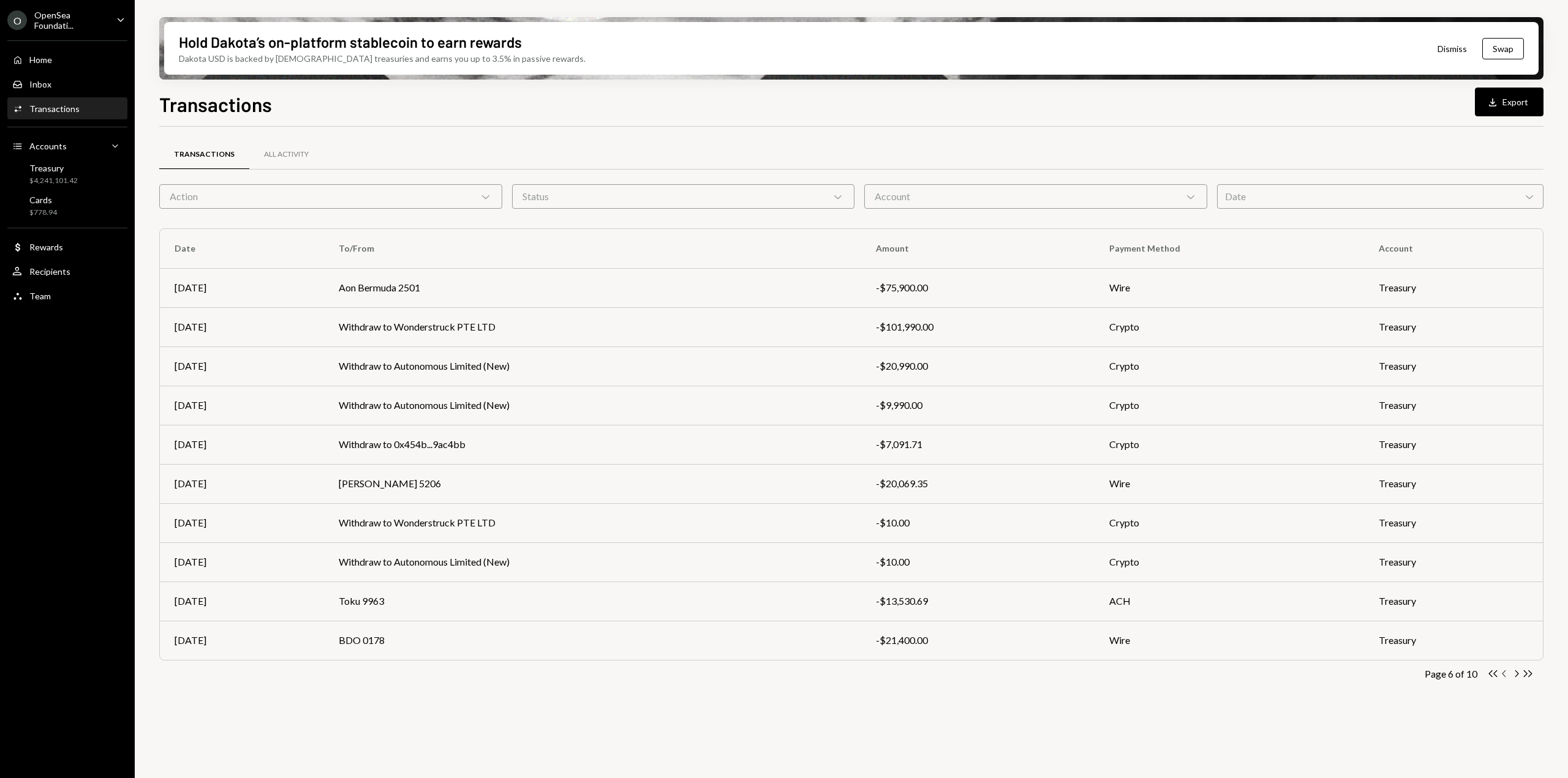
click at [1504, 675] on icon "button" at bounding box center [1504, 673] width 4 height 7
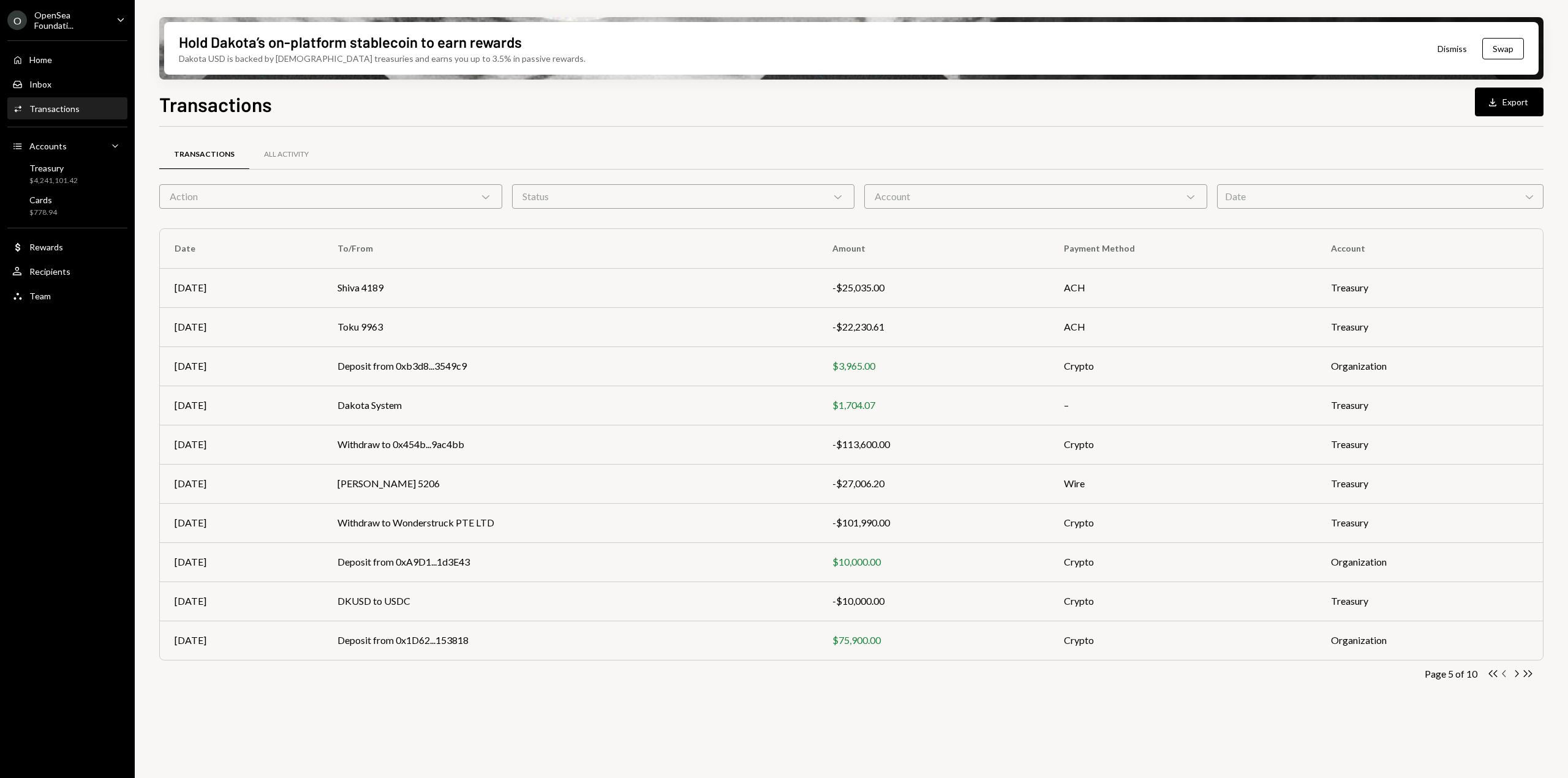
click at [1505, 672] on icon "Chevron Left" at bounding box center [1505, 673] width 12 height 12
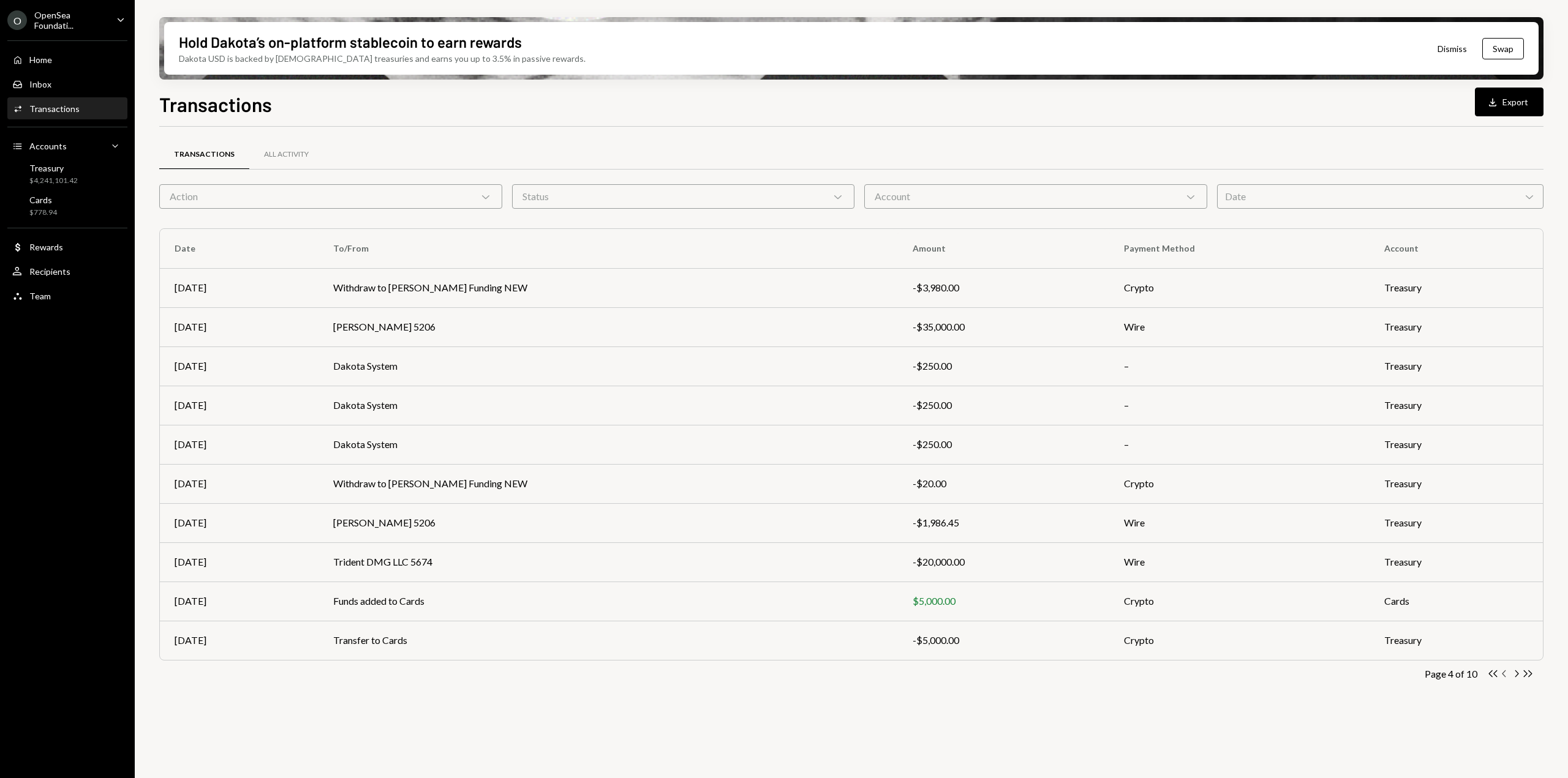
click at [1503, 670] on icon "Chevron Left" at bounding box center [1505, 673] width 12 height 12
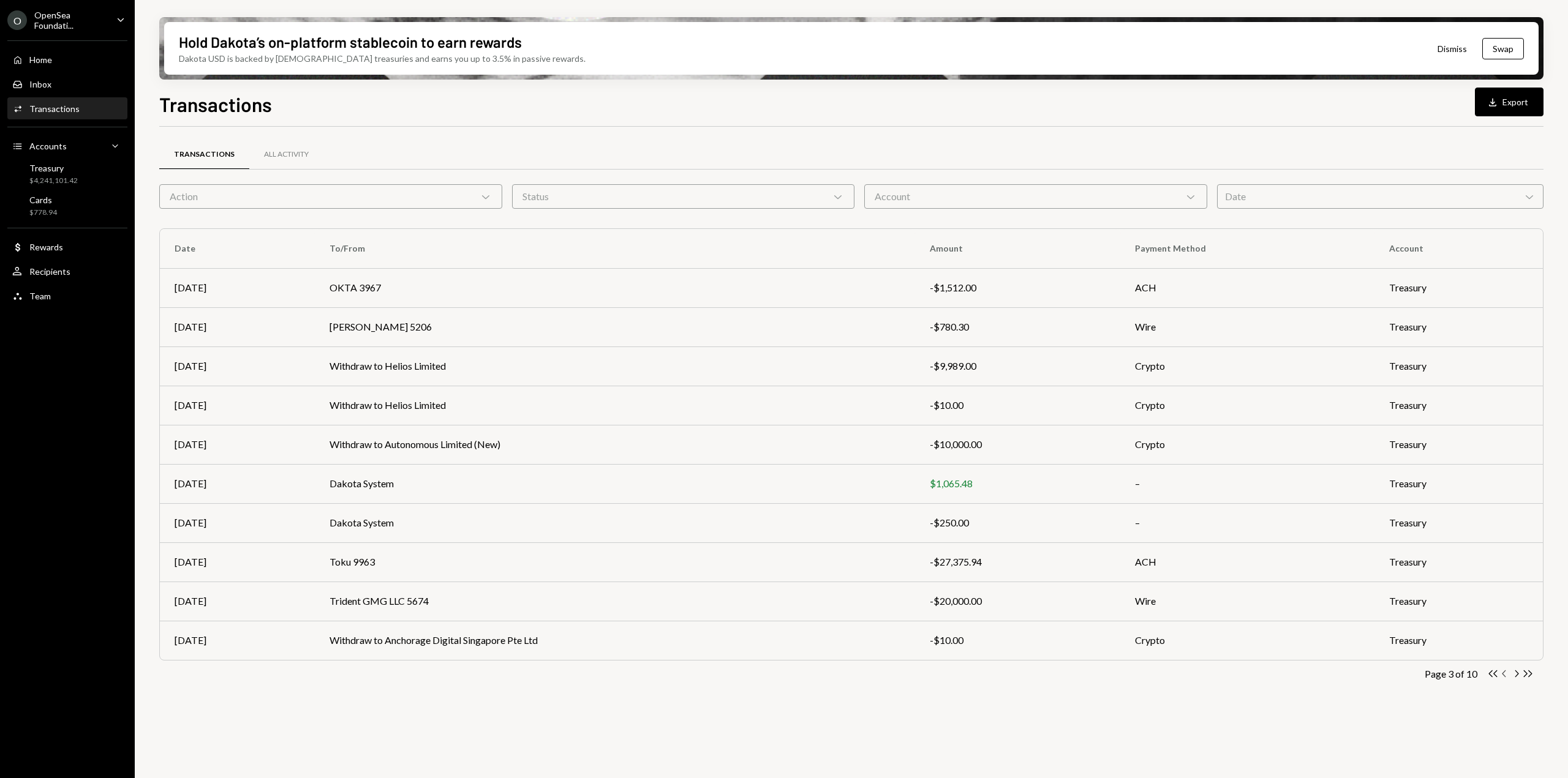
click at [1505, 673] on icon "Chevron Left" at bounding box center [1505, 673] width 12 height 12
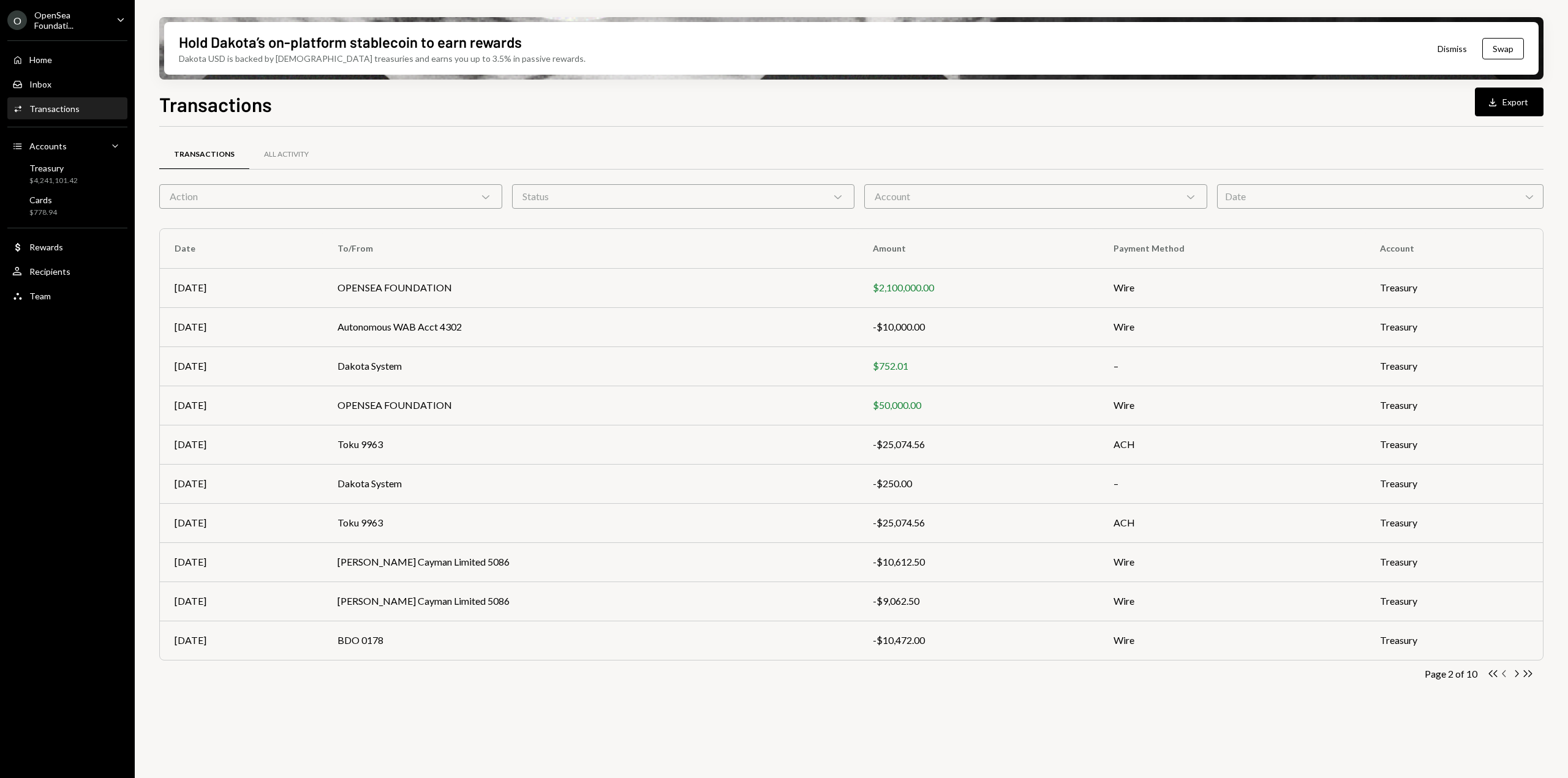
click at [1506, 676] on icon "Chevron Left" at bounding box center [1505, 673] width 12 height 12
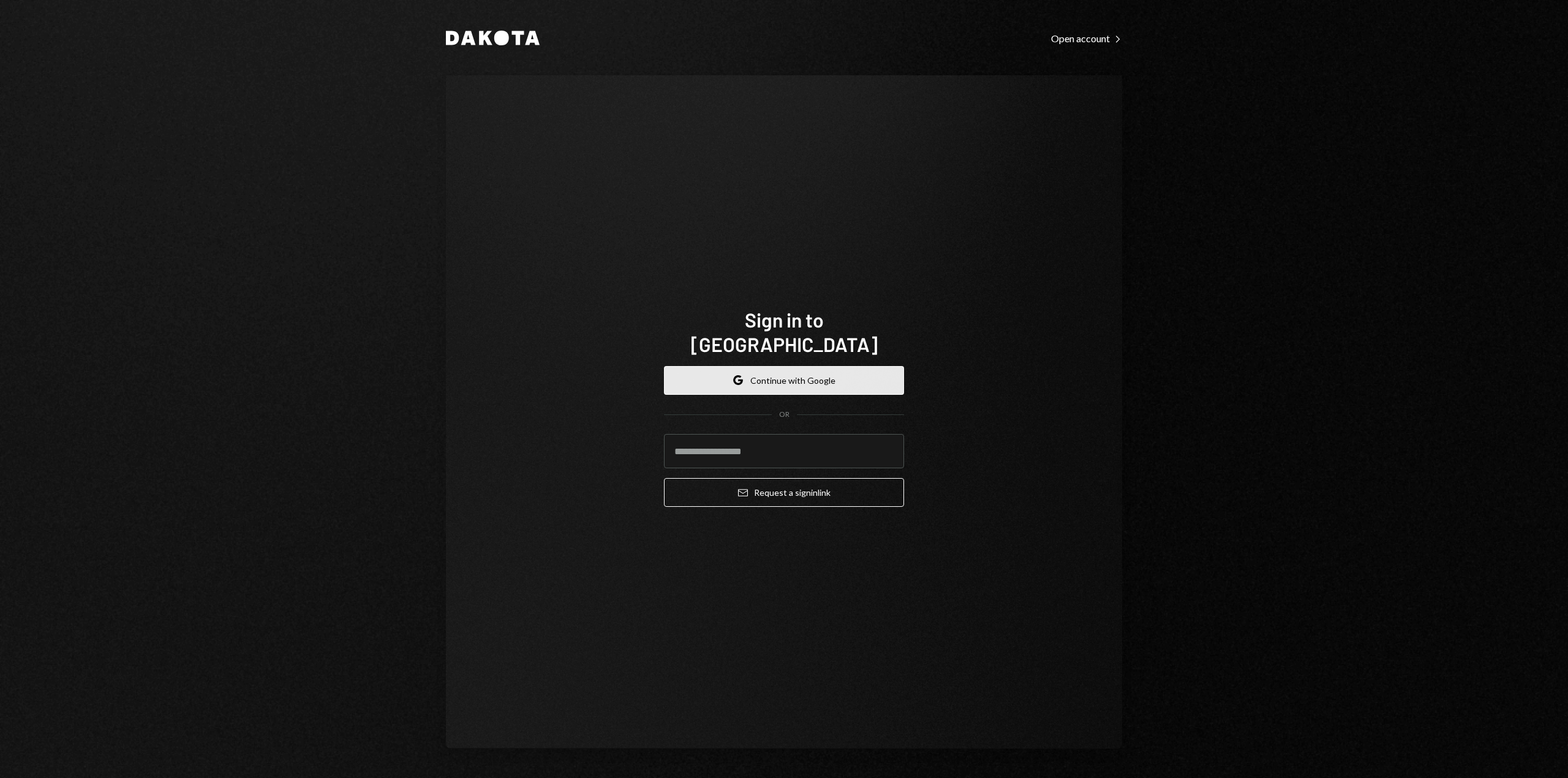
click at [740, 380] on icon "button" at bounding box center [740, 381] width 5 height 5
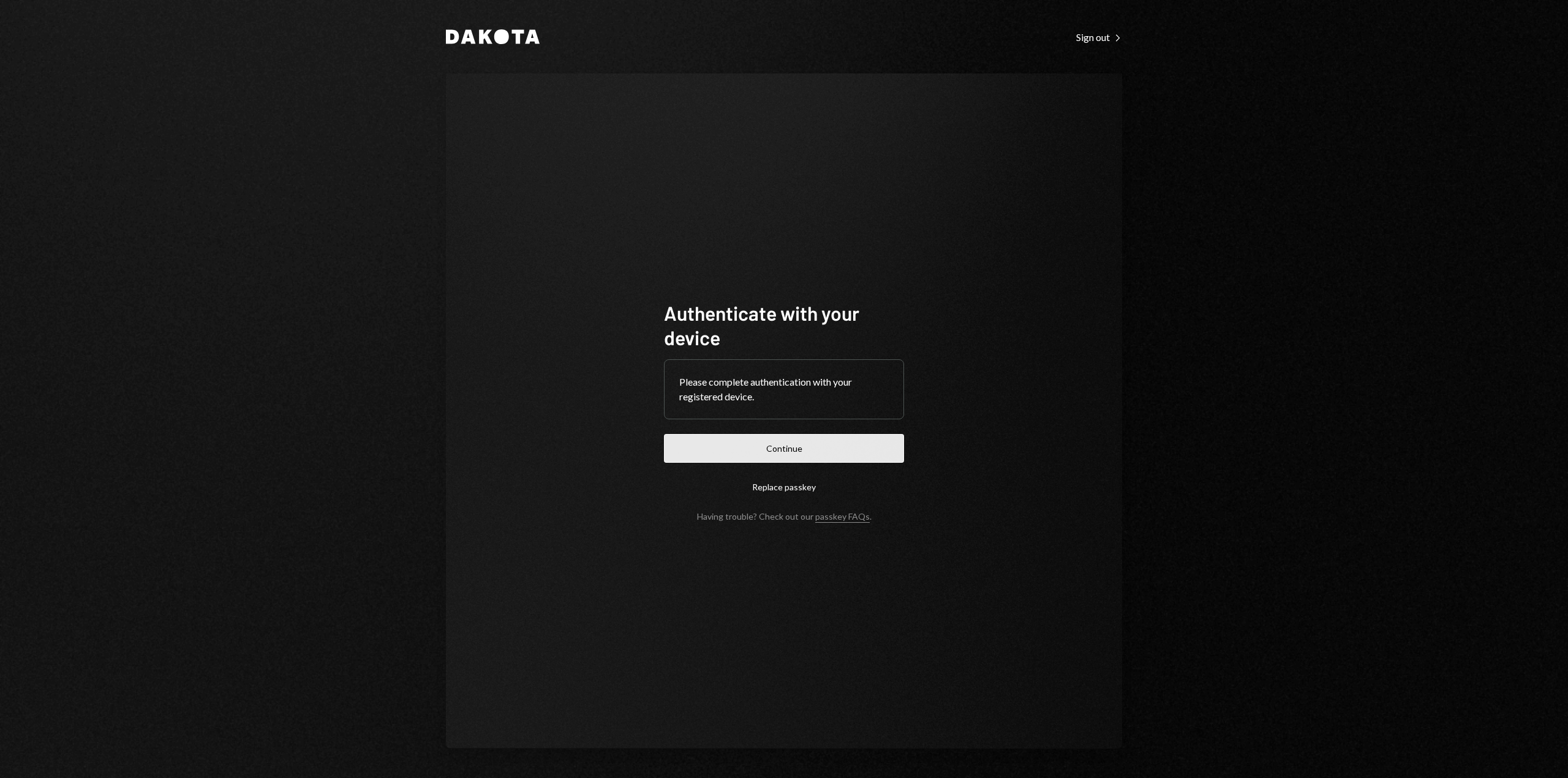
click at [759, 449] on button "Continue" at bounding box center [784, 448] width 240 height 29
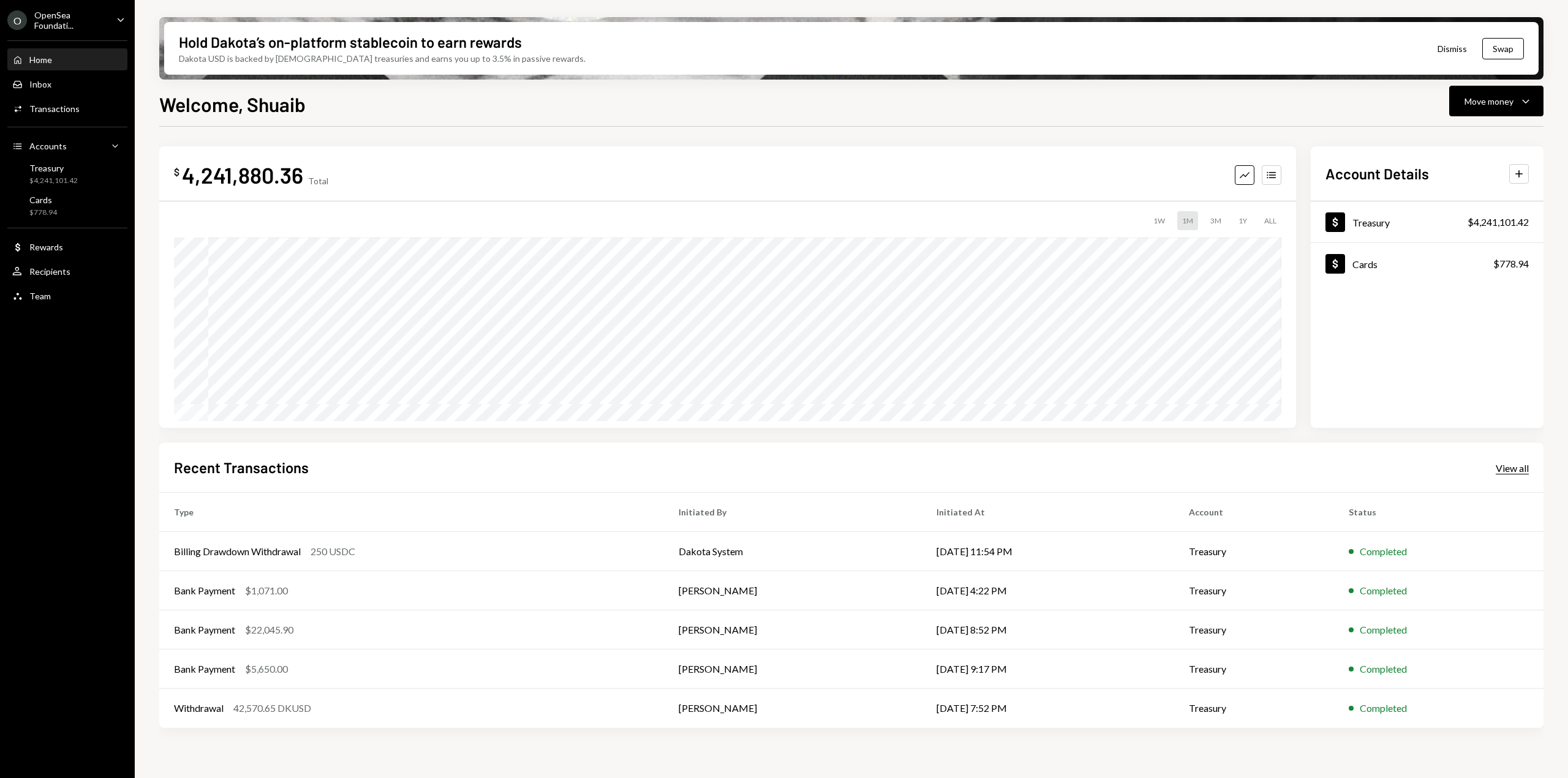
click at [1517, 472] on div "View all" at bounding box center [1512, 468] width 33 height 12
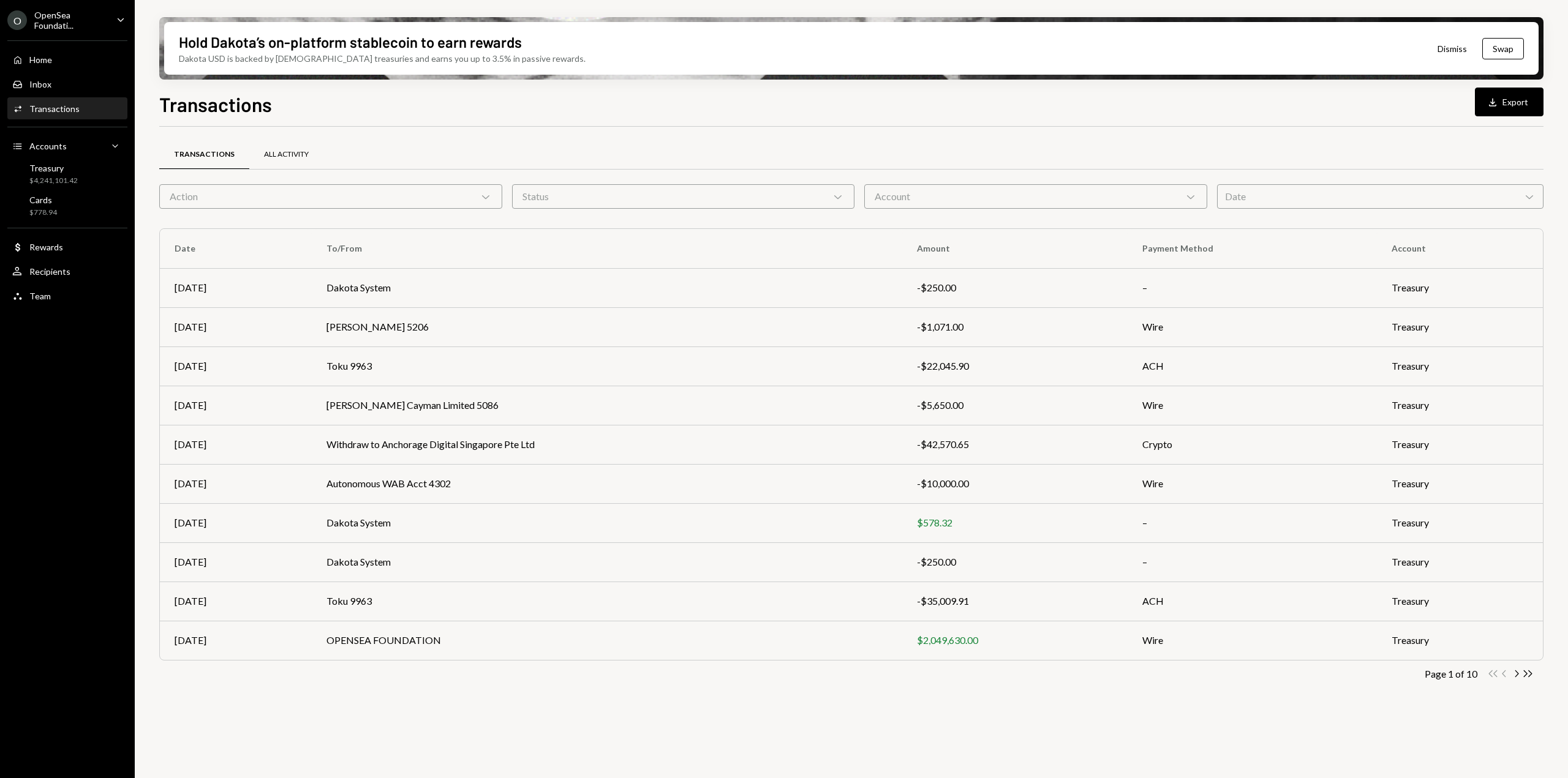
click at [285, 150] on div "All Activity" at bounding box center [286, 155] width 44 height 10
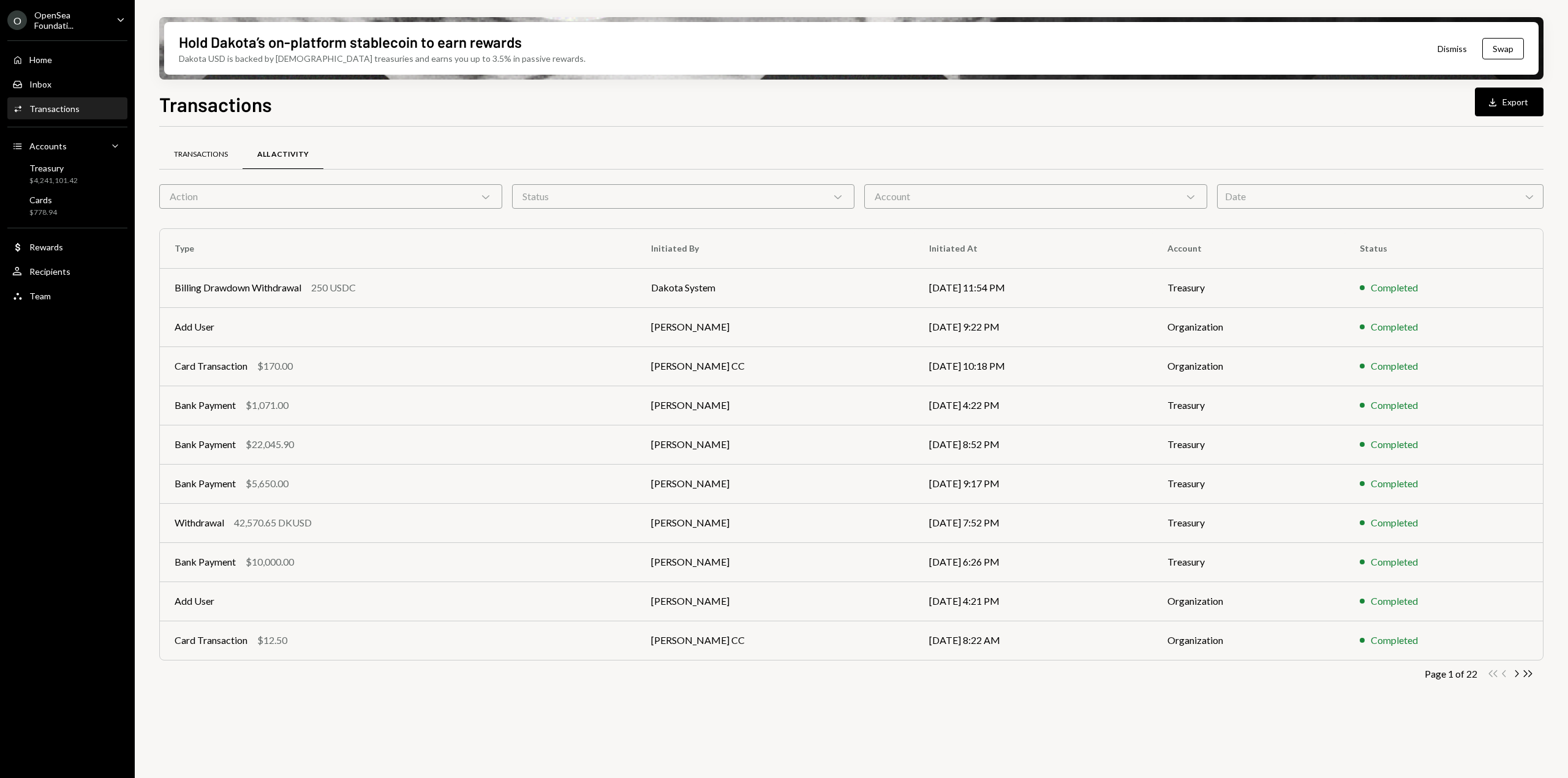
click at [200, 153] on div "Transactions" at bounding box center [201, 155] width 54 height 10
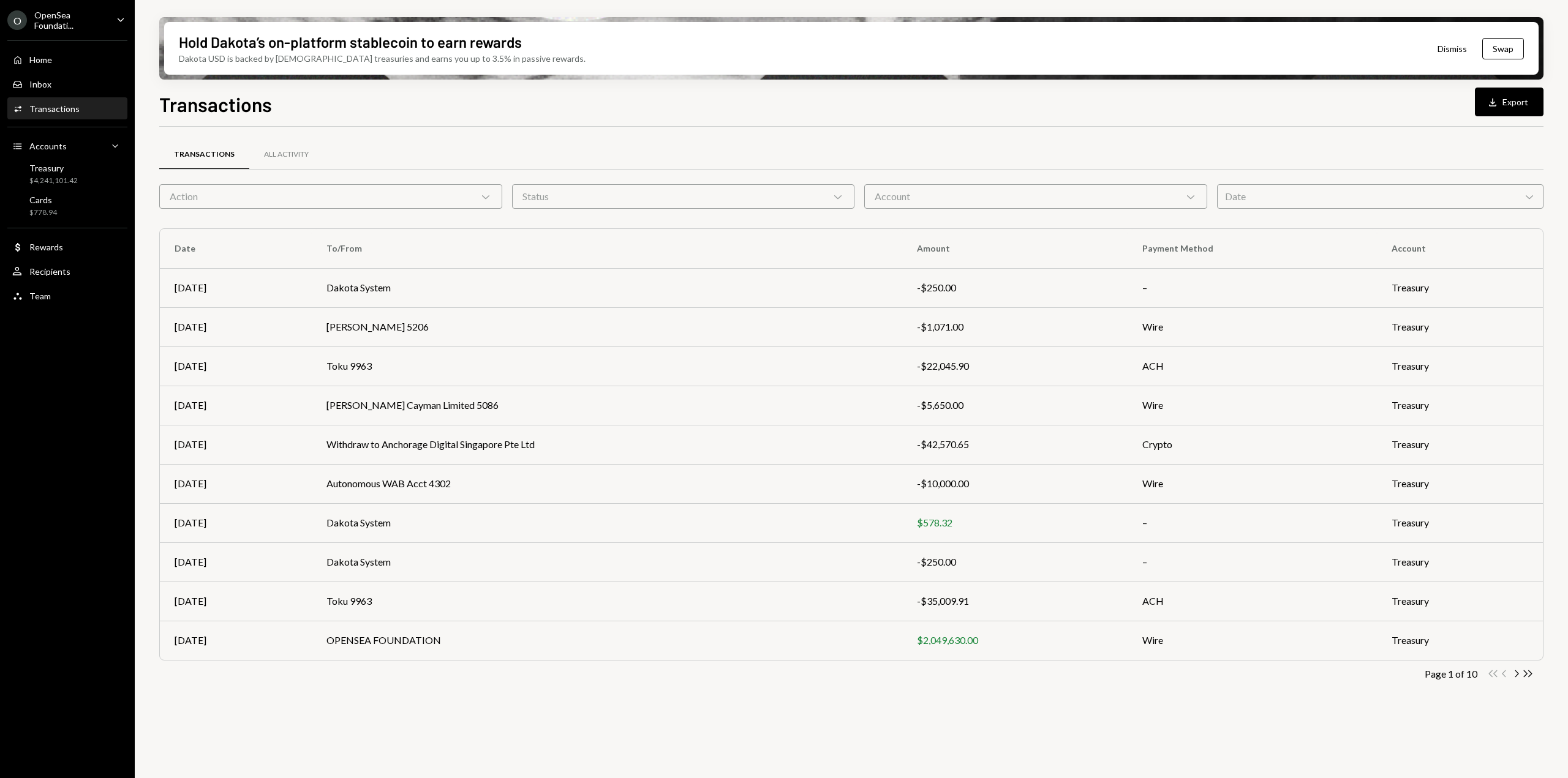
click at [1345, 200] on div "Date Chevron Down" at bounding box center [1380, 196] width 327 height 24
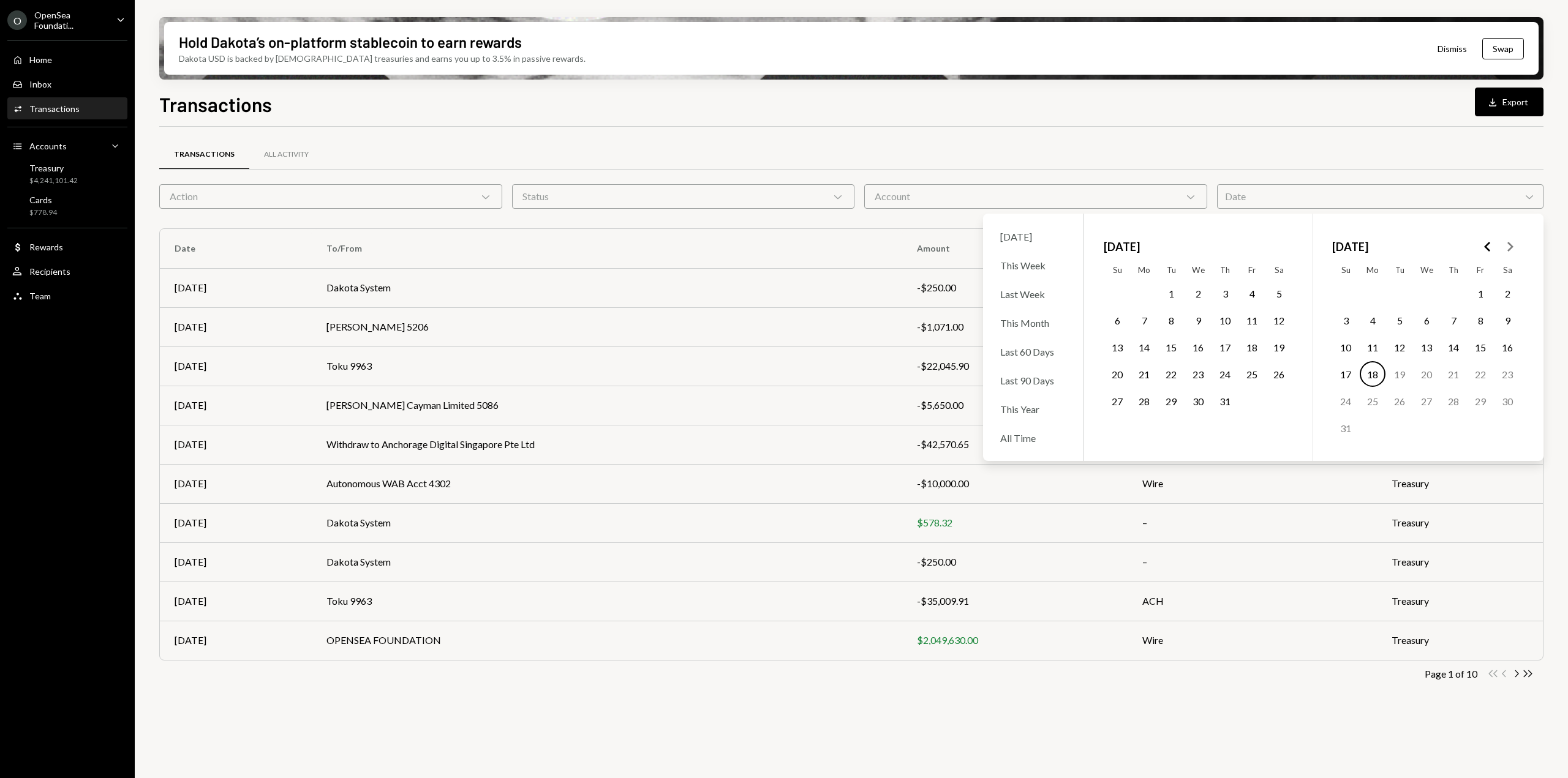
click at [1095, 202] on div "Account Chevron Down" at bounding box center [1035, 196] width 343 height 24
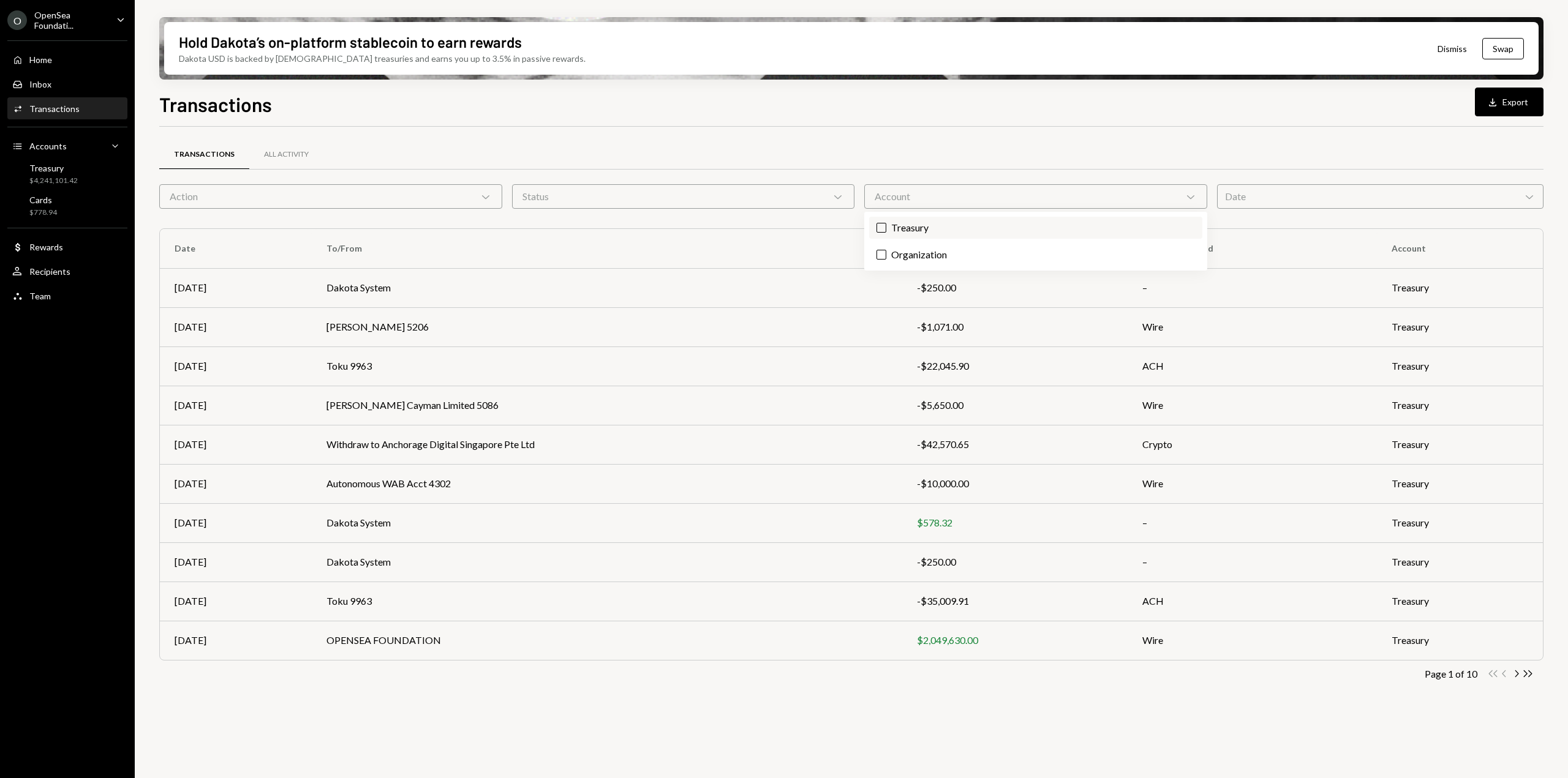
click at [897, 233] on label "Treasury" at bounding box center [1036, 228] width 333 height 22
click at [886, 233] on button "Treasury" at bounding box center [881, 227] width 10 height 10
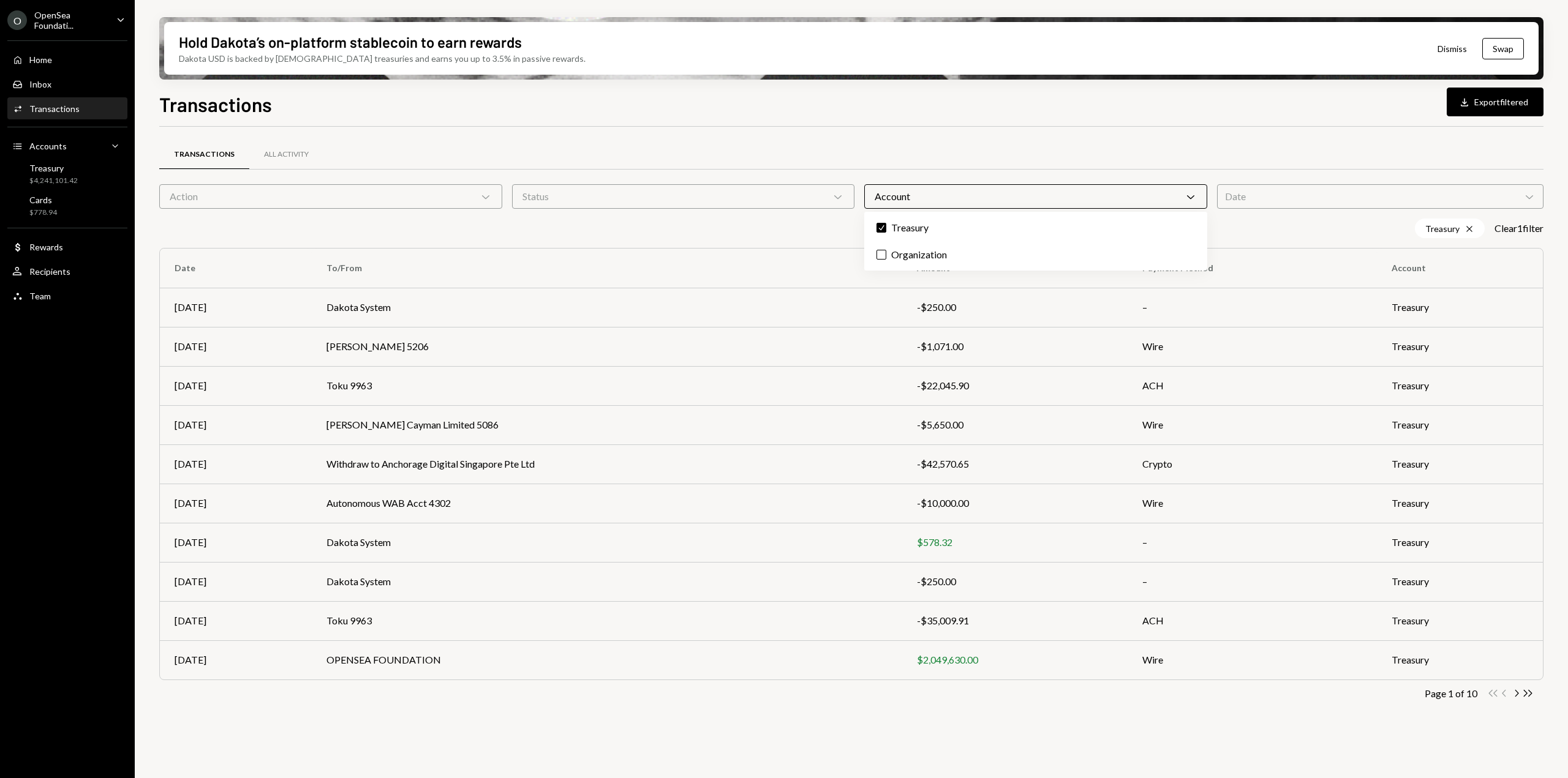
click at [943, 151] on div "Transactions All Activity" at bounding box center [852, 155] width 1384 height 31
click at [818, 197] on div "Status Chevron Down" at bounding box center [683, 196] width 343 height 24
click at [409, 206] on div "Action Chevron Down" at bounding box center [331, 196] width 343 height 24
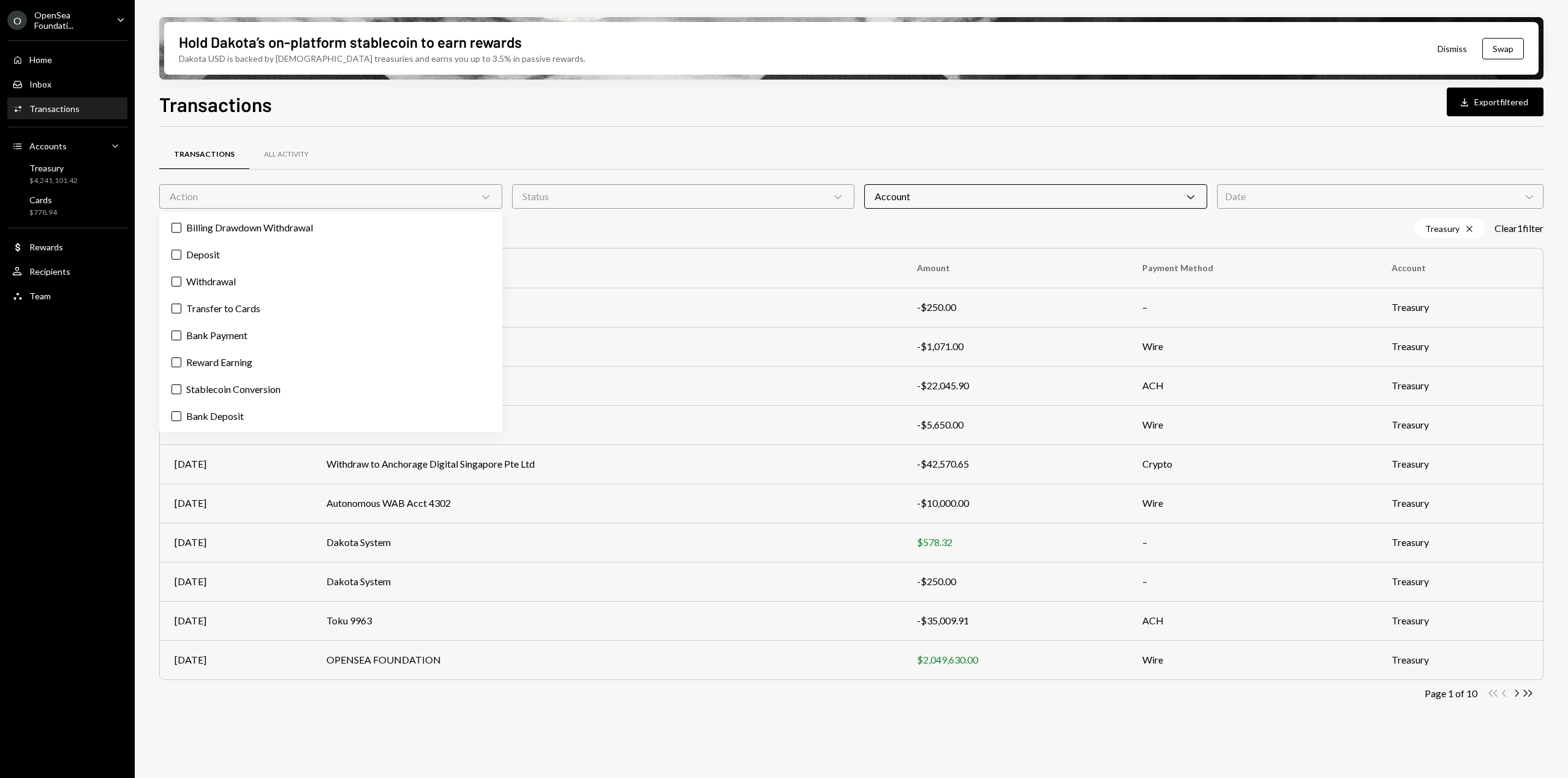
click at [406, 200] on div "Action Chevron Down" at bounding box center [331, 196] width 343 height 24
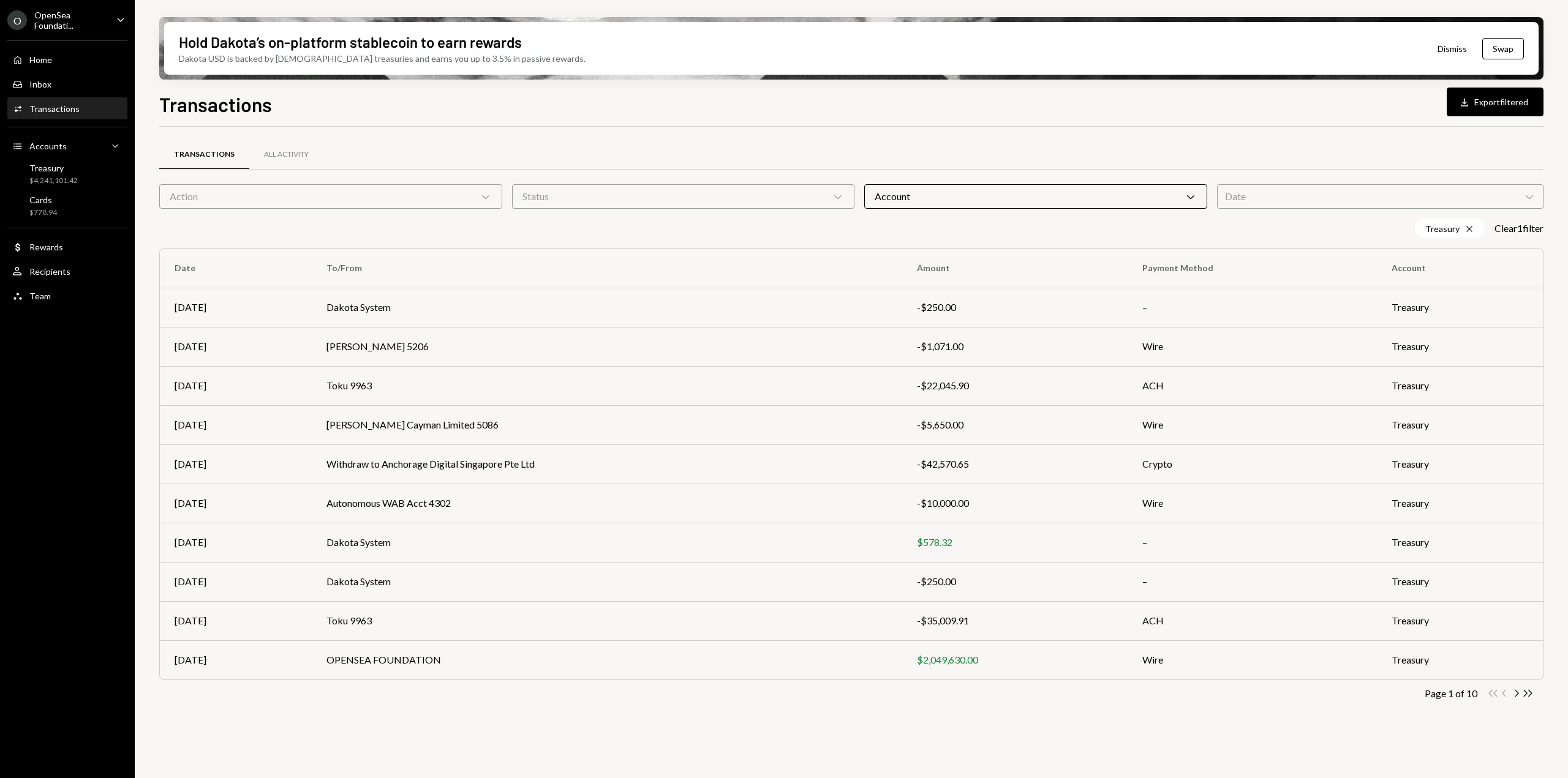
click at [1347, 208] on div "Date Chevron Down" at bounding box center [1380, 196] width 327 height 24
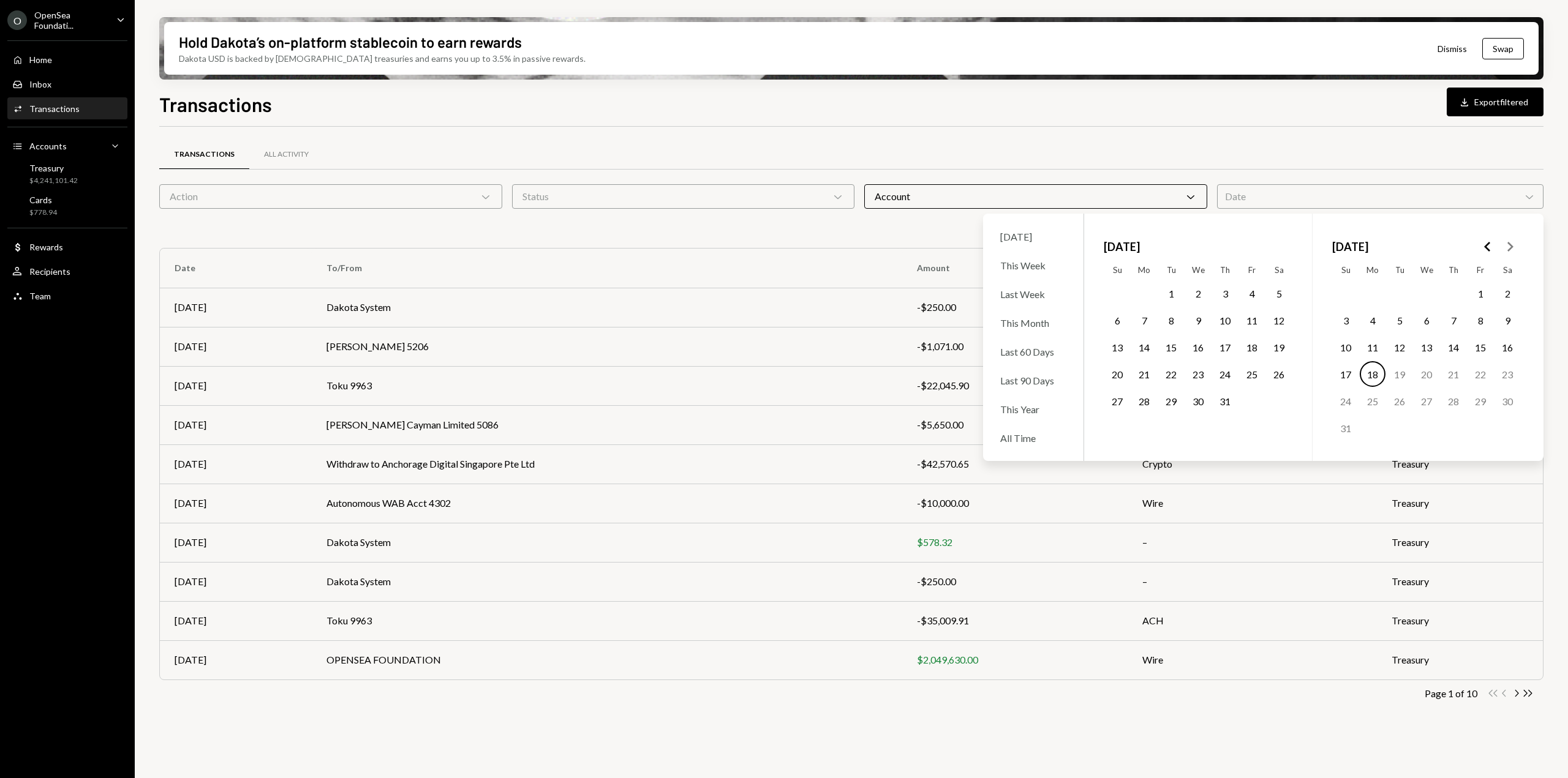
click at [1369, 375] on button "18" at bounding box center [1372, 374] width 25 height 25
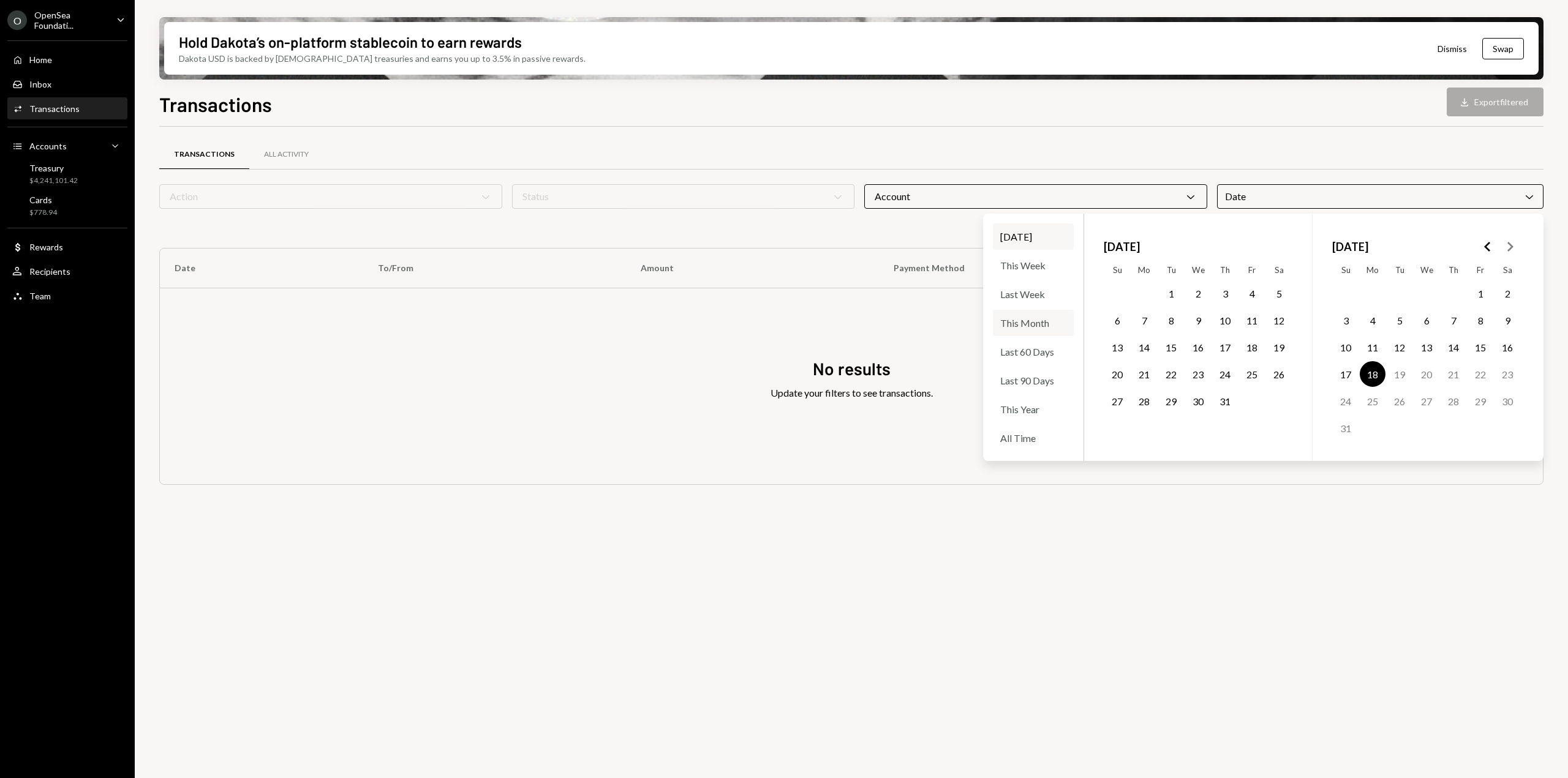
click at [1031, 323] on div "This Month" at bounding box center [1033, 323] width 81 height 26
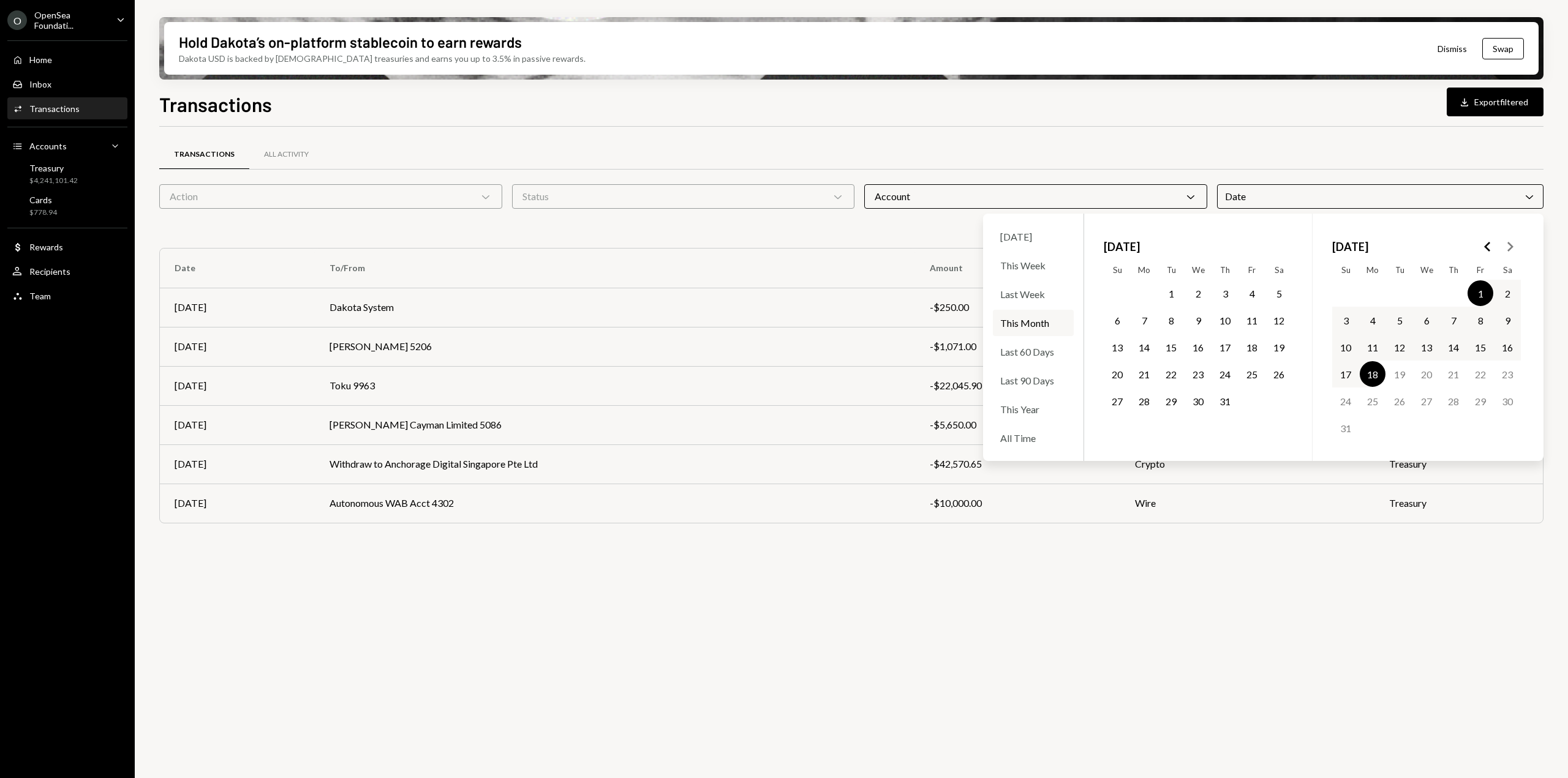
click at [1080, 648] on div "Transactions All Activity Action Chevron Down Status Chevron Down Account Chevr…" at bounding box center [852, 459] width 1384 height 666
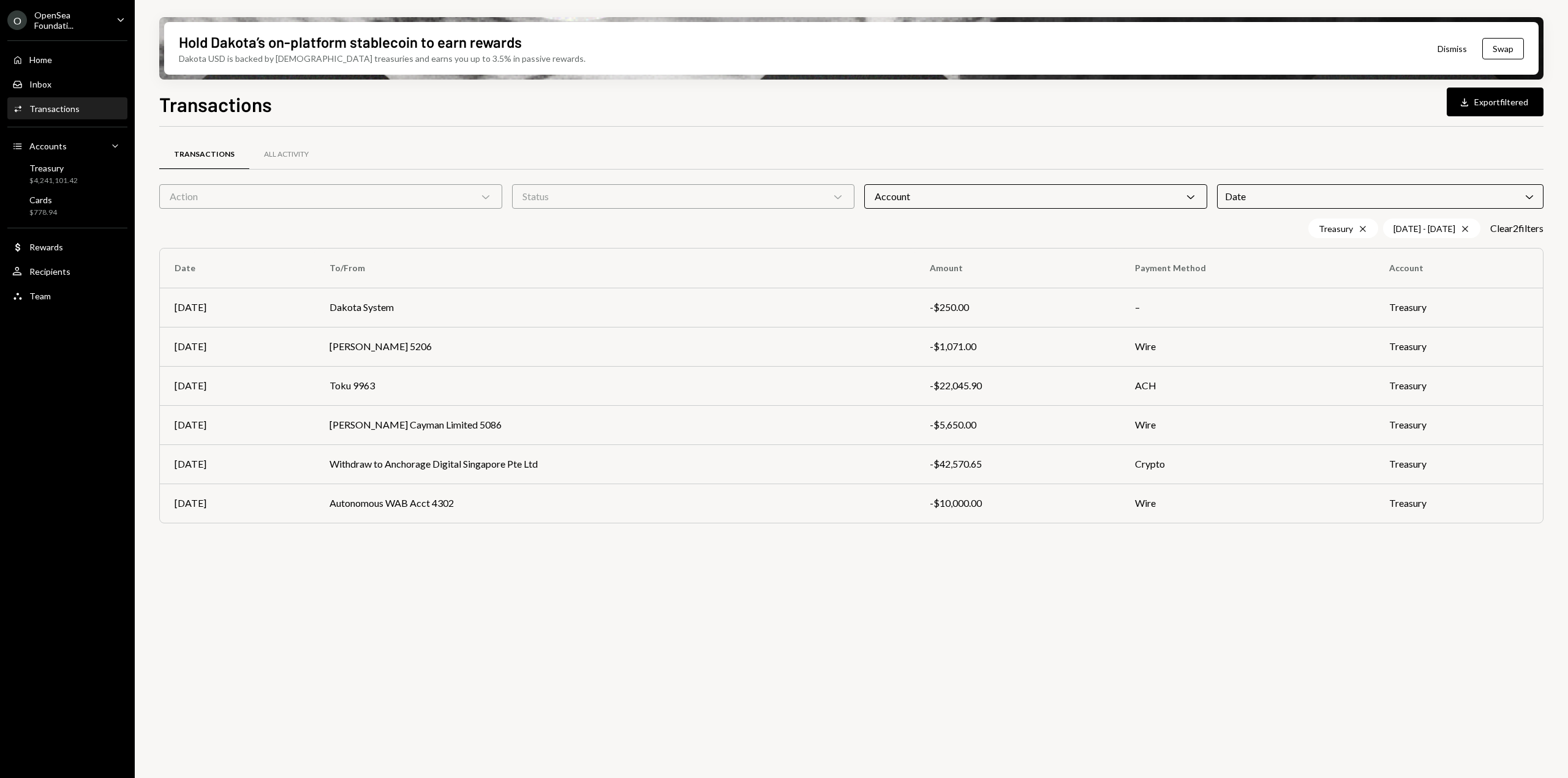
click at [1228, 190] on div "Date Chevron Down" at bounding box center [1380, 196] width 327 height 24
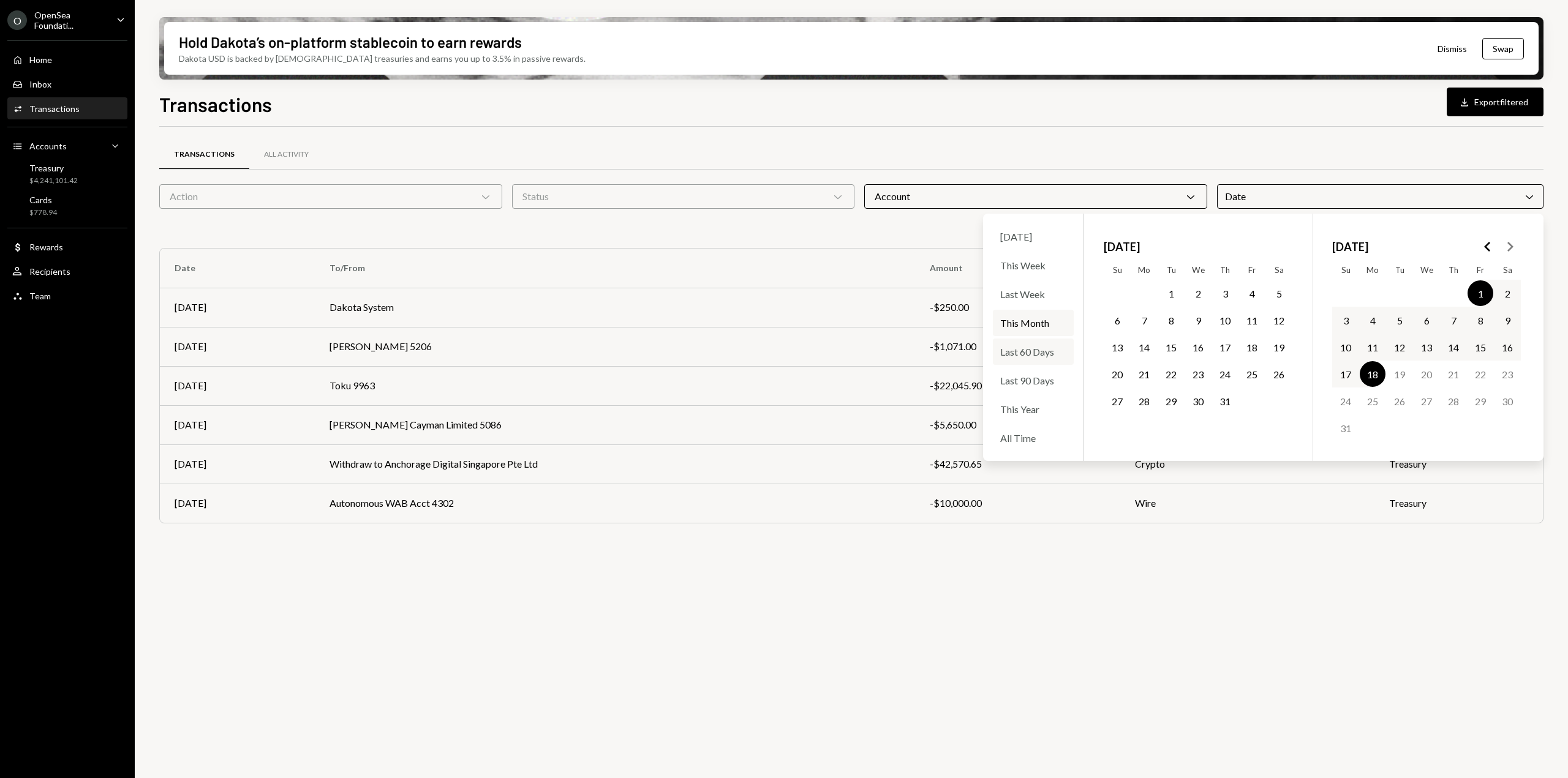
click at [1048, 355] on div "Last 60 Days" at bounding box center [1033, 351] width 81 height 26
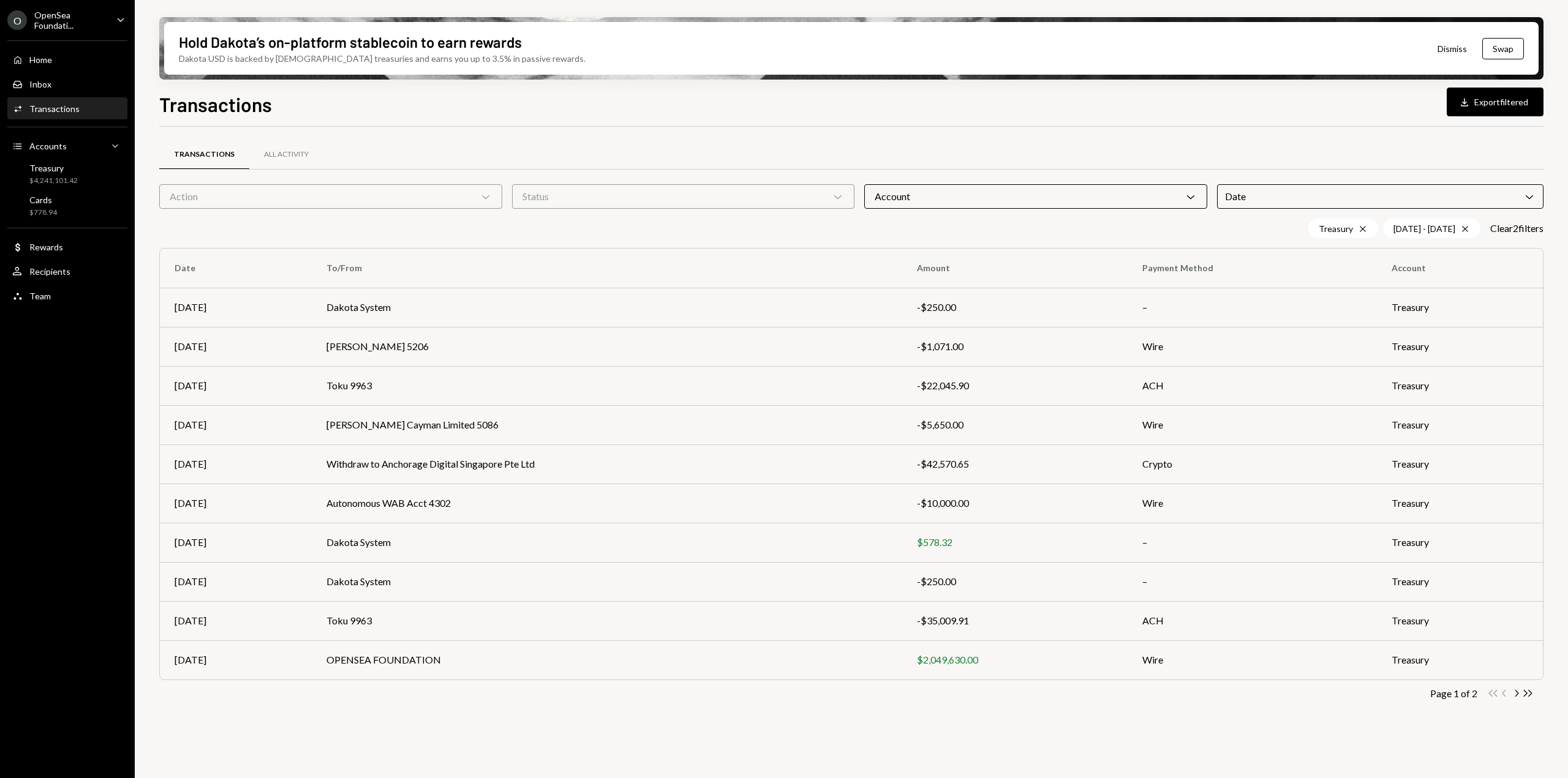
click at [943, 733] on div "Transactions All Activity Action Chevron Down Status Chevron Down Account Chevr…" at bounding box center [852, 459] width 1384 height 666
click at [1516, 692] on icon "Chevron Right" at bounding box center [1516, 693] width 12 height 12
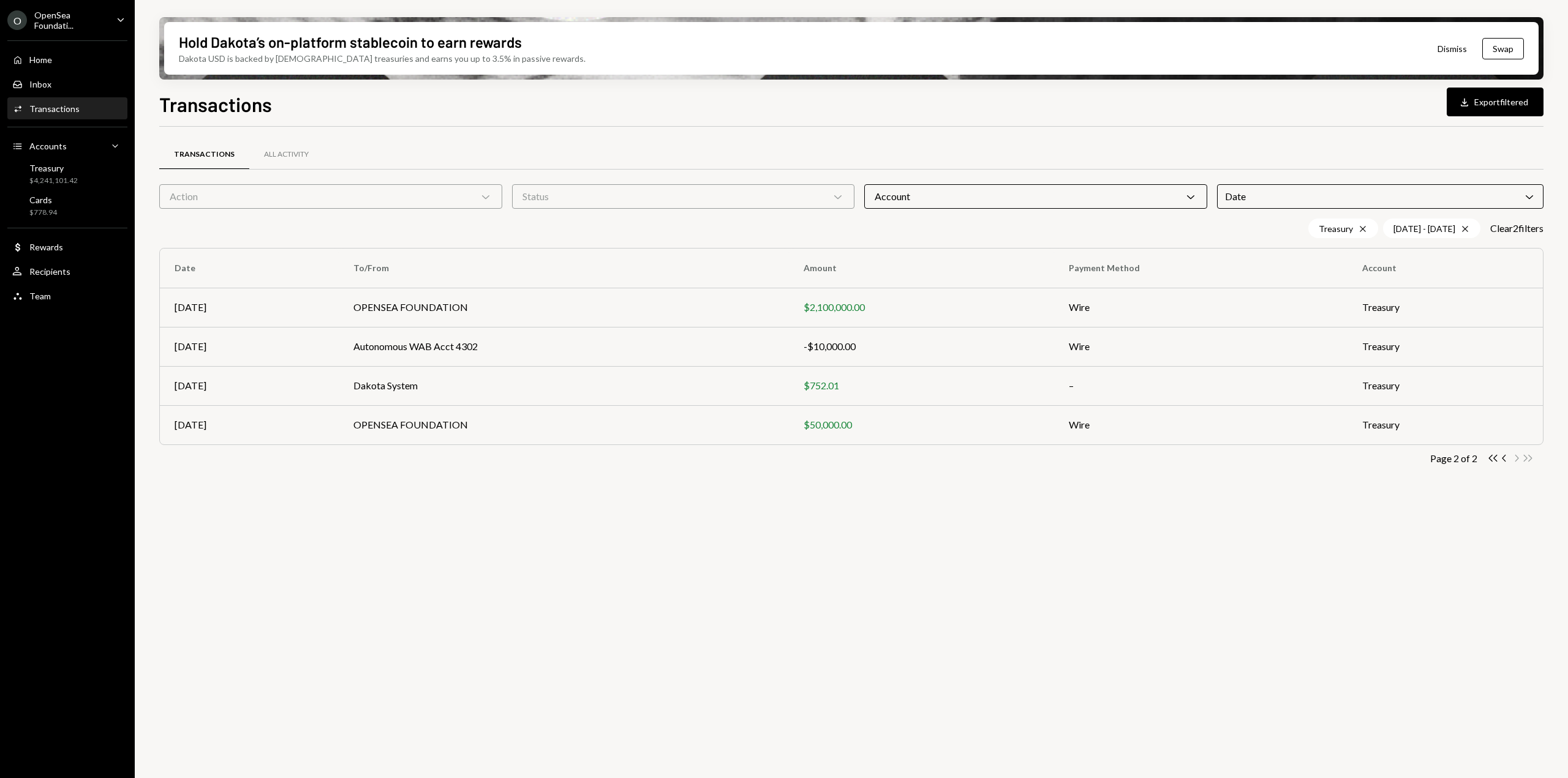
click at [910, 190] on div "Account Chevron Down" at bounding box center [1035, 196] width 343 height 24
click at [912, 249] on label "Organization" at bounding box center [1036, 255] width 333 height 22
click at [886, 250] on button "Organization" at bounding box center [881, 254] width 10 height 10
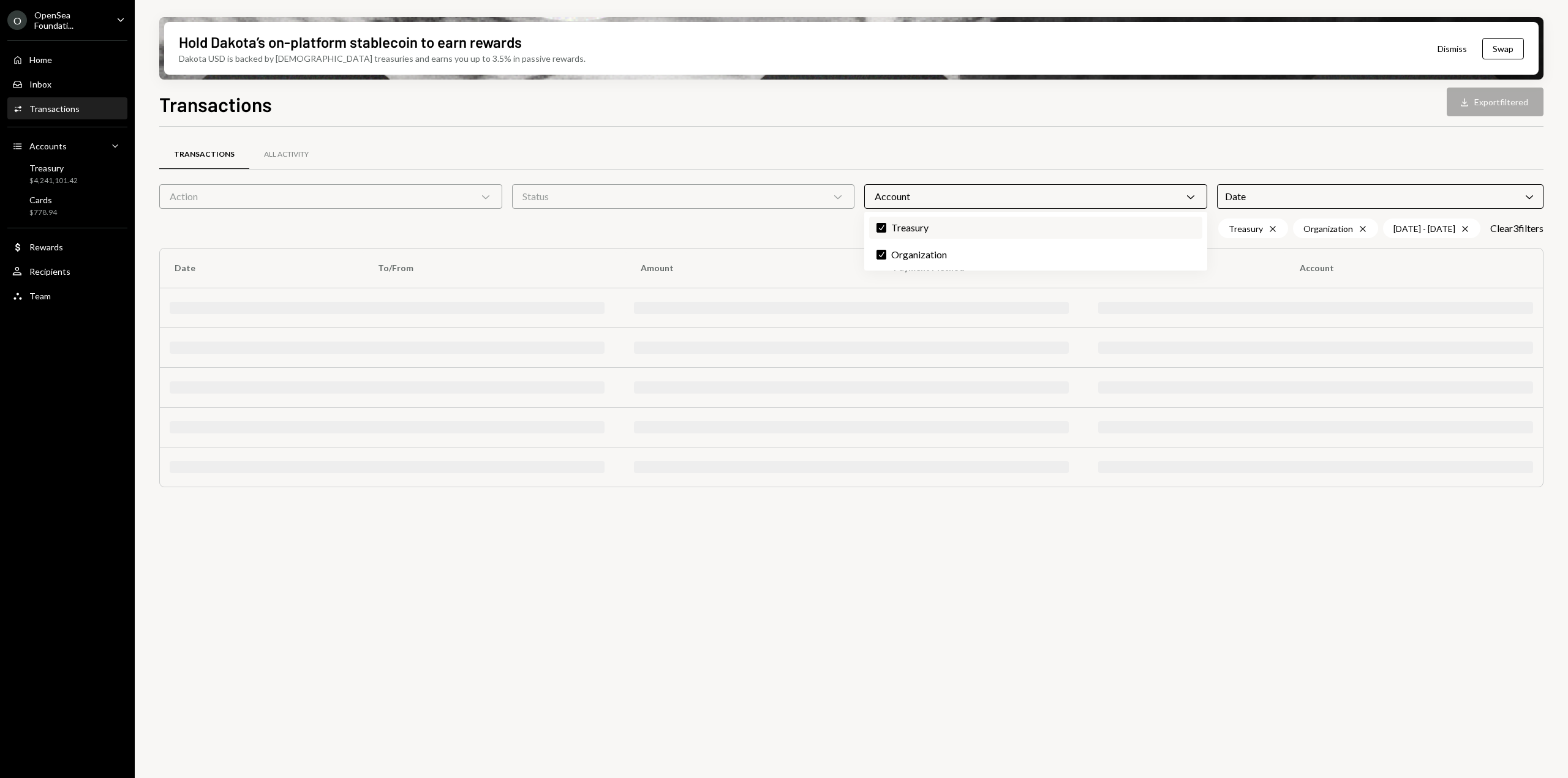
click at [910, 231] on label "Check Treasury" at bounding box center [1036, 228] width 333 height 22
click at [886, 231] on button "Check" at bounding box center [881, 227] width 10 height 10
click at [1326, 193] on div "Date Chevron Down" at bounding box center [1380, 196] width 327 height 24
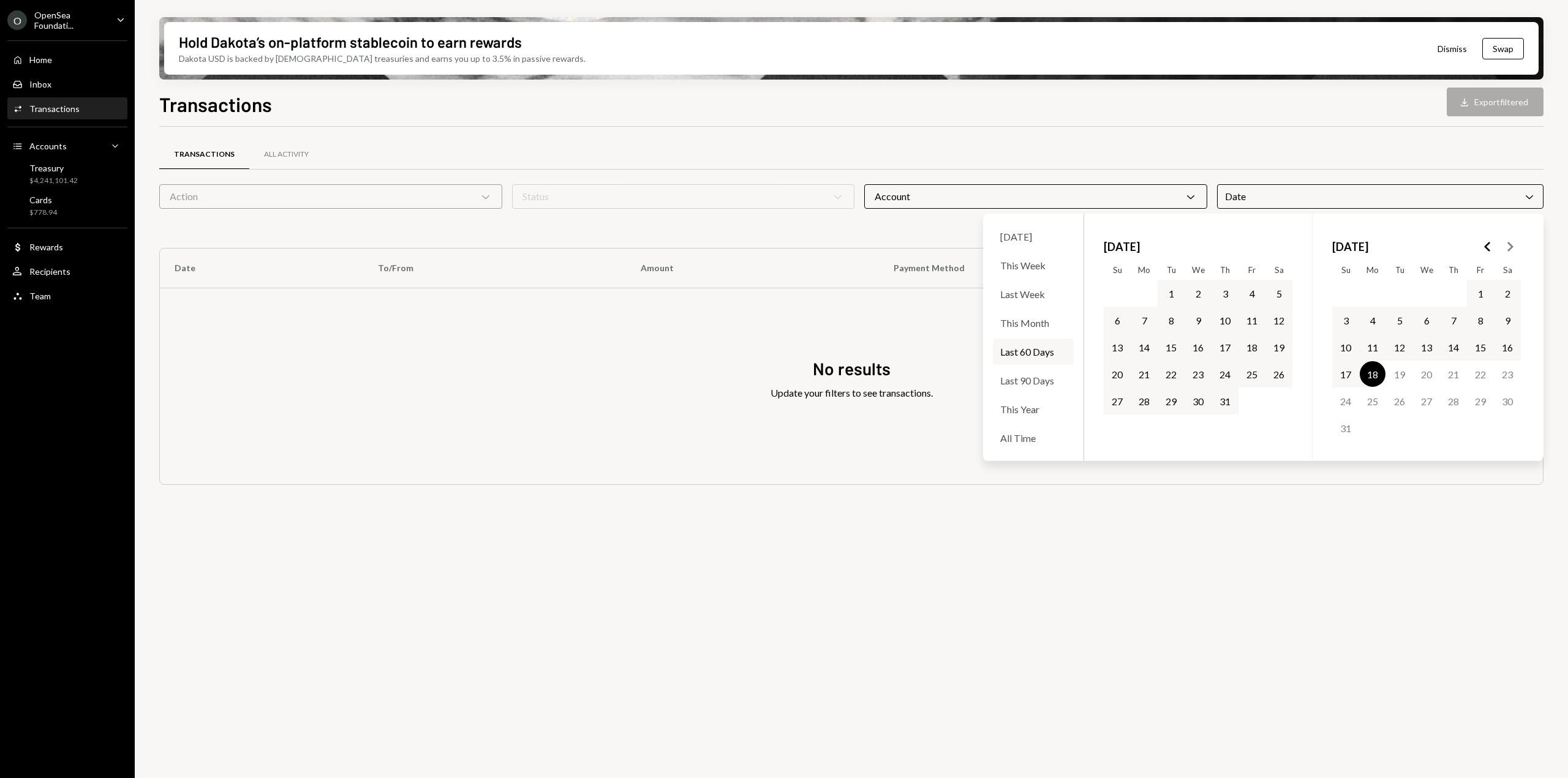
click at [1326, 193] on div "Date Chevron Down" at bounding box center [1380, 196] width 327 height 24
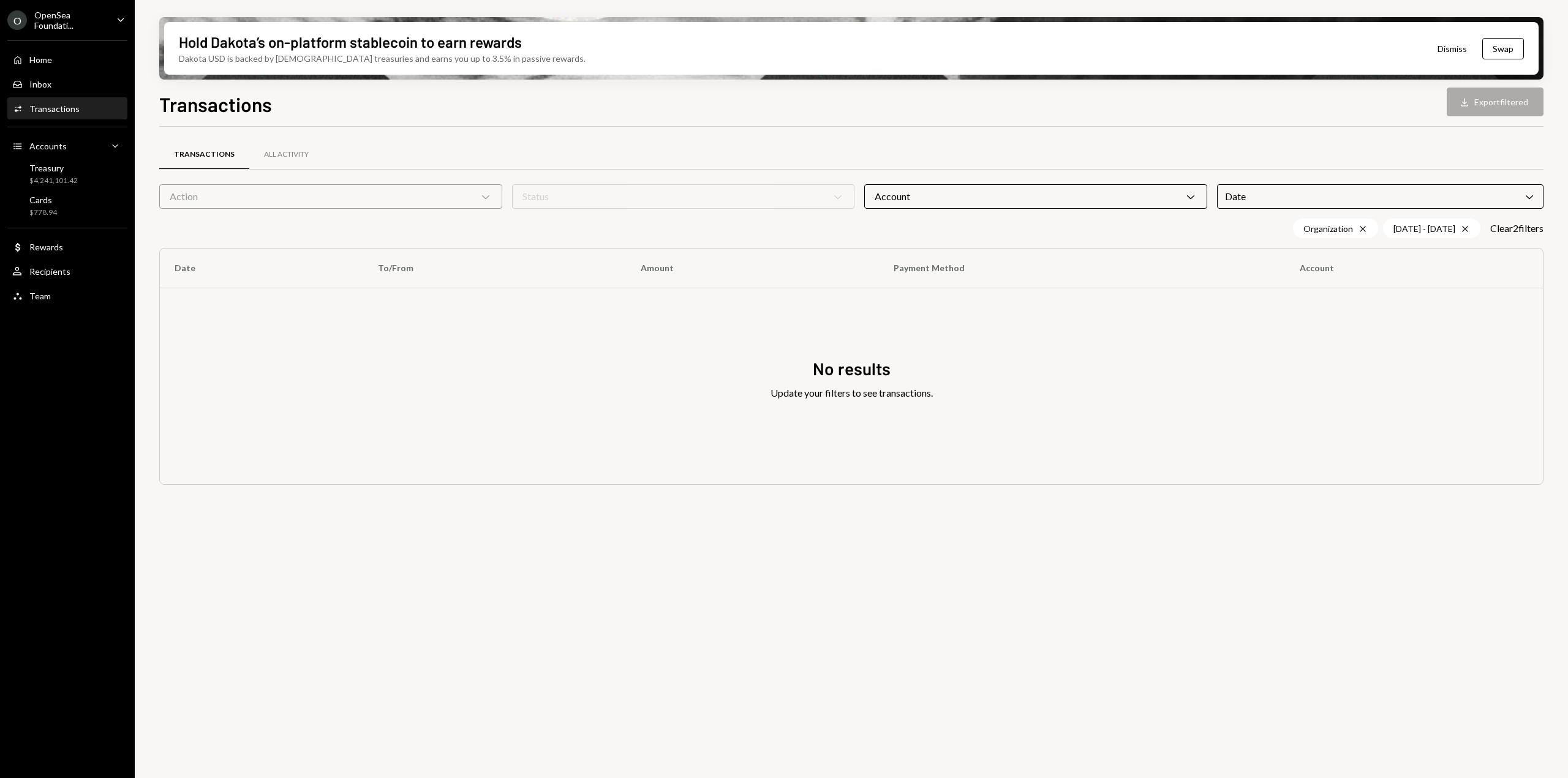
click at [1074, 200] on div "Account Chevron Down" at bounding box center [1035, 196] width 343 height 24
click at [903, 230] on label "Treasury" at bounding box center [1036, 228] width 333 height 22
click at [886, 230] on button "Treasury" at bounding box center [881, 227] width 10 height 10
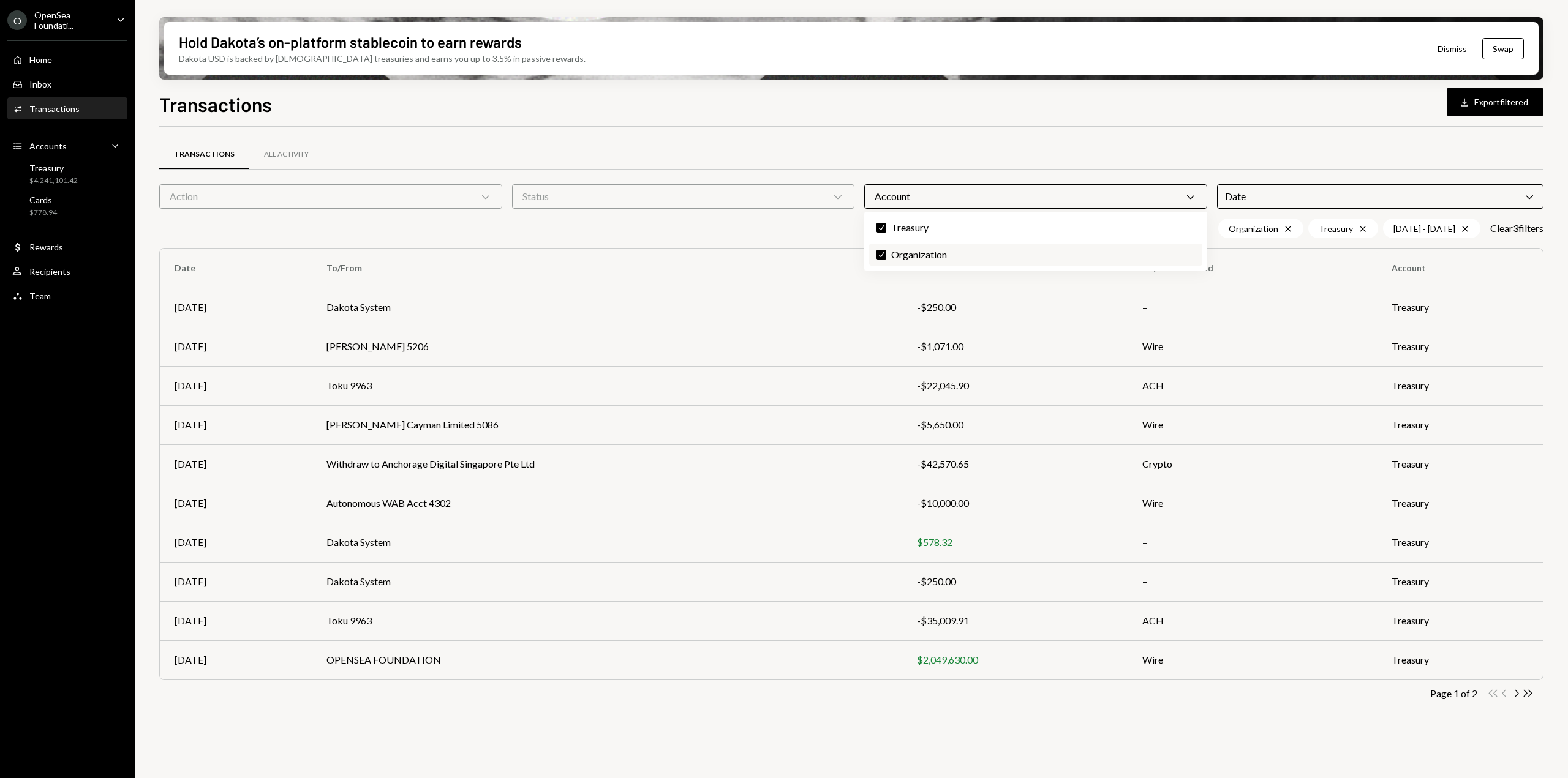
click at [884, 257] on button "Check" at bounding box center [881, 254] width 10 height 10
click at [399, 204] on div "Action Chevron Down" at bounding box center [331, 196] width 343 height 24
click at [571, 193] on div "Status Chevron Down" at bounding box center [683, 196] width 343 height 24
click at [490, 205] on div "Action Chevron Down" at bounding box center [331, 196] width 343 height 24
click at [965, 203] on div "Account Chevron Down" at bounding box center [1035, 196] width 343 height 24
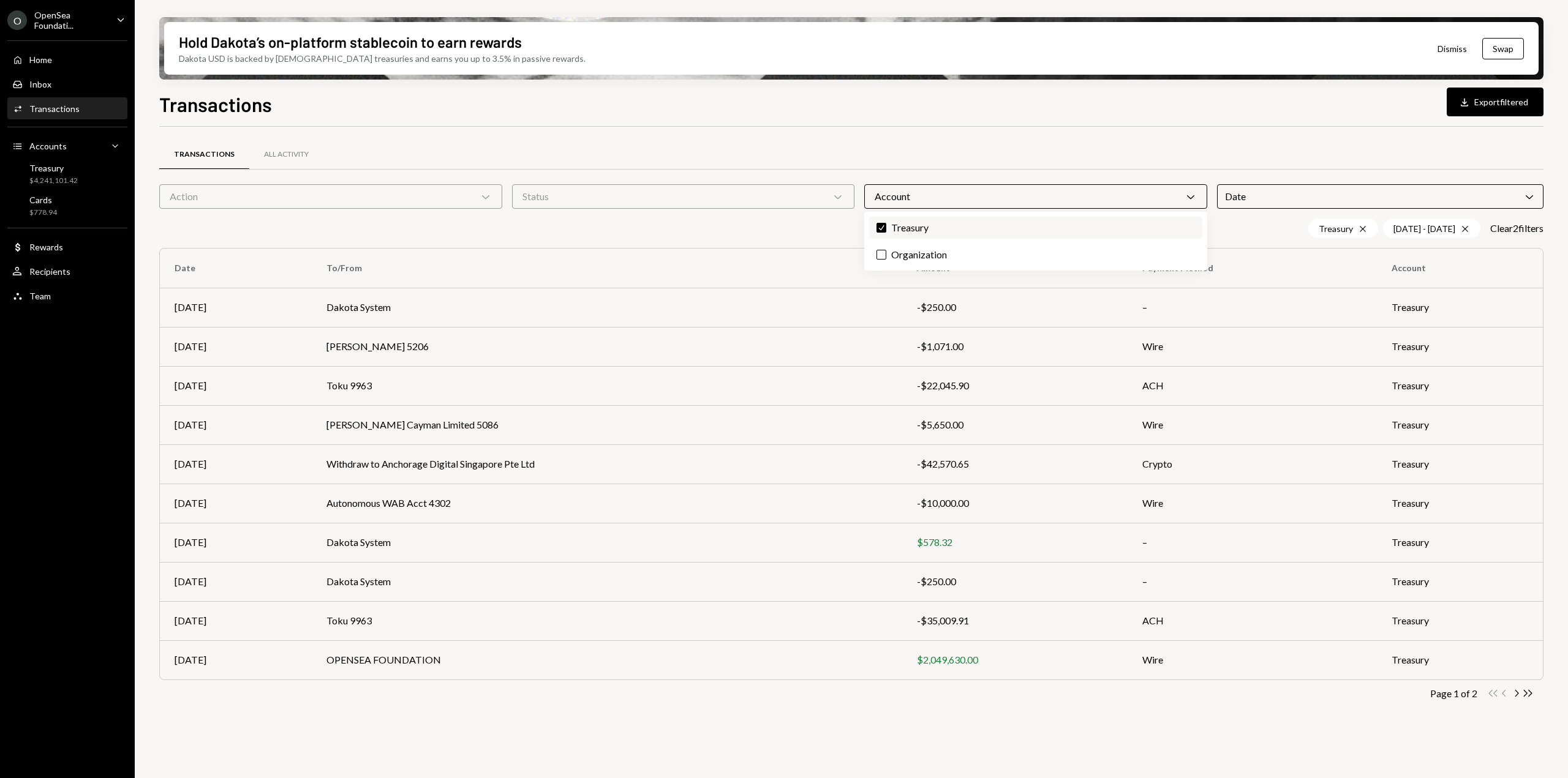
click at [926, 224] on label "Check Treasury" at bounding box center [1036, 228] width 333 height 22
click at [886, 224] on button "Check" at bounding box center [881, 227] width 10 height 10
click at [1526, 195] on icon "Chevron Down" at bounding box center [1529, 196] width 12 height 12
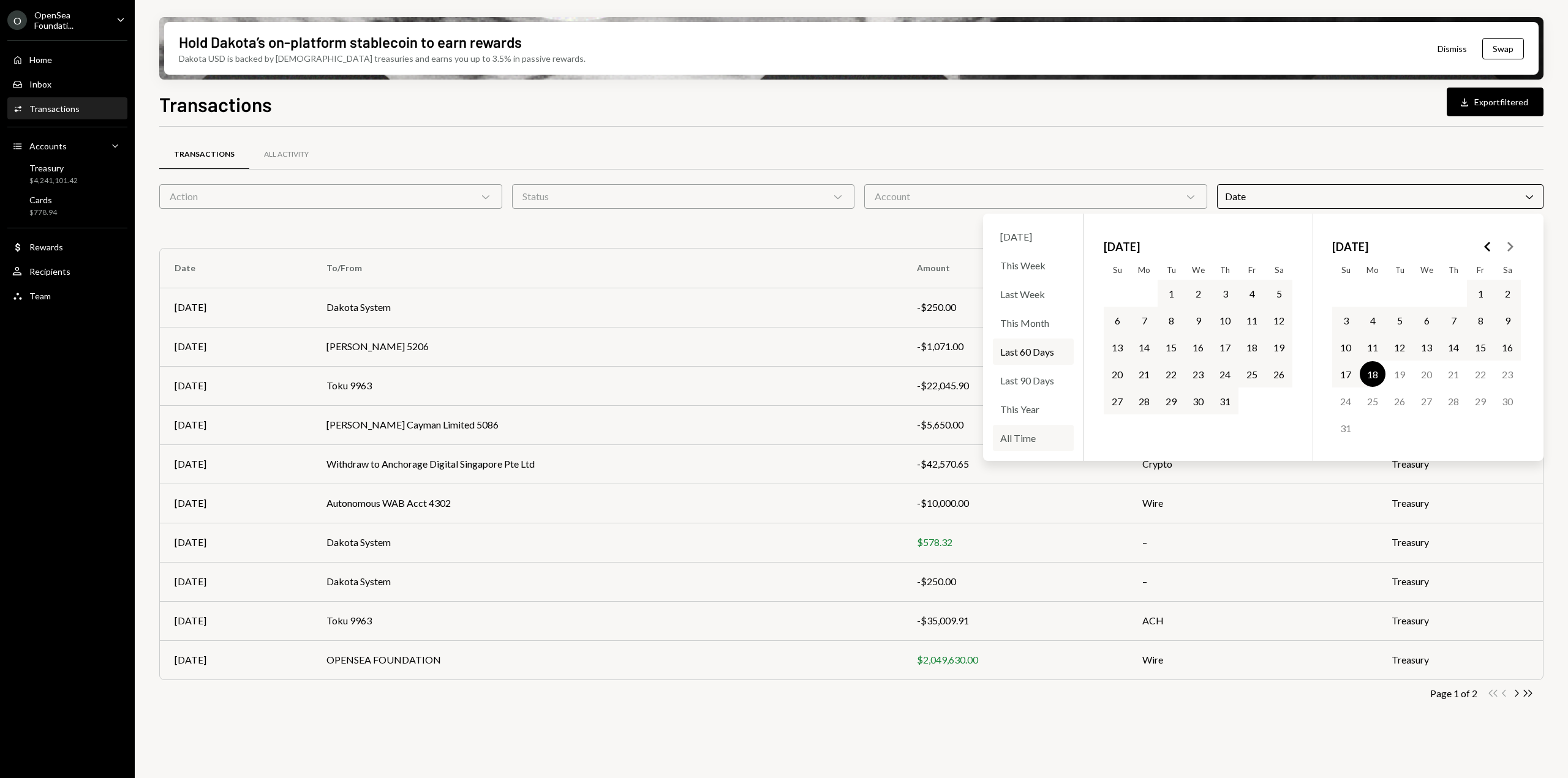
click at [1016, 433] on div "All Time" at bounding box center [1033, 438] width 81 height 26
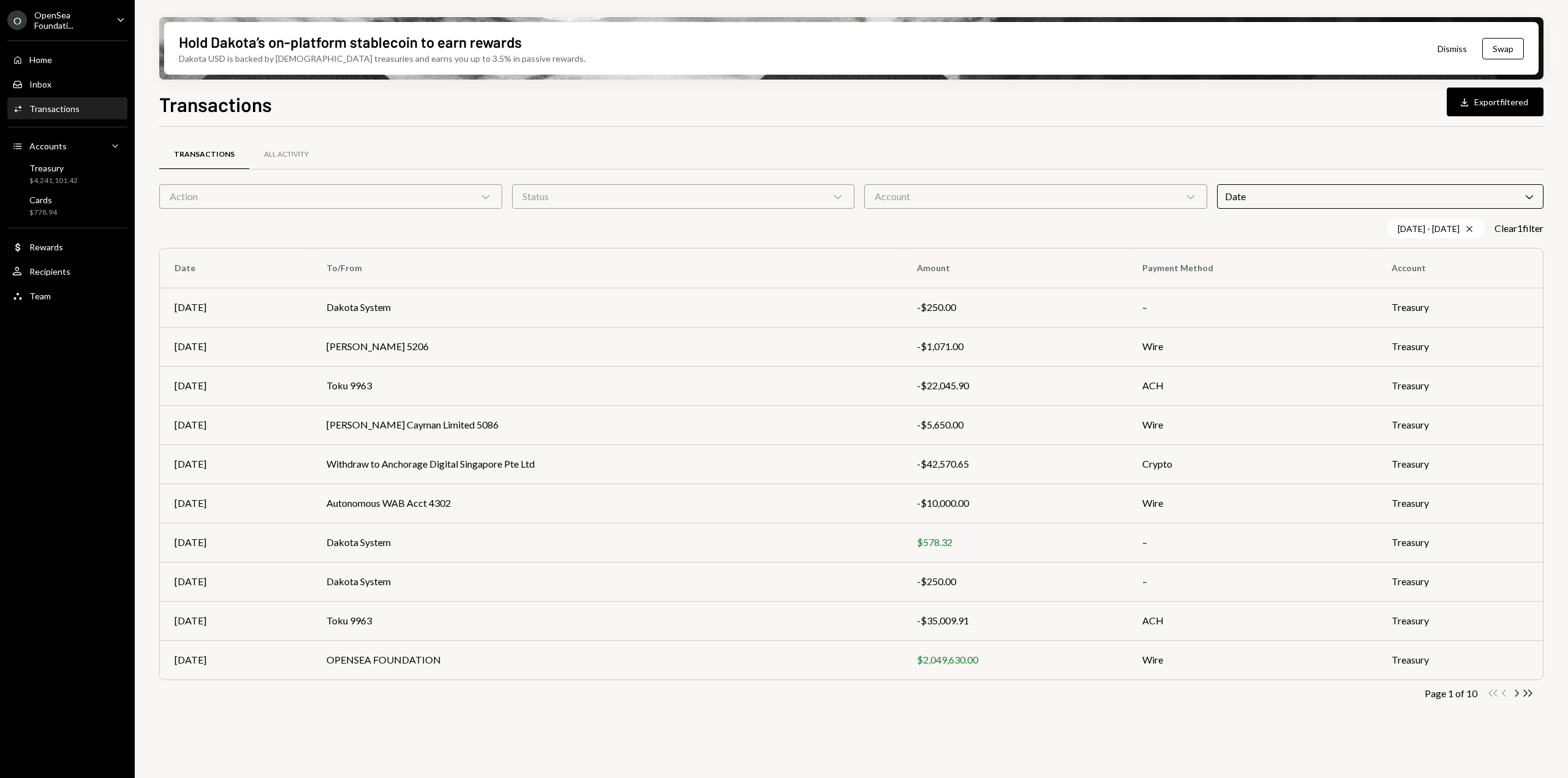
click at [1054, 142] on div "Transactions All Activity" at bounding box center [852, 155] width 1384 height 31
click at [326, 198] on div "Action Chevron Down" at bounding box center [331, 196] width 343 height 24
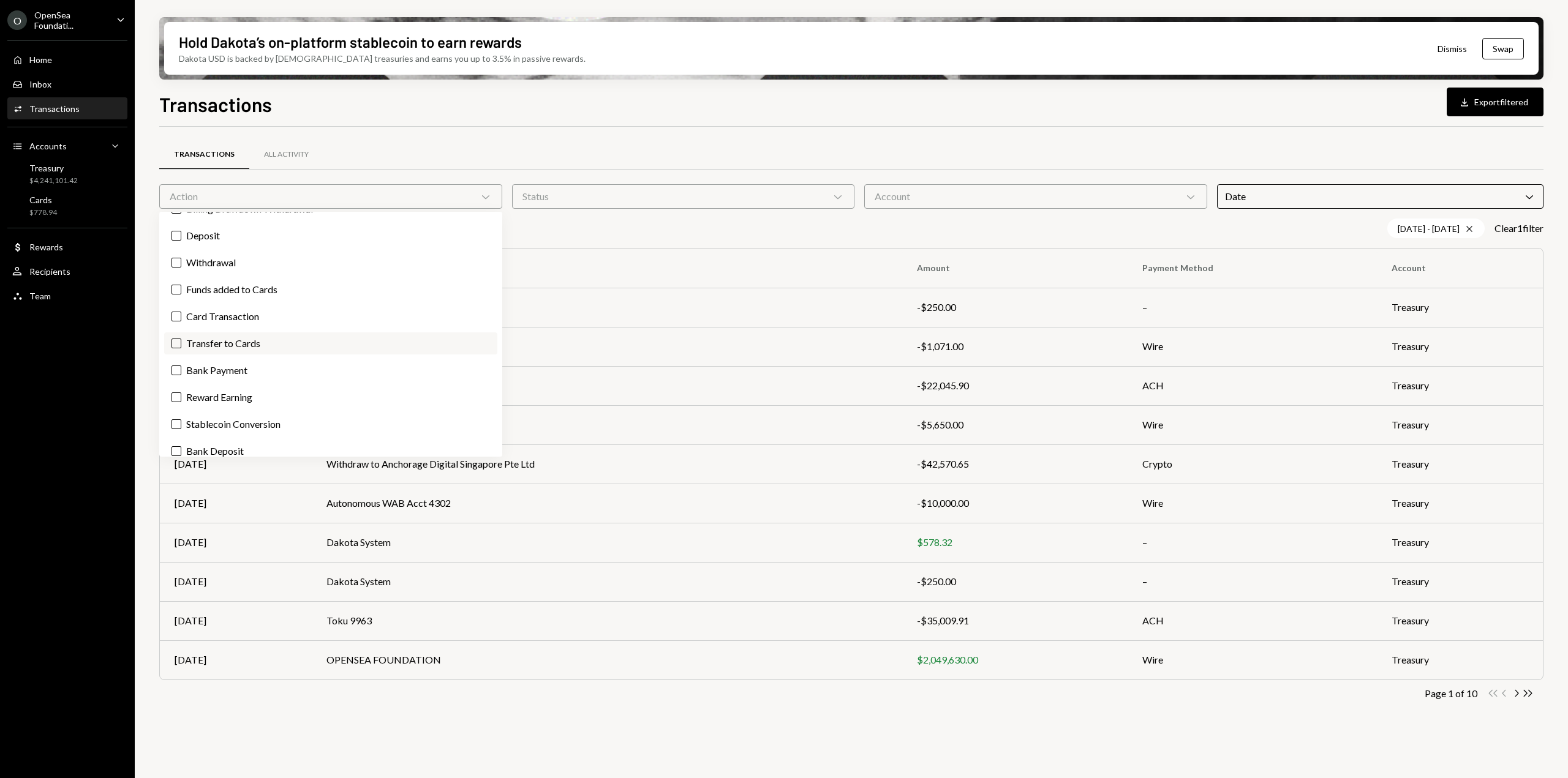
scroll to position [29, 0]
click at [227, 306] on label "Card Transaction" at bounding box center [331, 306] width 333 height 22
click at [181, 306] on button "Card Transaction" at bounding box center [176, 306] width 10 height 10
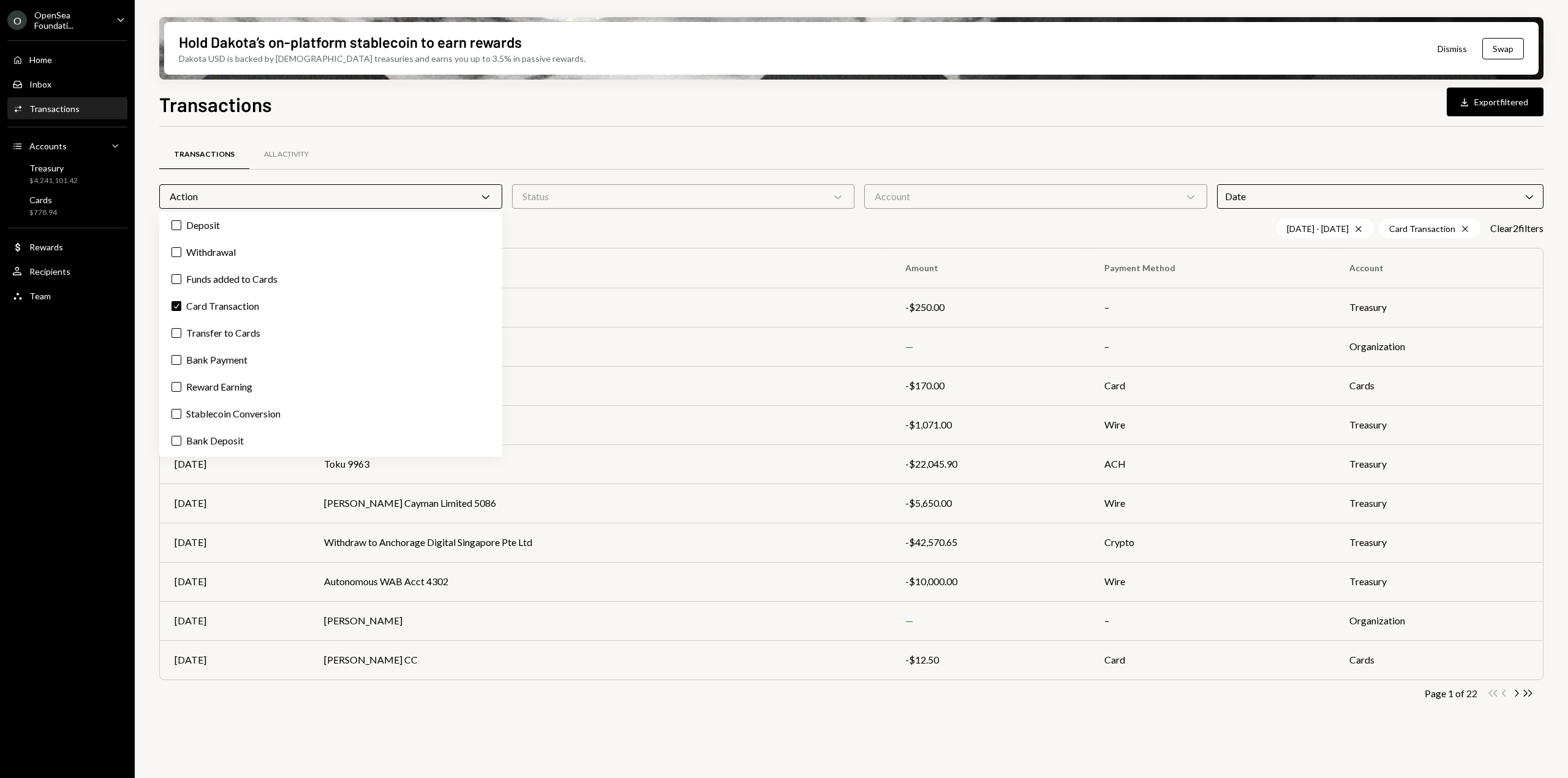
click at [698, 161] on div "Transactions All Activity" at bounding box center [852, 155] width 1384 height 31
